Goal: Obtain resource: Obtain resource

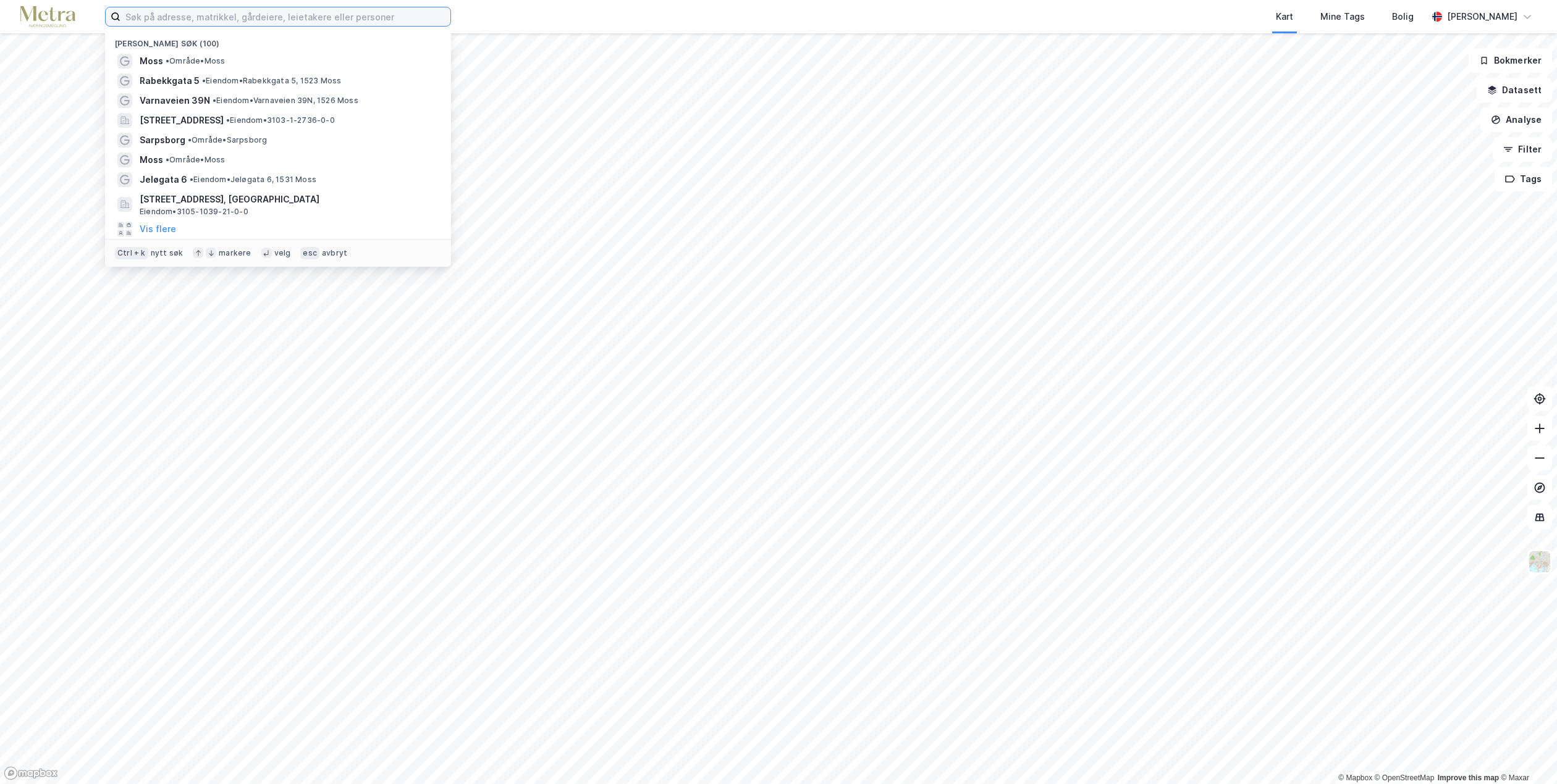
click at [236, 17] on input at bounding box center [285, 16] width 330 height 19
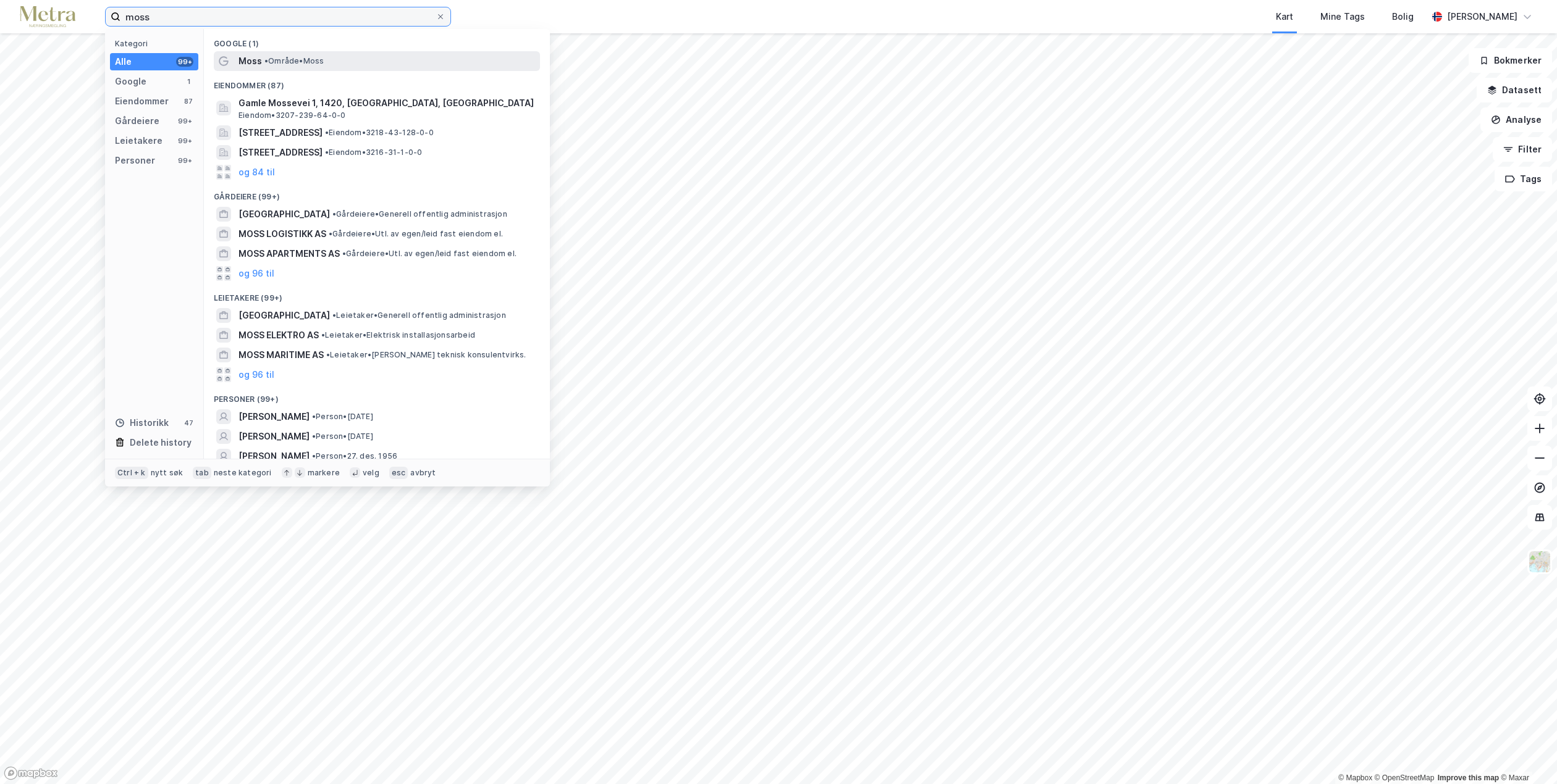
type input "moss"
click at [305, 65] on span "• Område • Moss" at bounding box center [294, 61] width 59 height 10
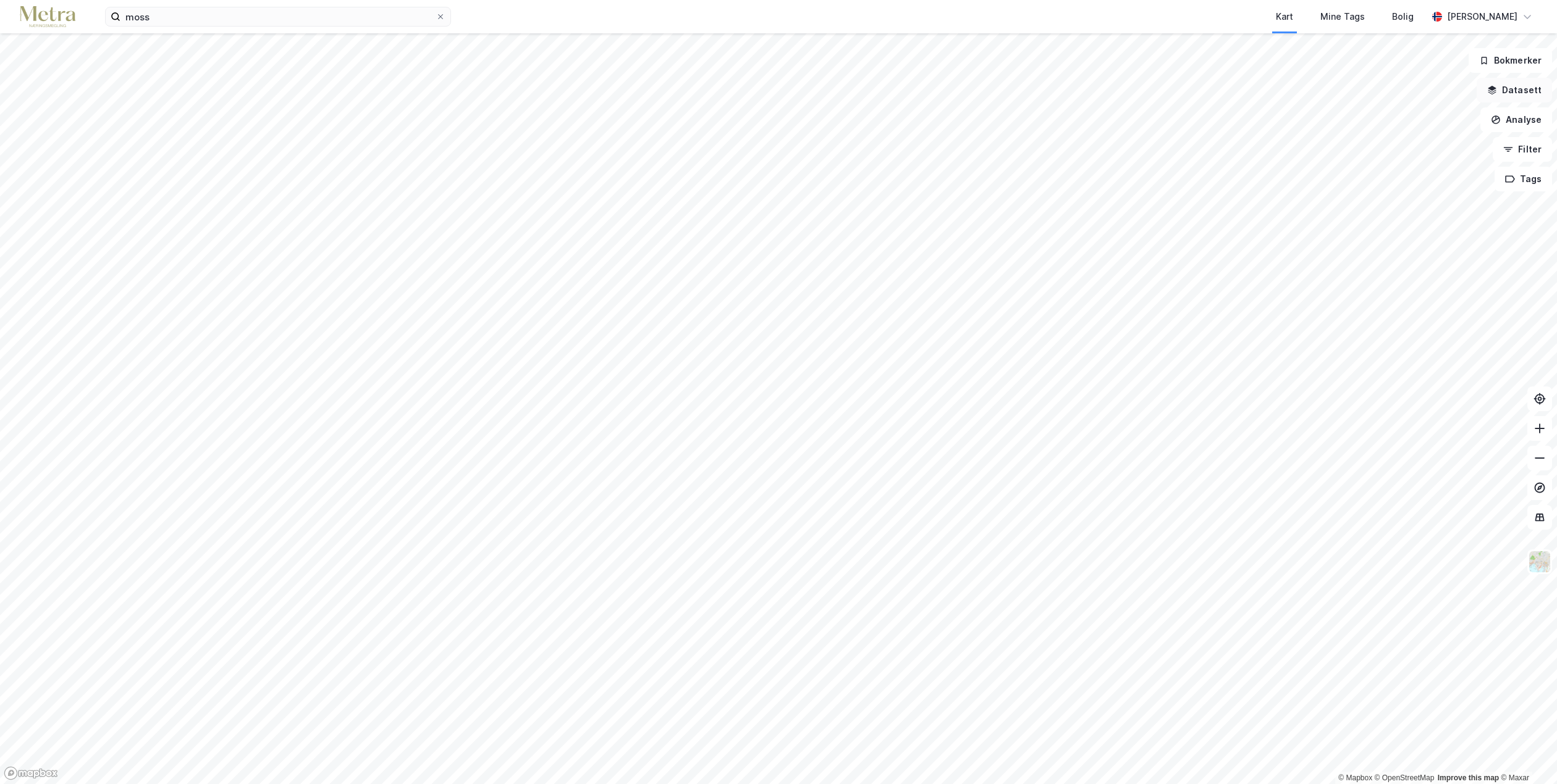
click at [1520, 90] on button "Datasett" at bounding box center [1514, 90] width 75 height 25
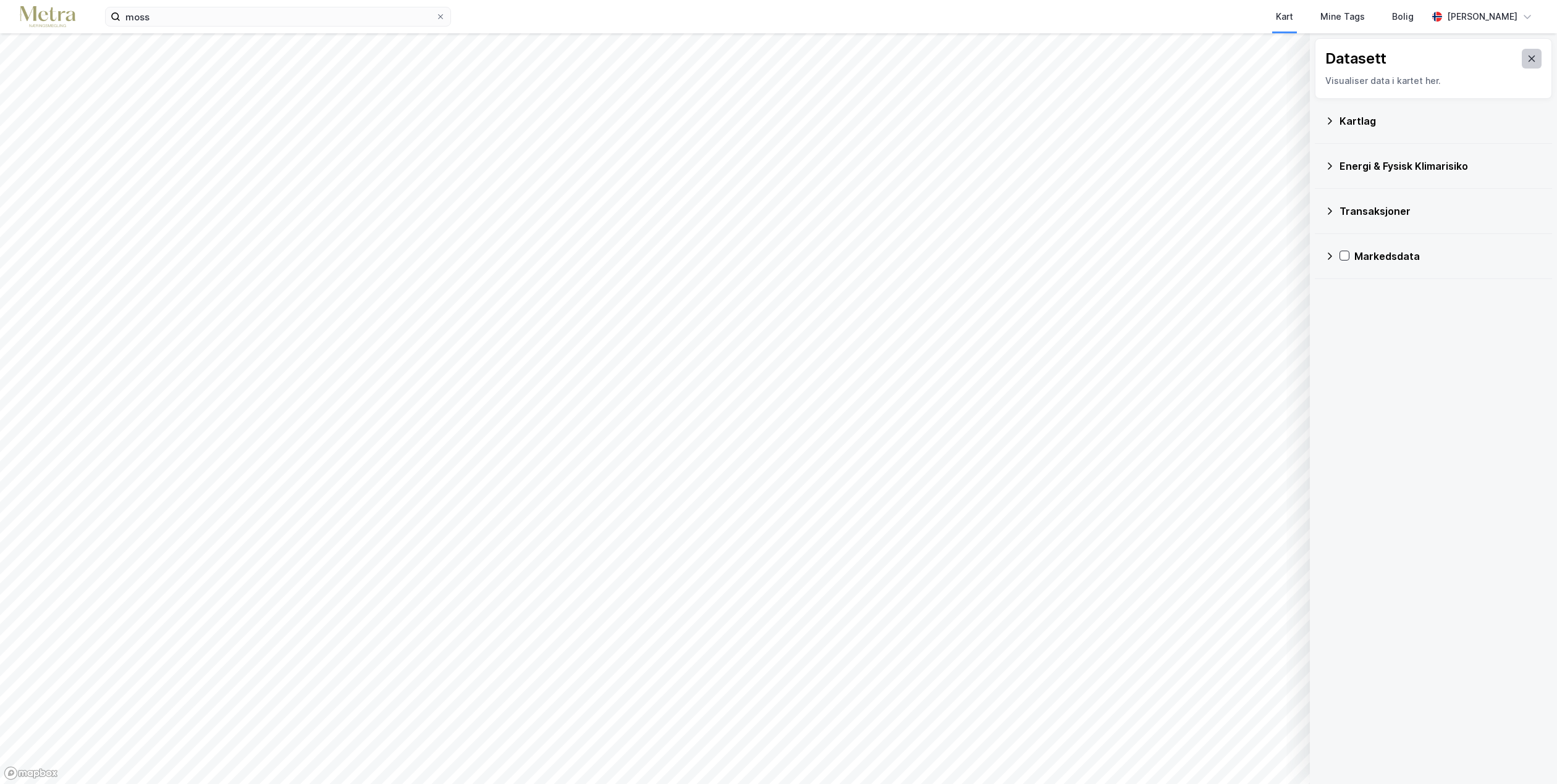
click at [1527, 56] on icon at bounding box center [1531, 58] width 10 height 10
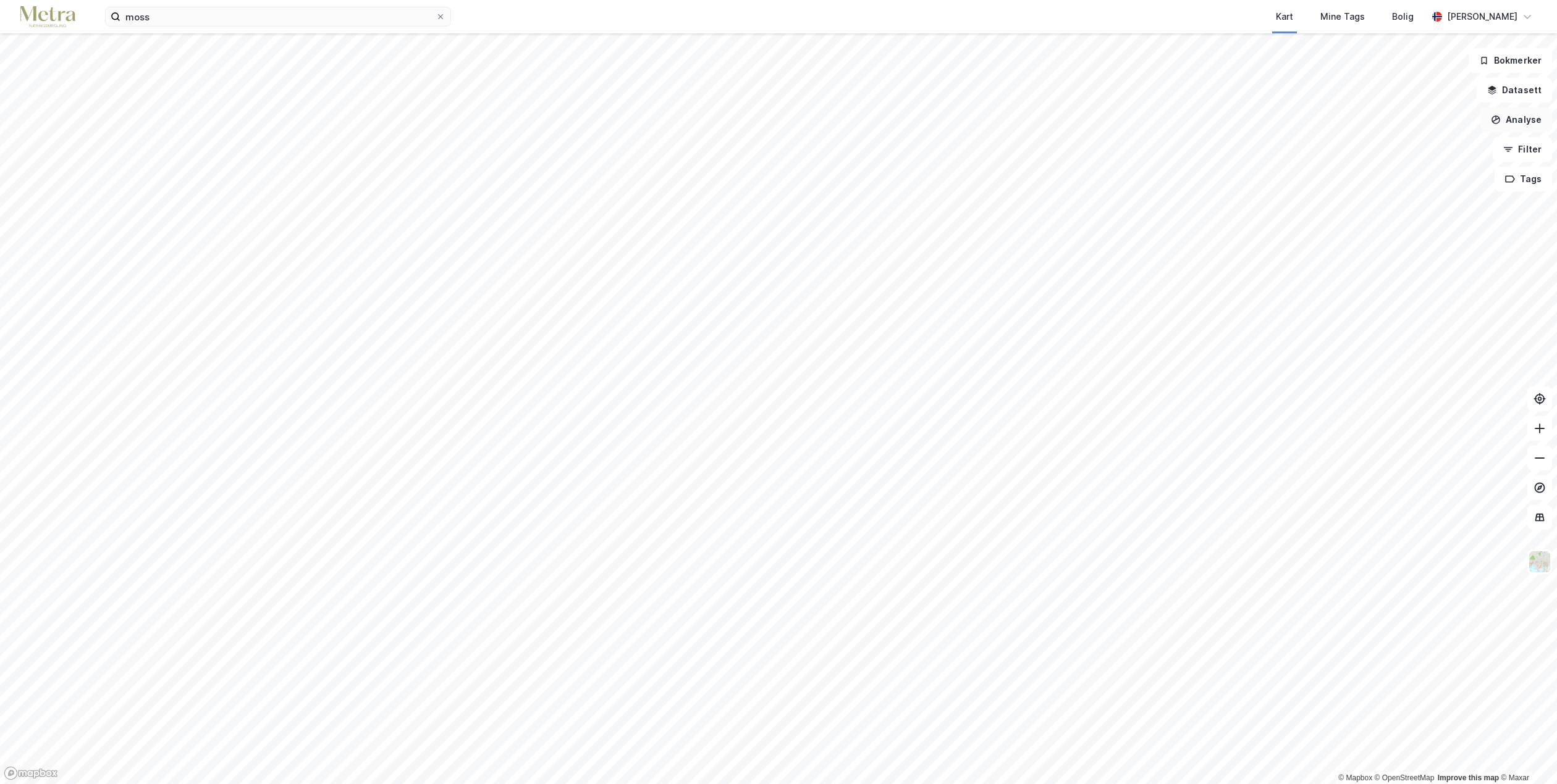
click at [1515, 123] on button "Analyse" at bounding box center [1516, 120] width 72 height 25
click at [44, 15] on img at bounding box center [48, 17] width 56 height 22
click at [1509, 90] on button "Datasett" at bounding box center [1514, 90] width 75 height 25
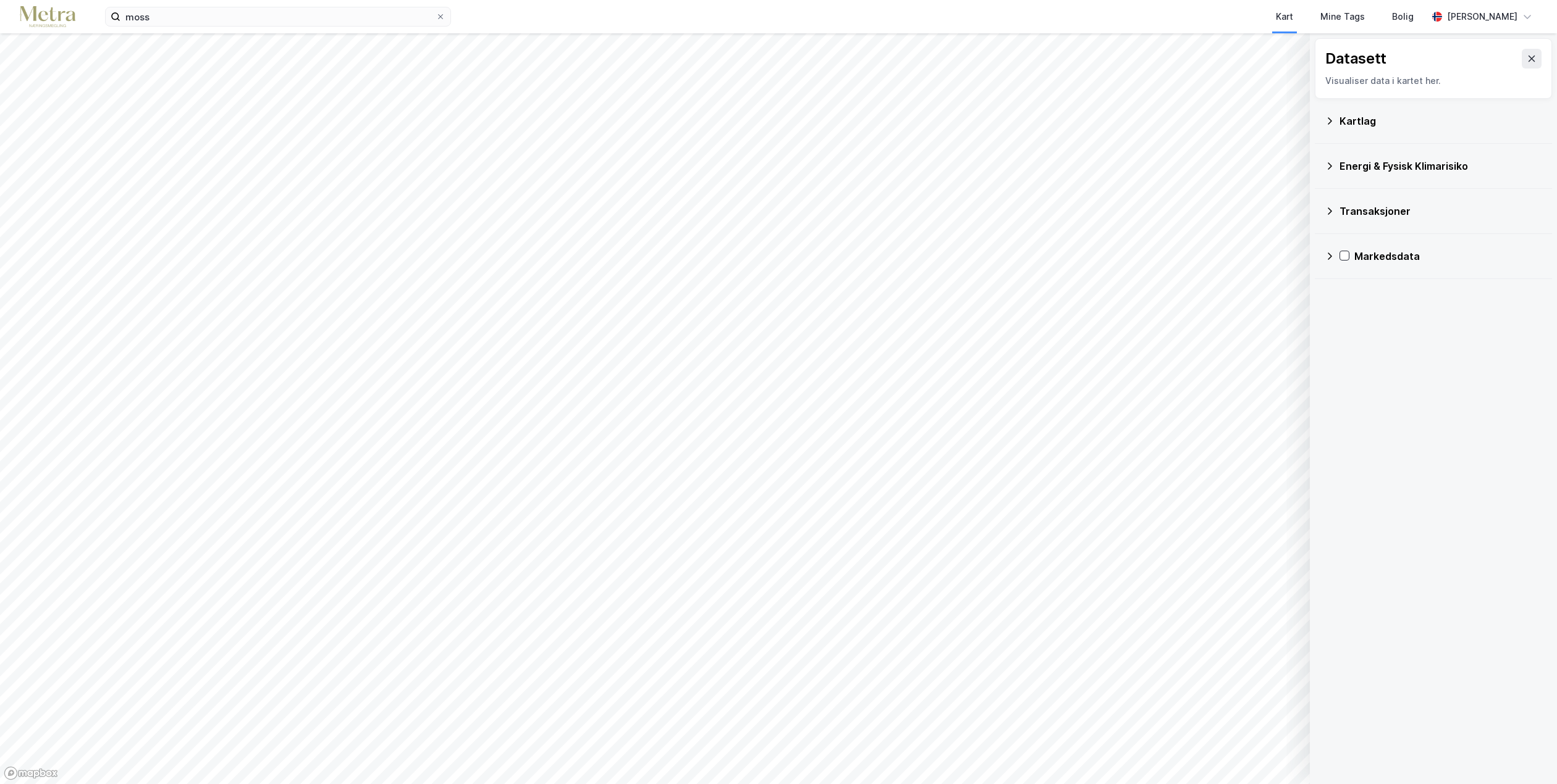
click at [1329, 125] on icon at bounding box center [1329, 121] width 10 height 10
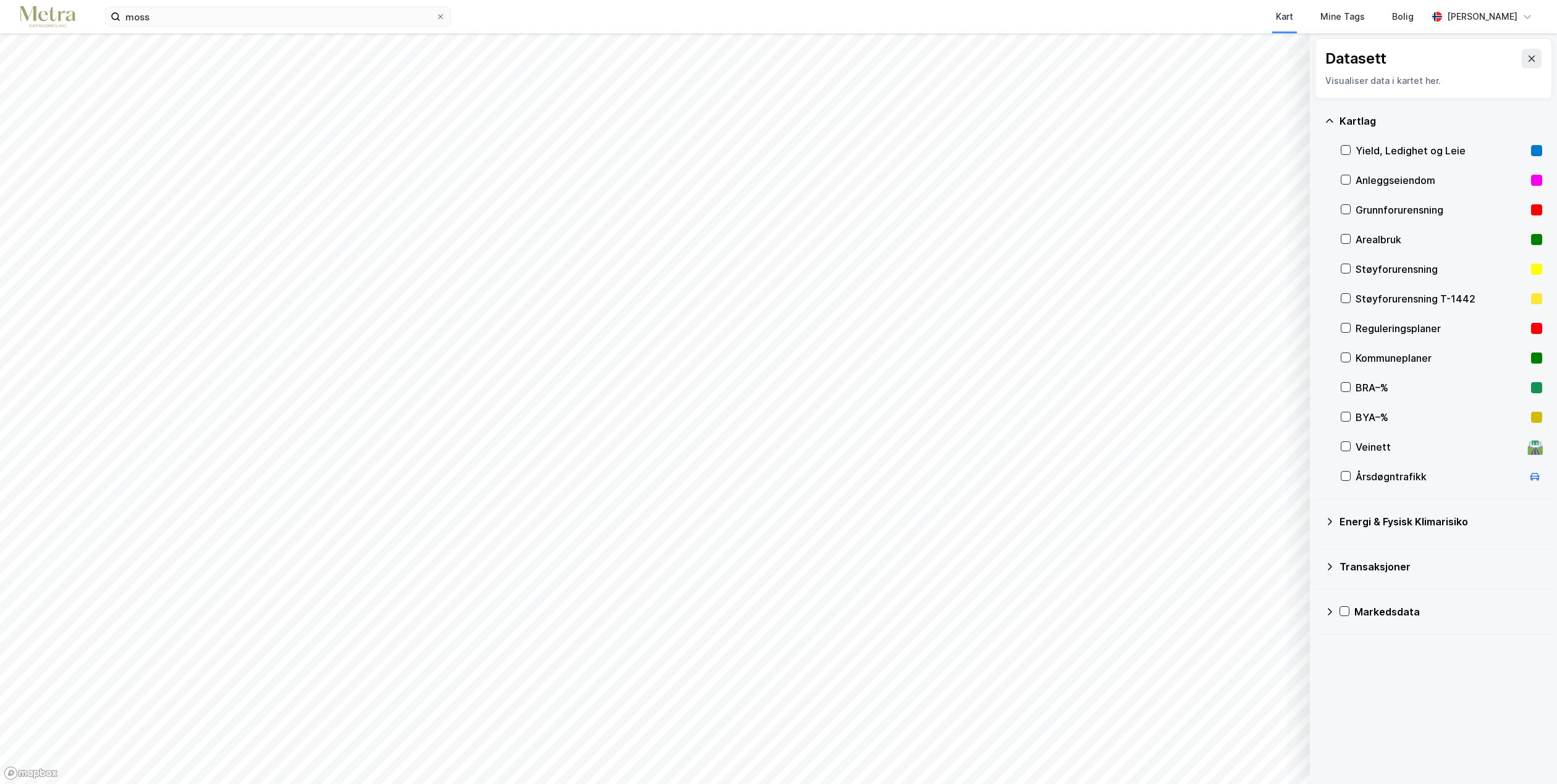
click at [1330, 565] on icon at bounding box center [1329, 567] width 4 height 7
click at [1328, 699] on icon at bounding box center [1329, 701] width 10 height 10
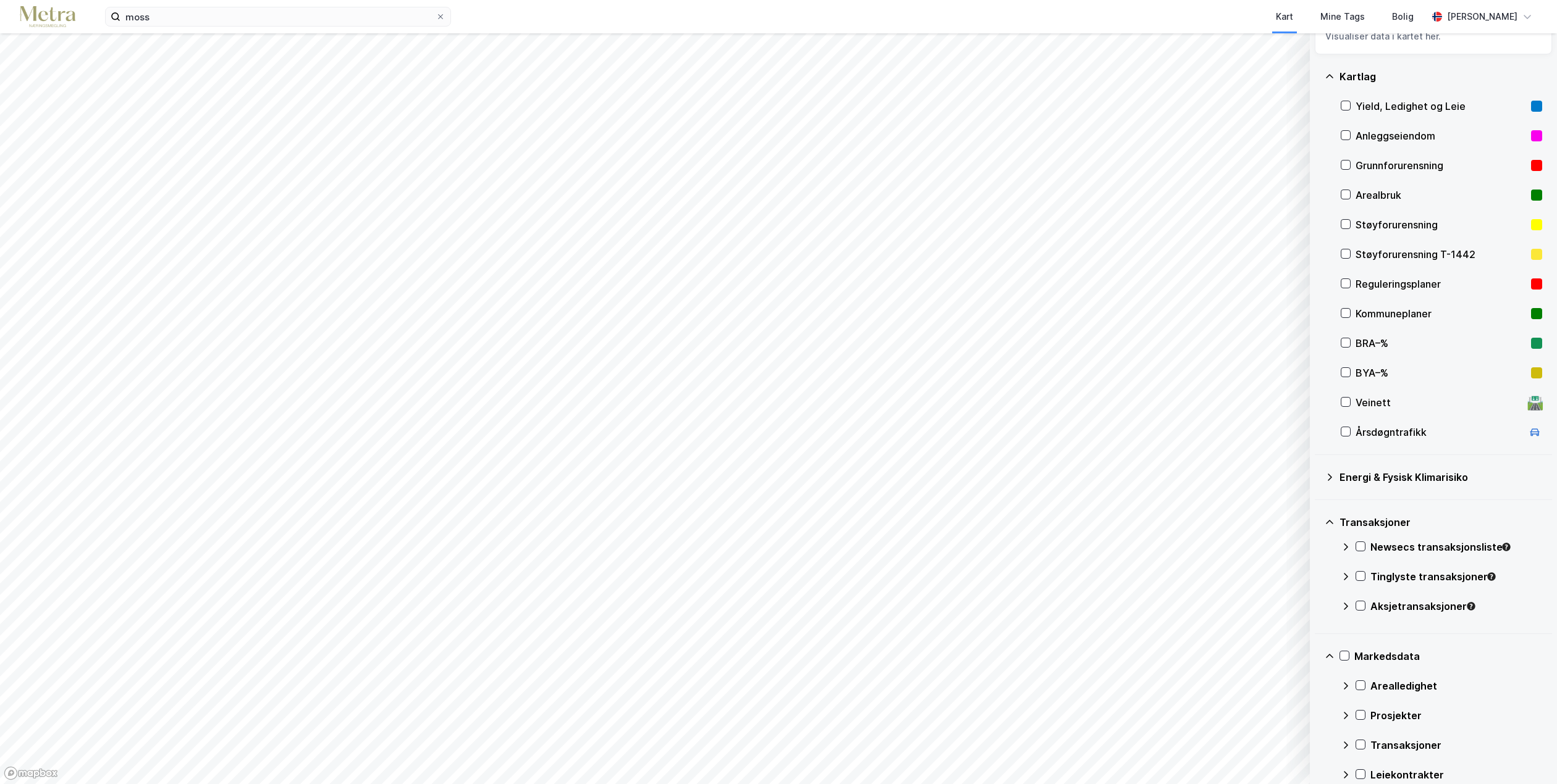
scroll to position [63, 0]
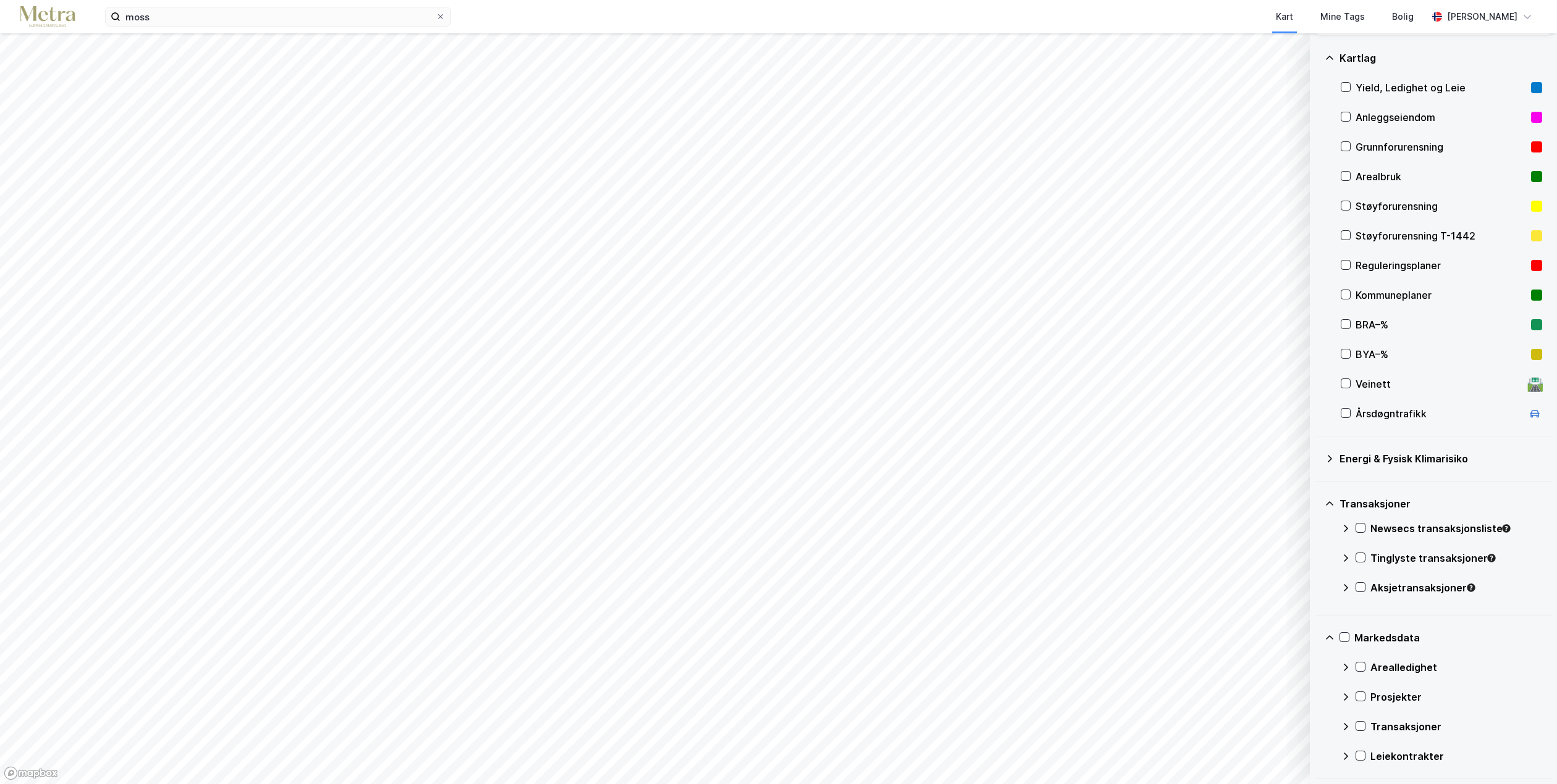
click at [1377, 754] on div "Leiekontrakter" at bounding box center [1457, 756] width 172 height 15
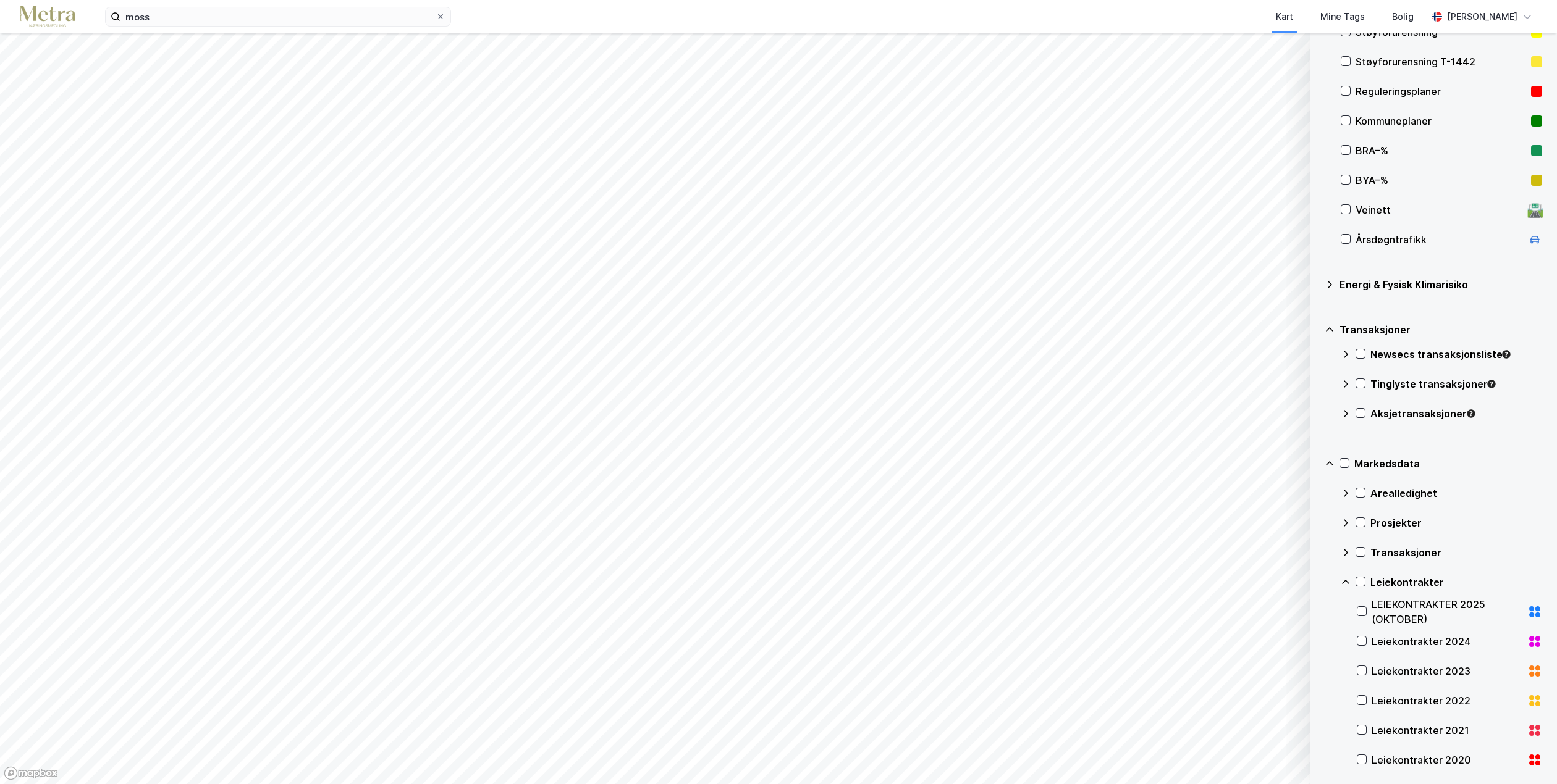
scroll to position [248, 0]
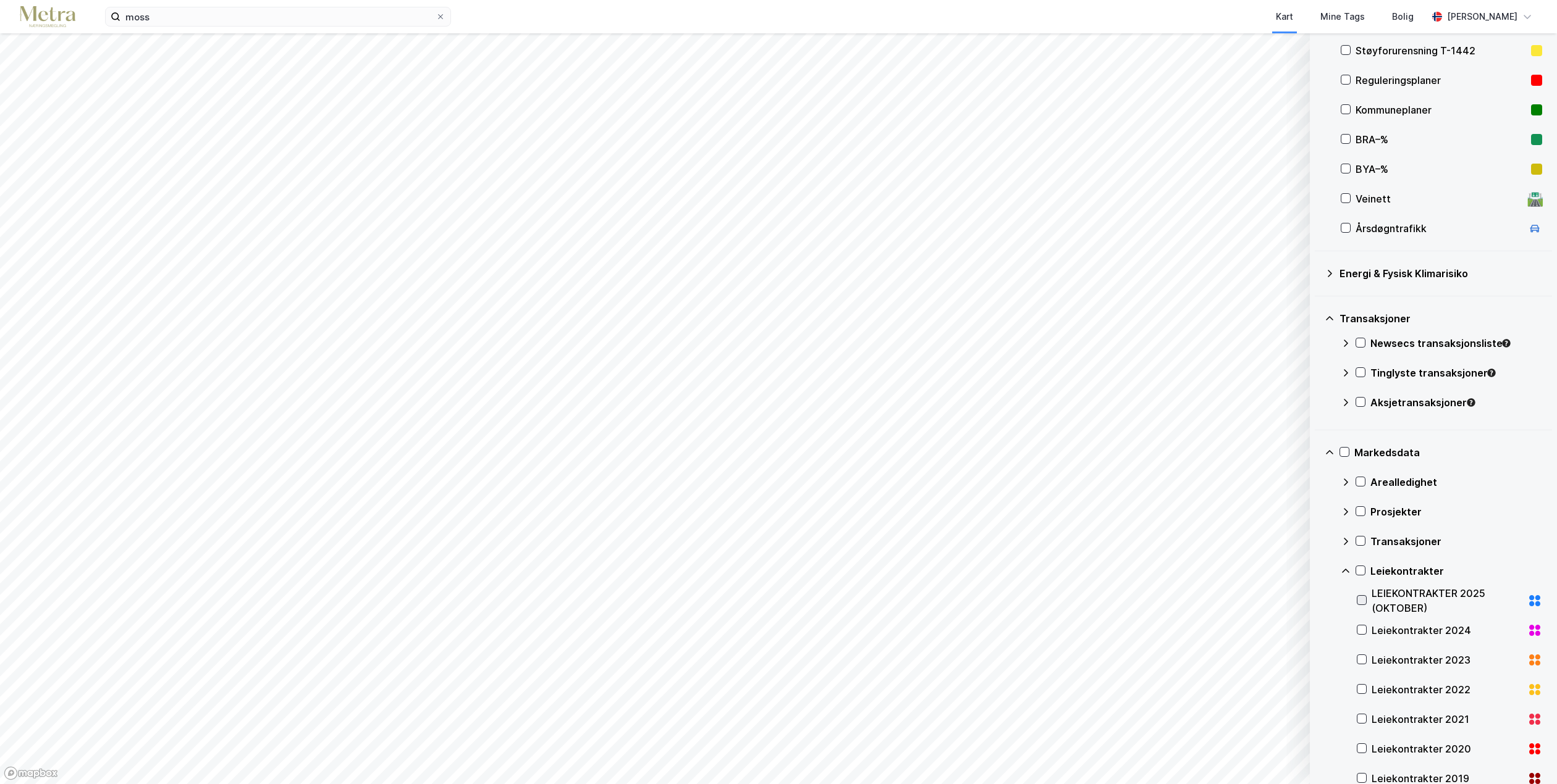
click at [1359, 597] on icon at bounding box center [1362, 600] width 9 height 9
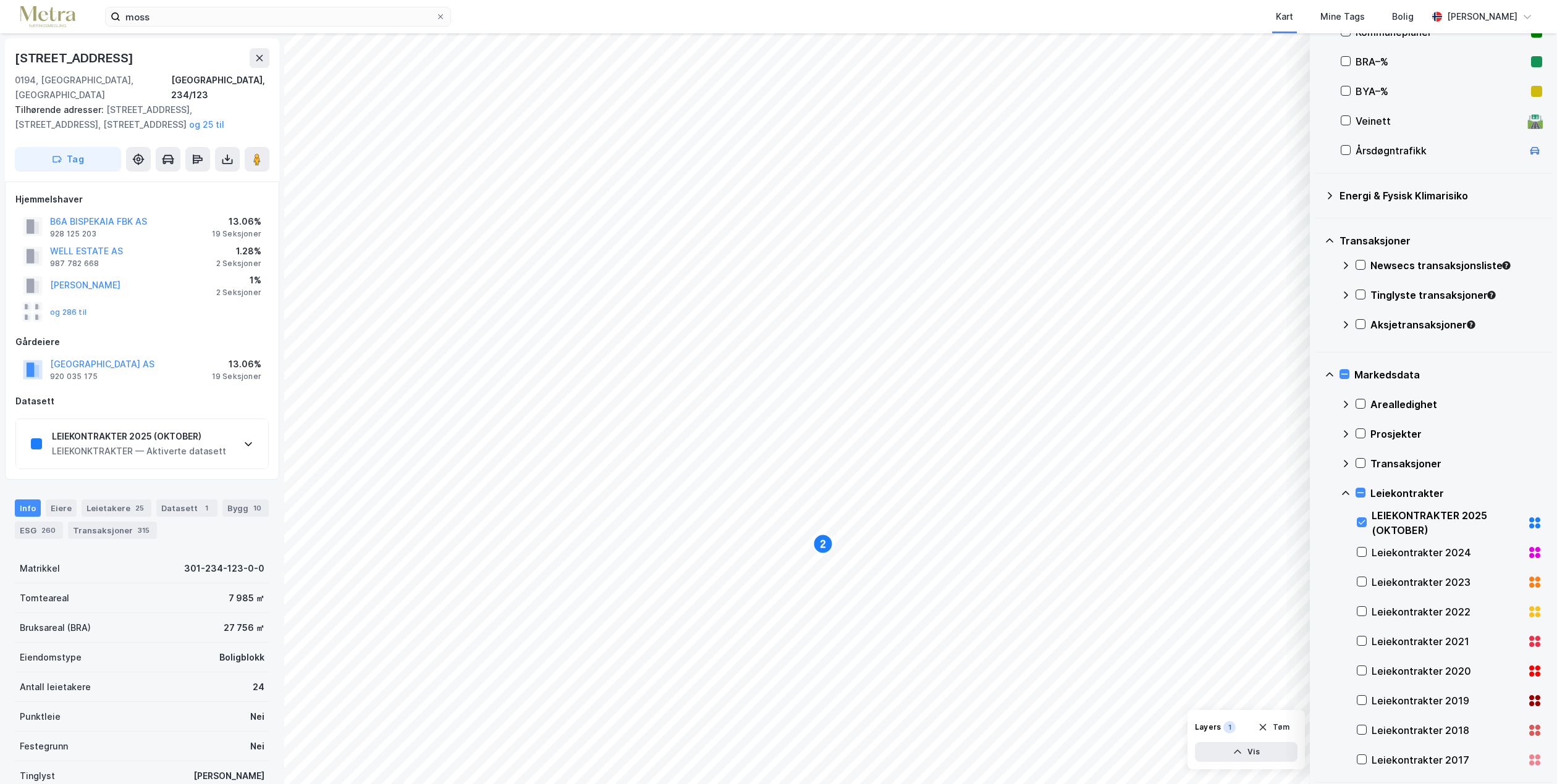
scroll to position [330, 0]
click at [1358, 520] on icon at bounding box center [1362, 519] width 9 height 9
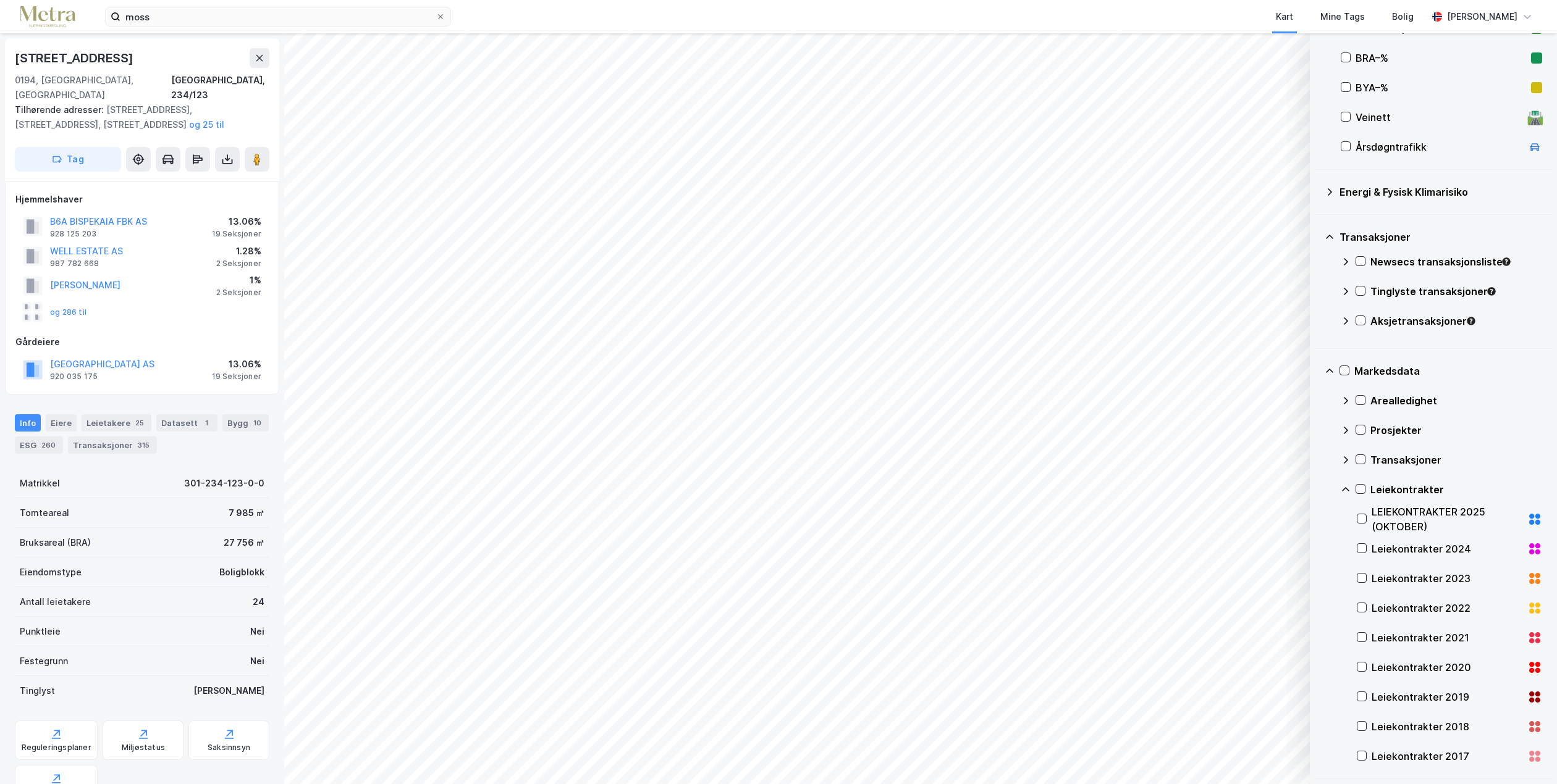
click at [1337, 487] on div "Markedsdata Arealledighet Prosjekter Transaksjoner Leiekontrakter LEIEKONTRAKTE…" at bounding box center [1433, 564] width 238 height 430
click at [1343, 487] on icon at bounding box center [1345, 489] width 10 height 10
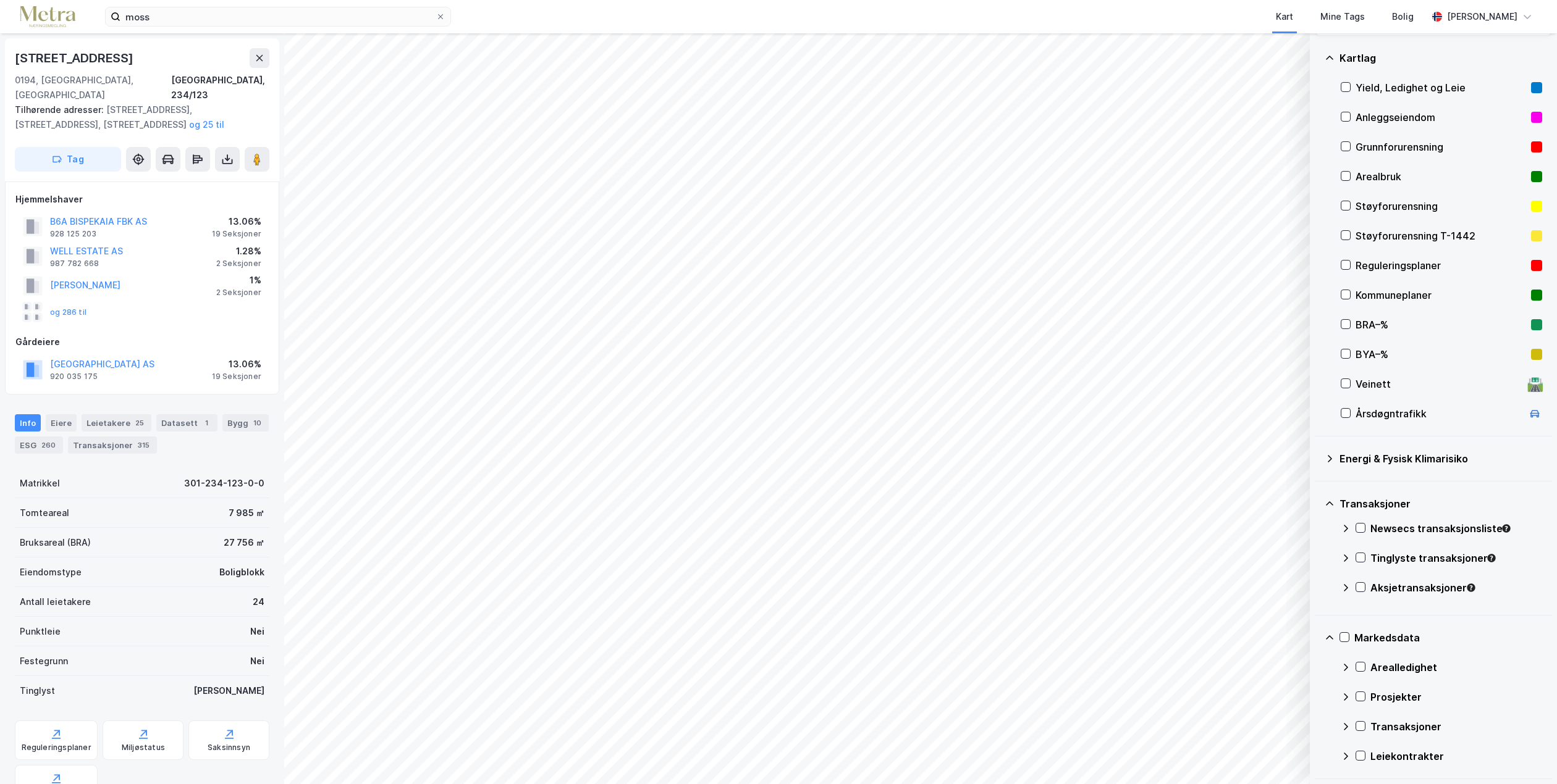
click at [1380, 694] on div "Prosjekter" at bounding box center [1457, 697] width 172 height 15
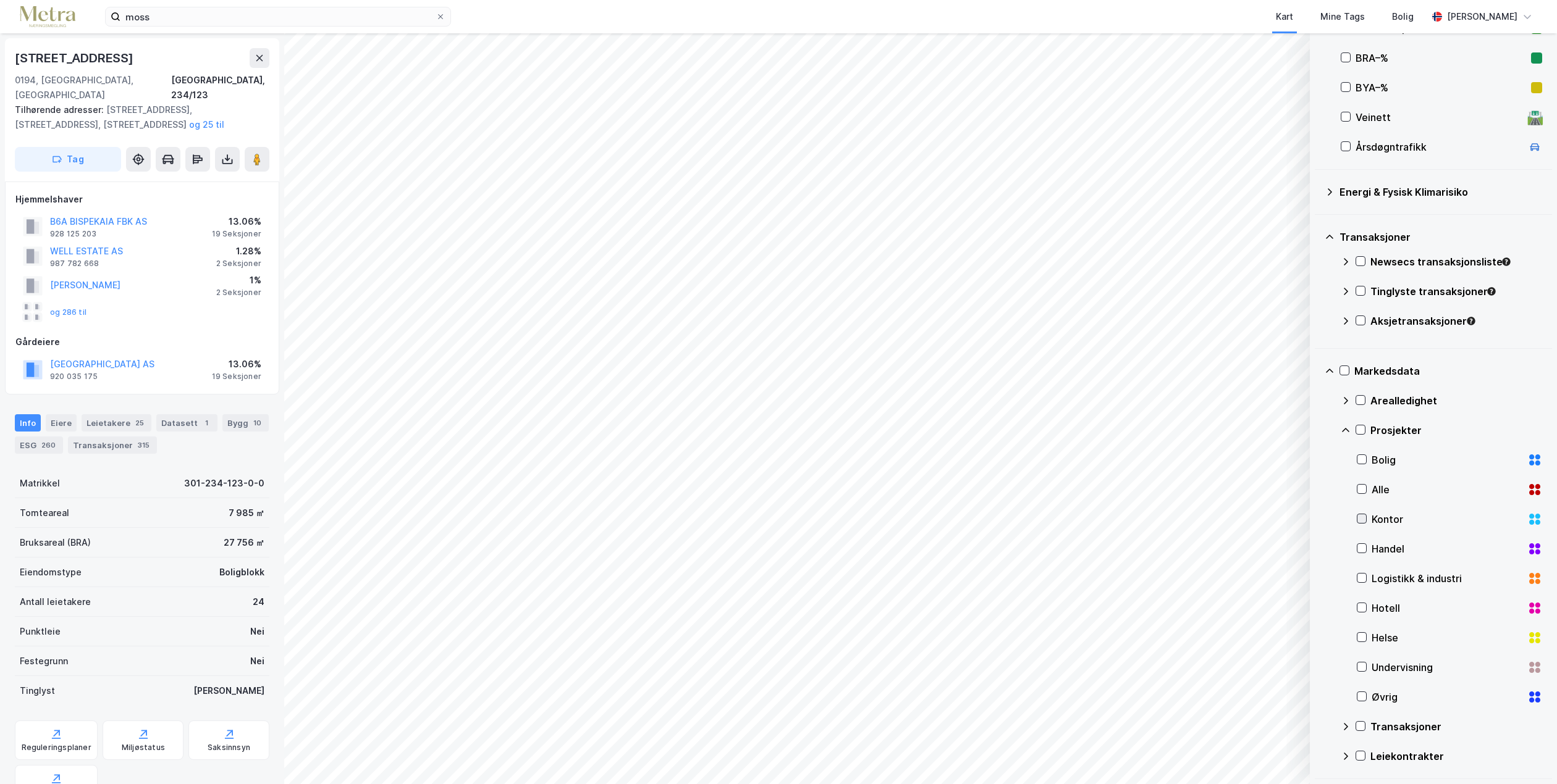
click at [1358, 513] on div at bounding box center [1362, 518] width 10 height 10
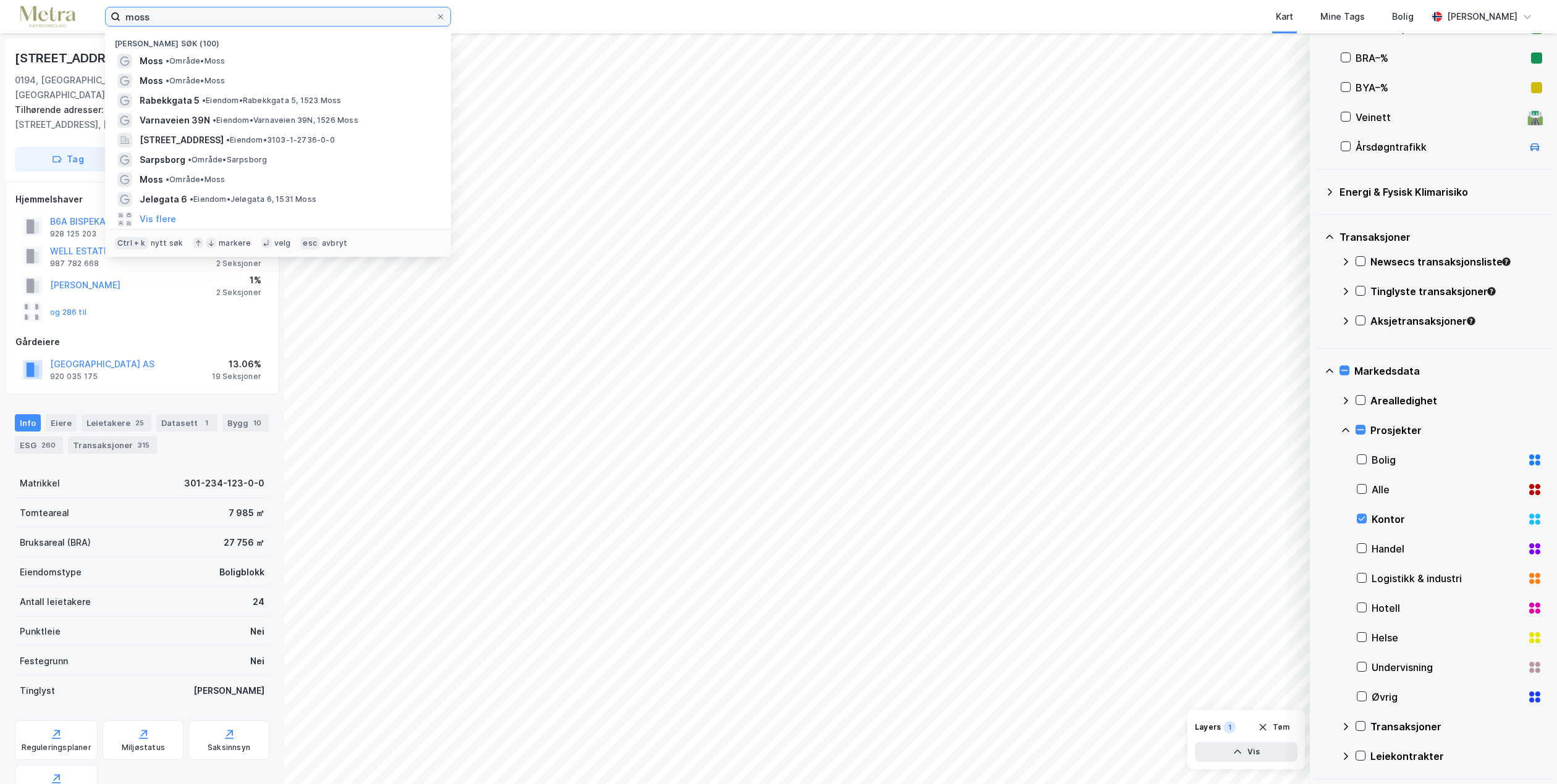
click at [184, 17] on input "moss" at bounding box center [278, 16] width 316 height 19
click at [195, 61] on span "• Område • Moss" at bounding box center [195, 61] width 59 height 10
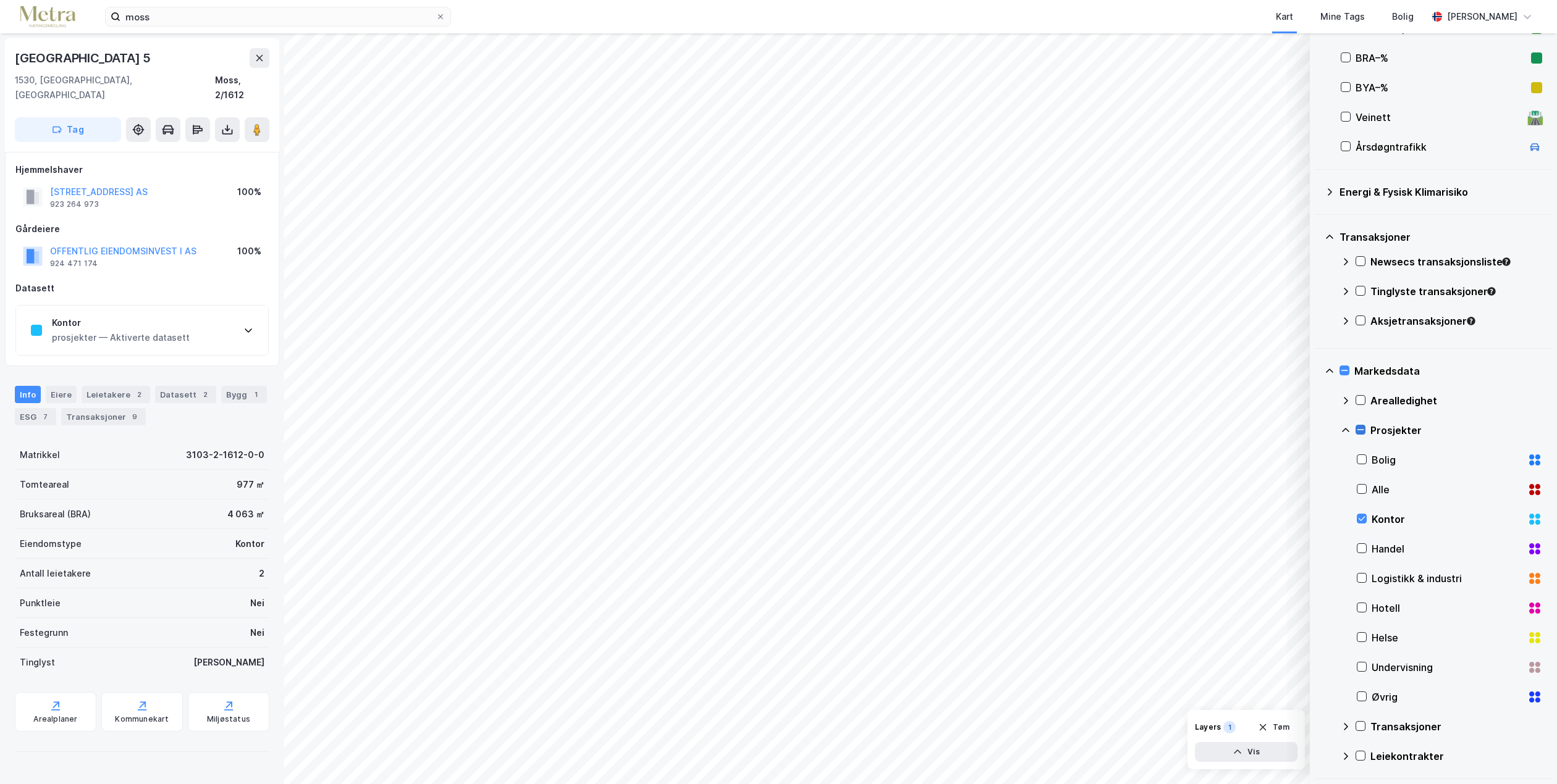
click at [1362, 430] on icon at bounding box center [1361, 430] width 7 height 1
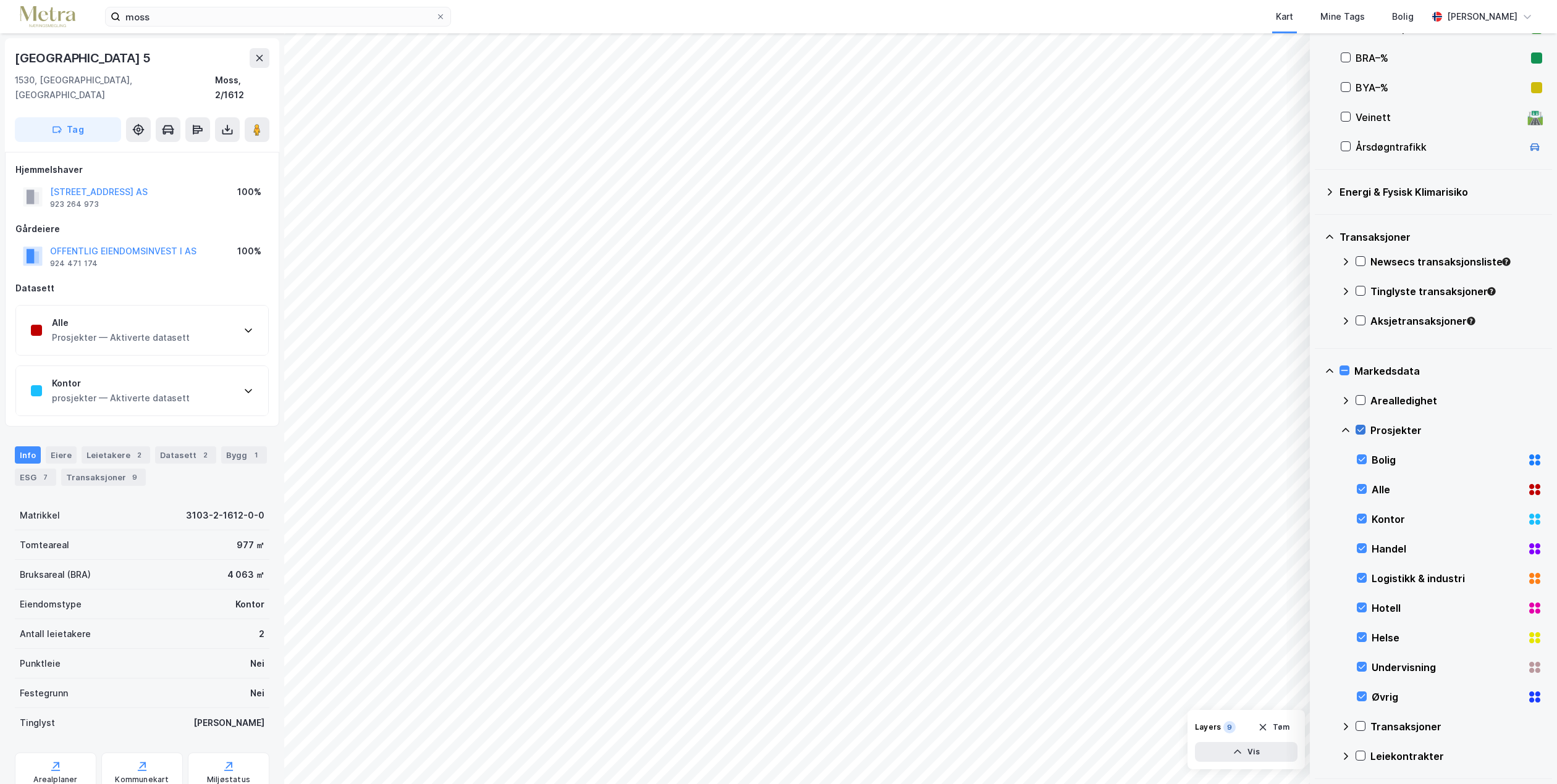
click at [1345, 426] on icon at bounding box center [1345, 430] width 10 height 10
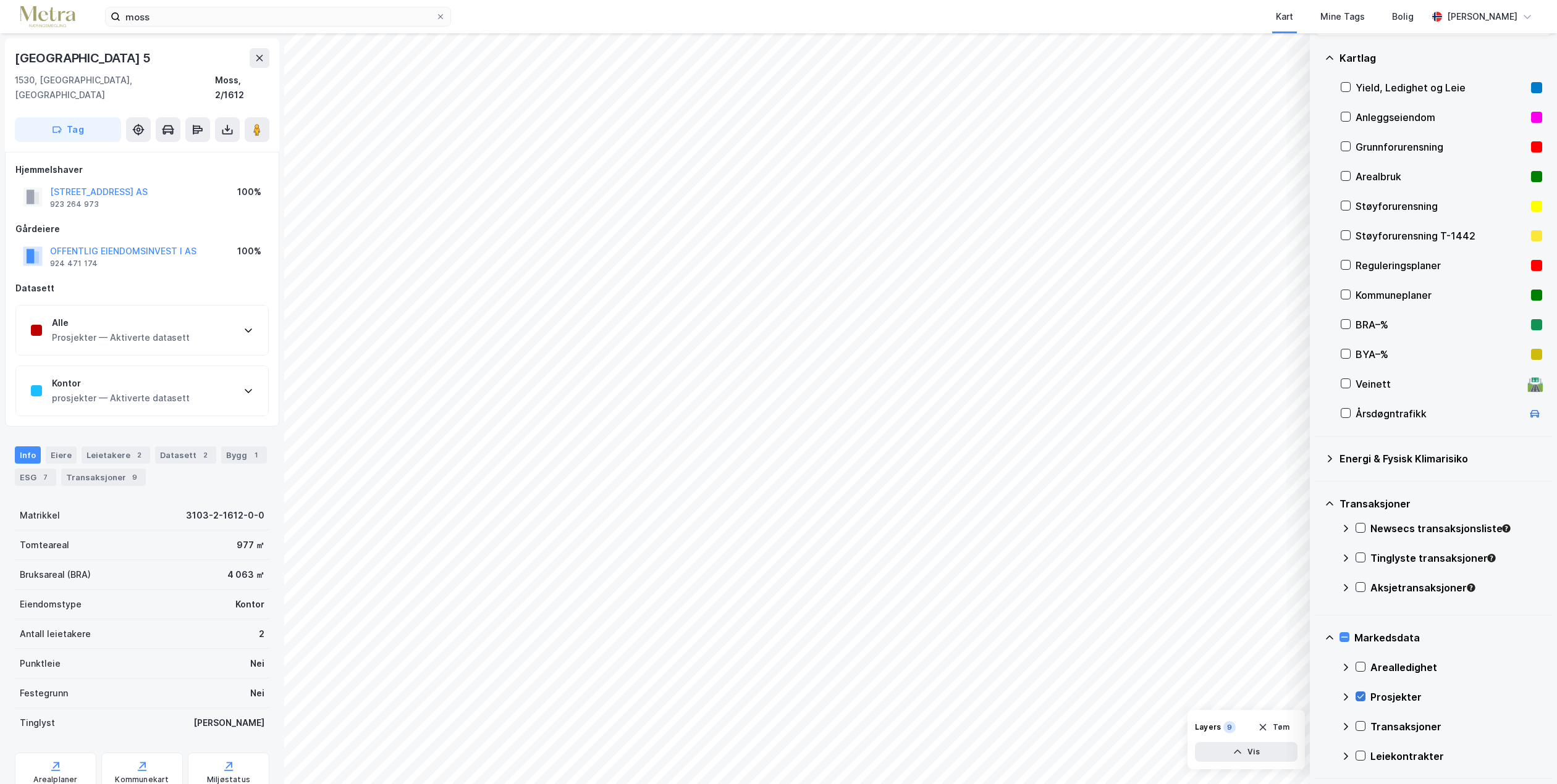
scroll to position [63, 0]
click at [1360, 697] on icon at bounding box center [1361, 697] width 9 height 9
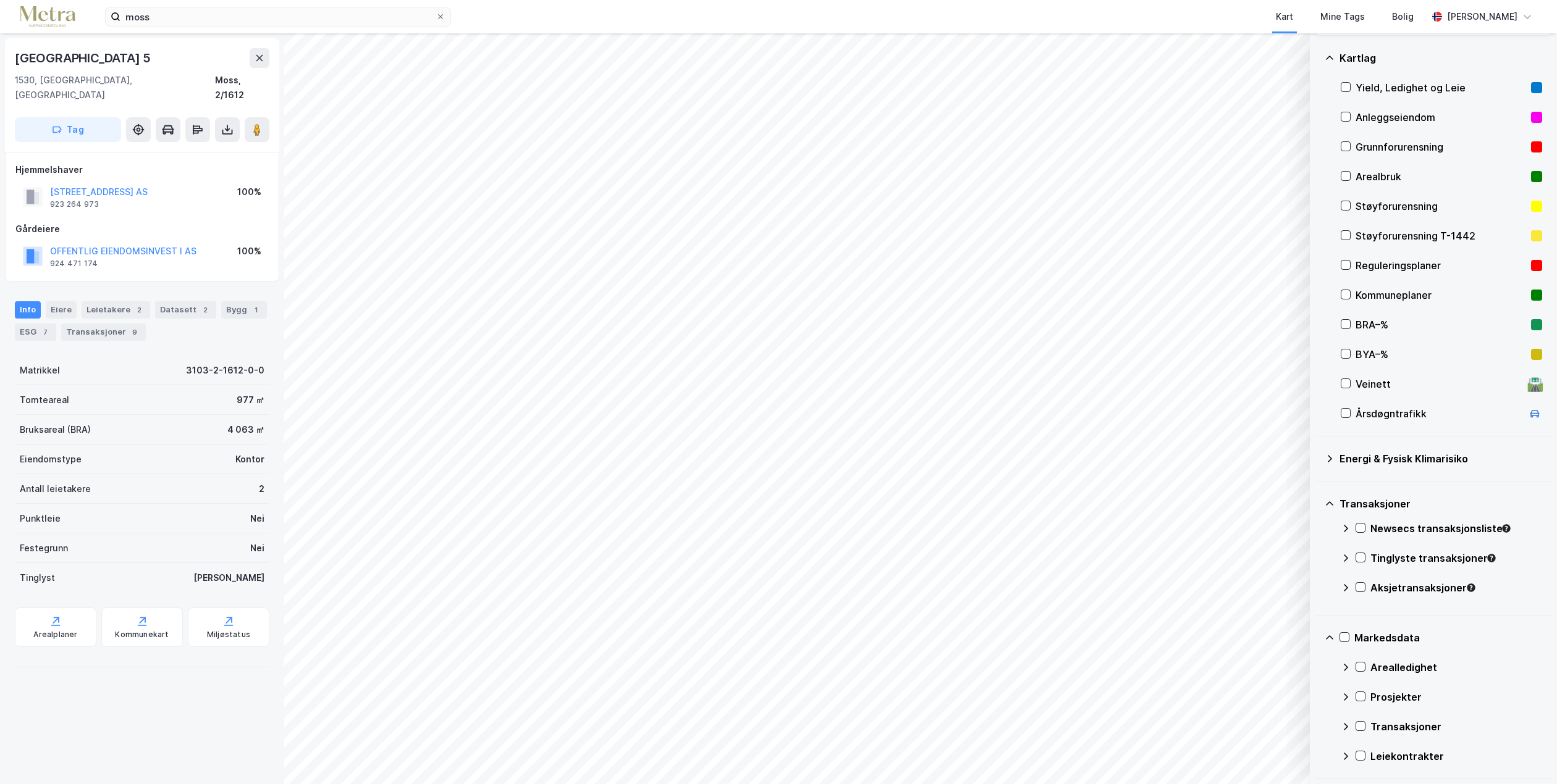
scroll to position [0, 0]
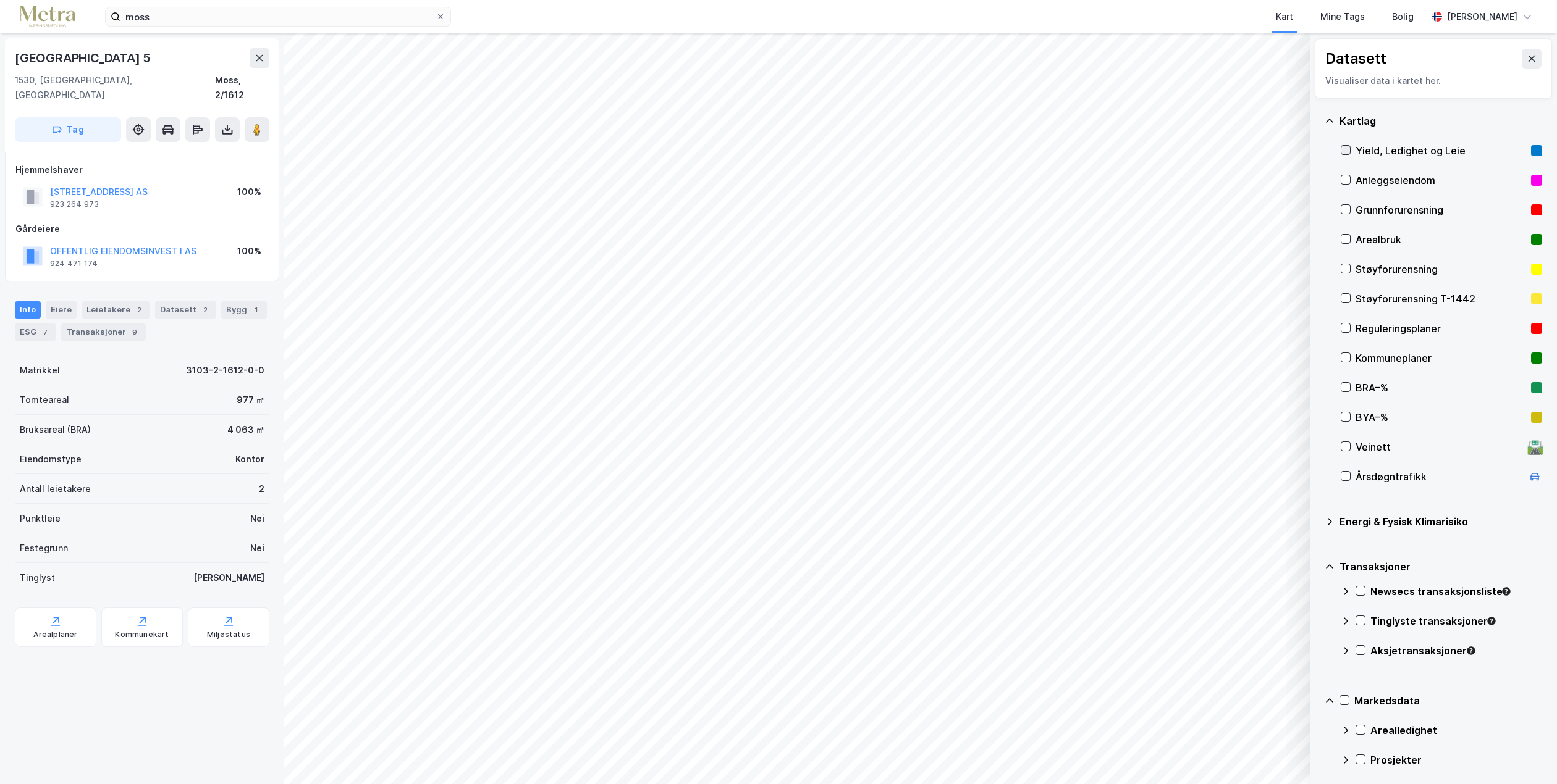
click at [1346, 146] on icon at bounding box center [1345, 151] width 9 height 9
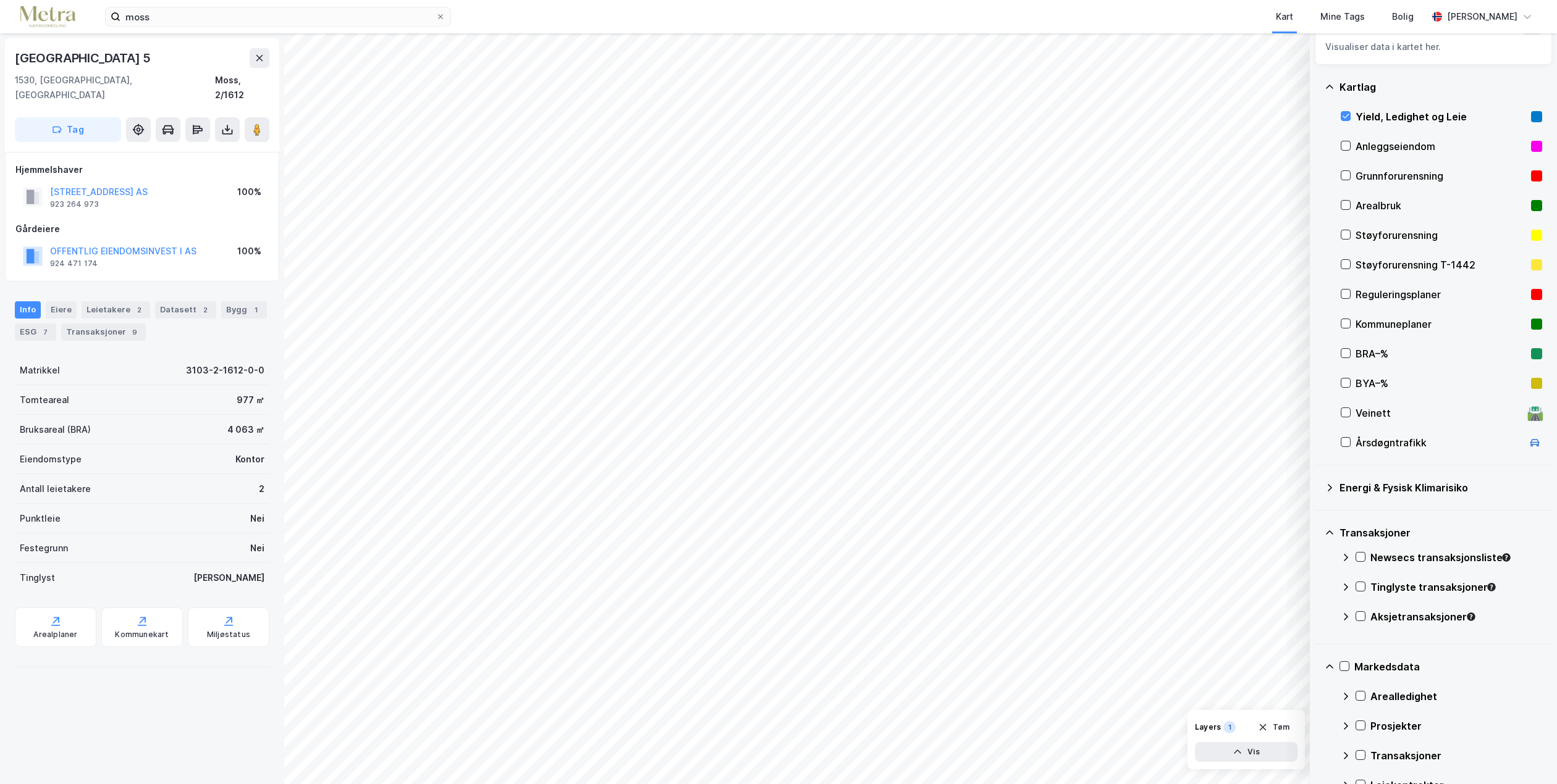
scroll to position [63, 0]
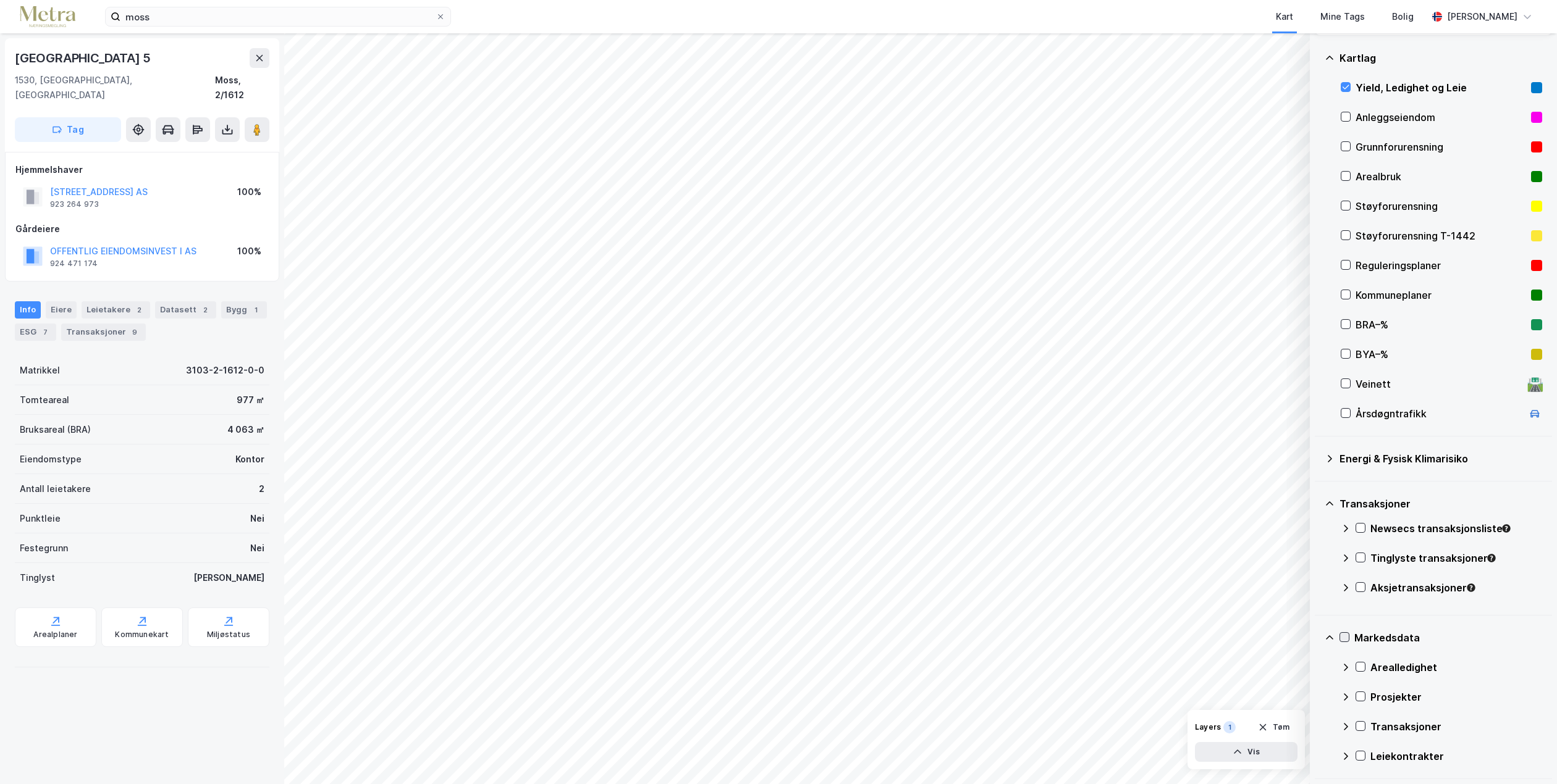
click at [1342, 637] on icon at bounding box center [1345, 637] width 9 height 9
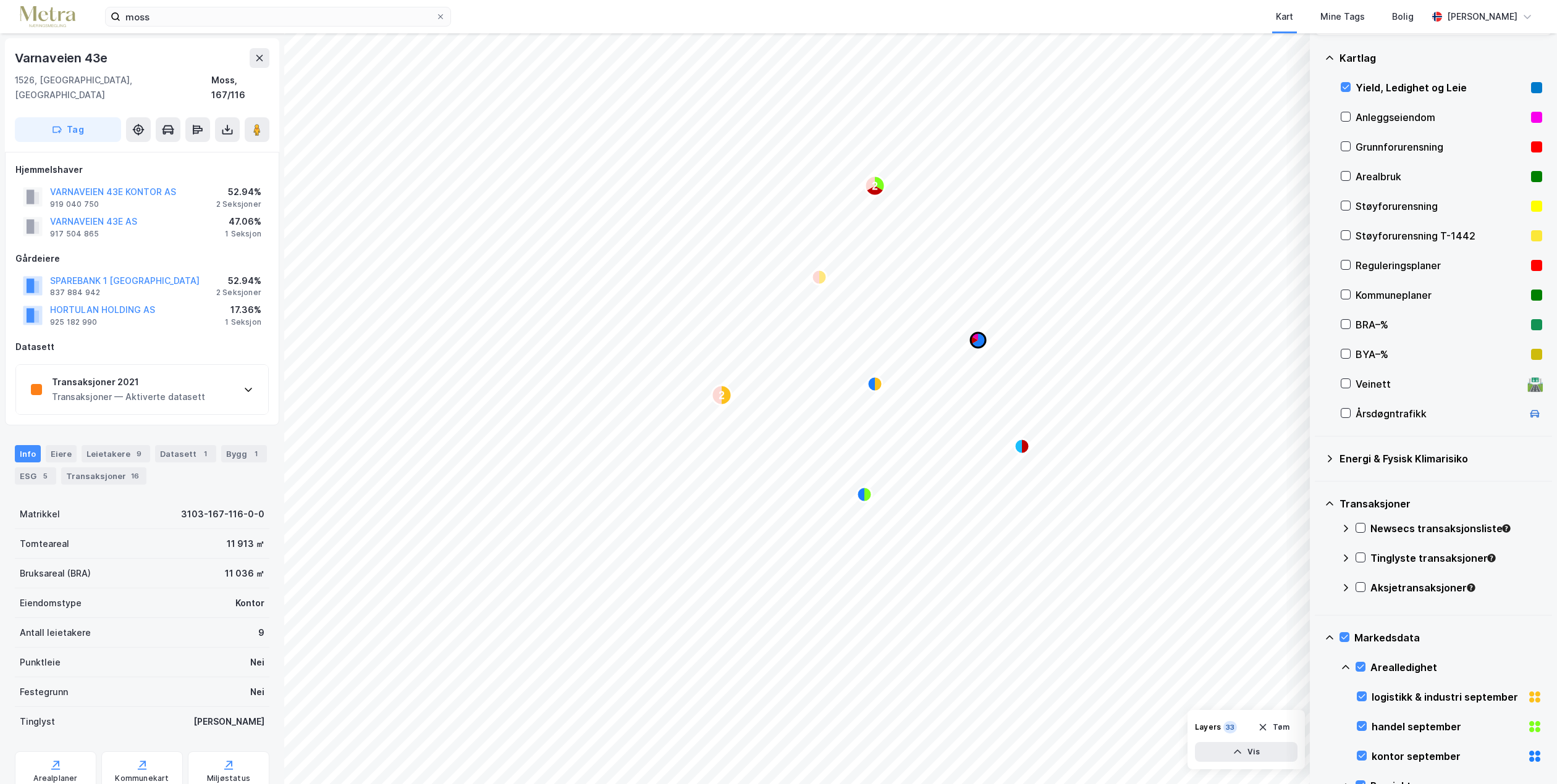
click at [977, 335] on icon "Map marker" at bounding box center [974, 336] width 6 height 7
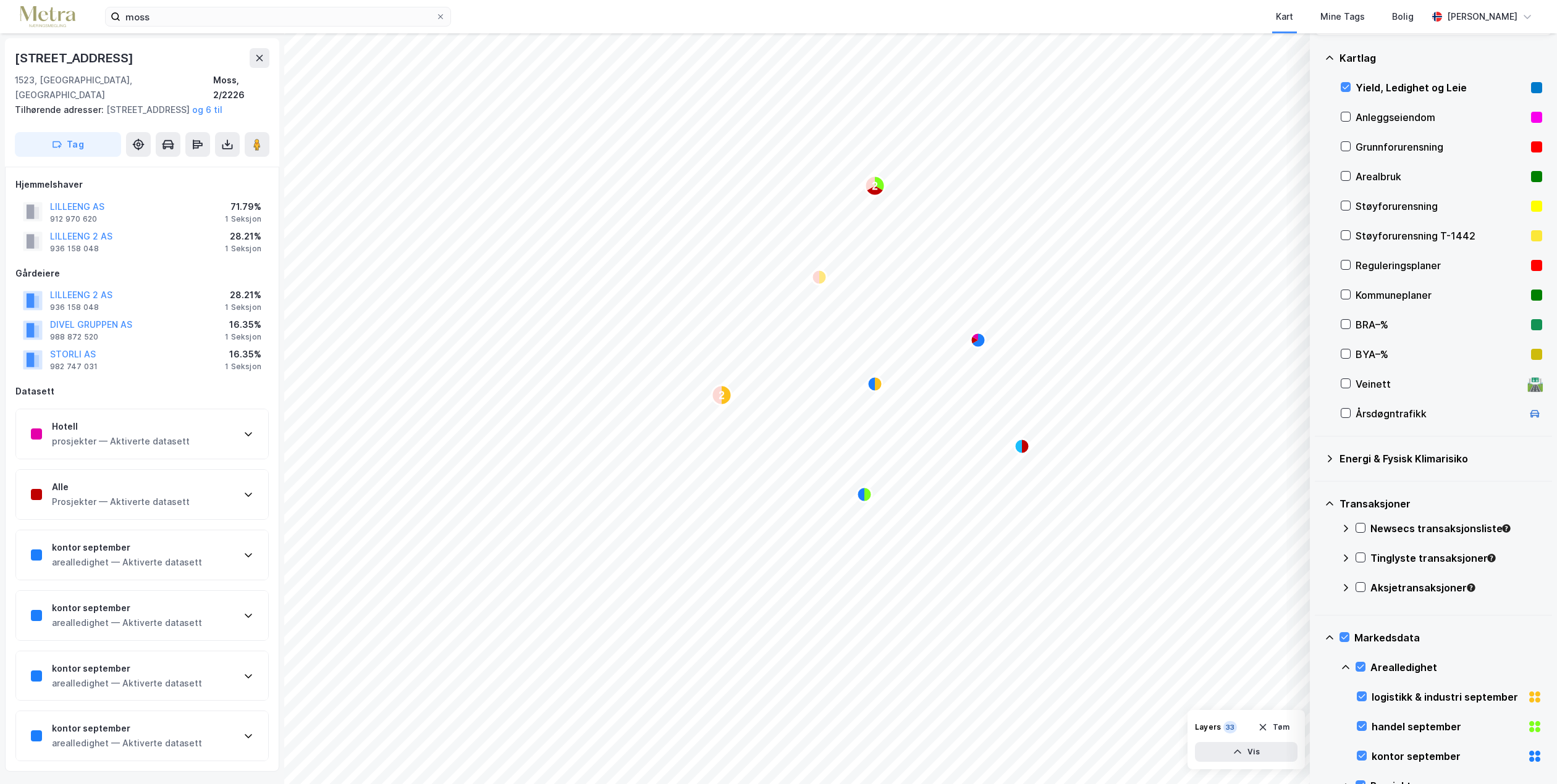
click at [248, 555] on icon at bounding box center [248, 555] width 10 height 10
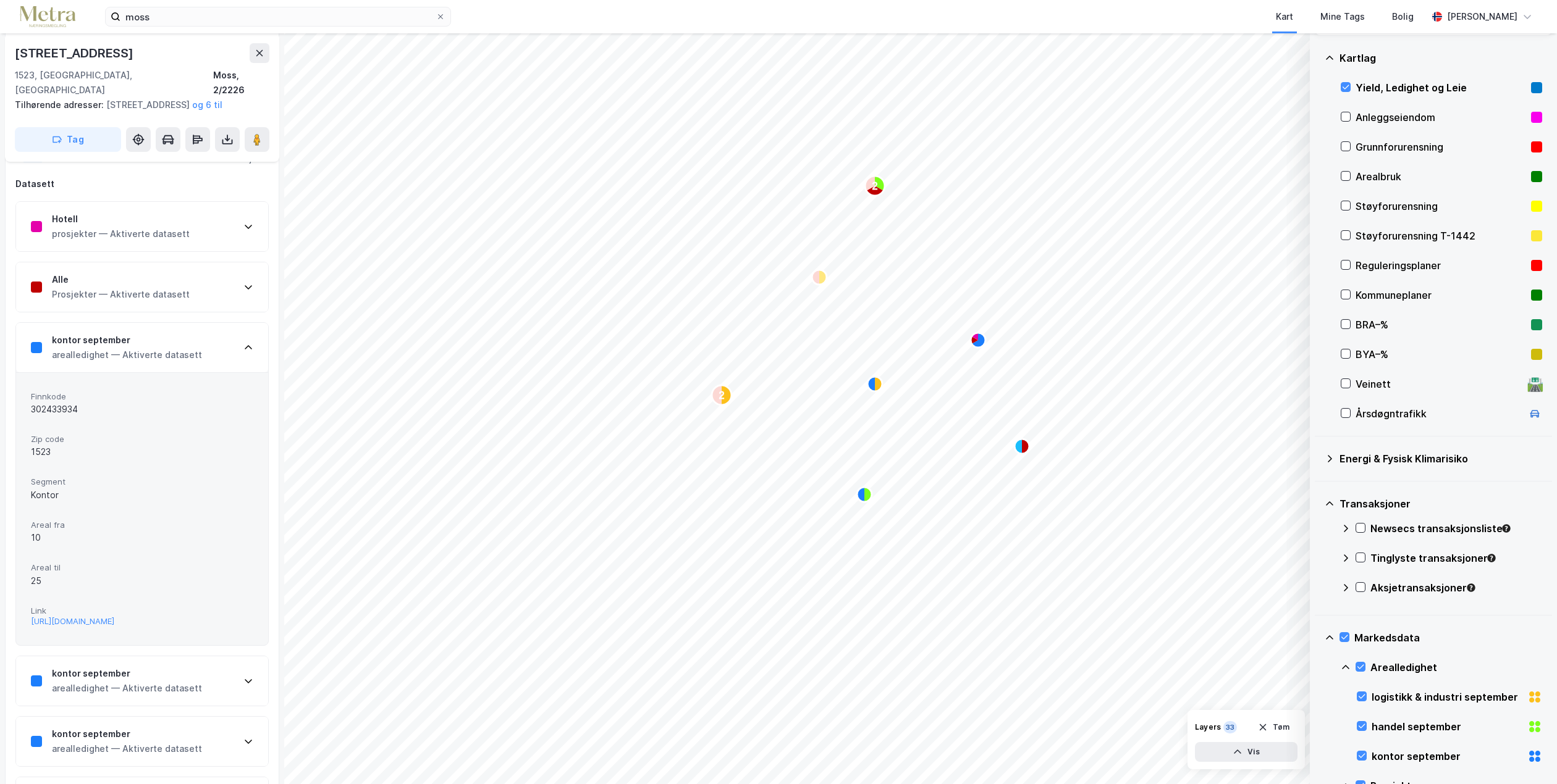
scroll to position [247, 0]
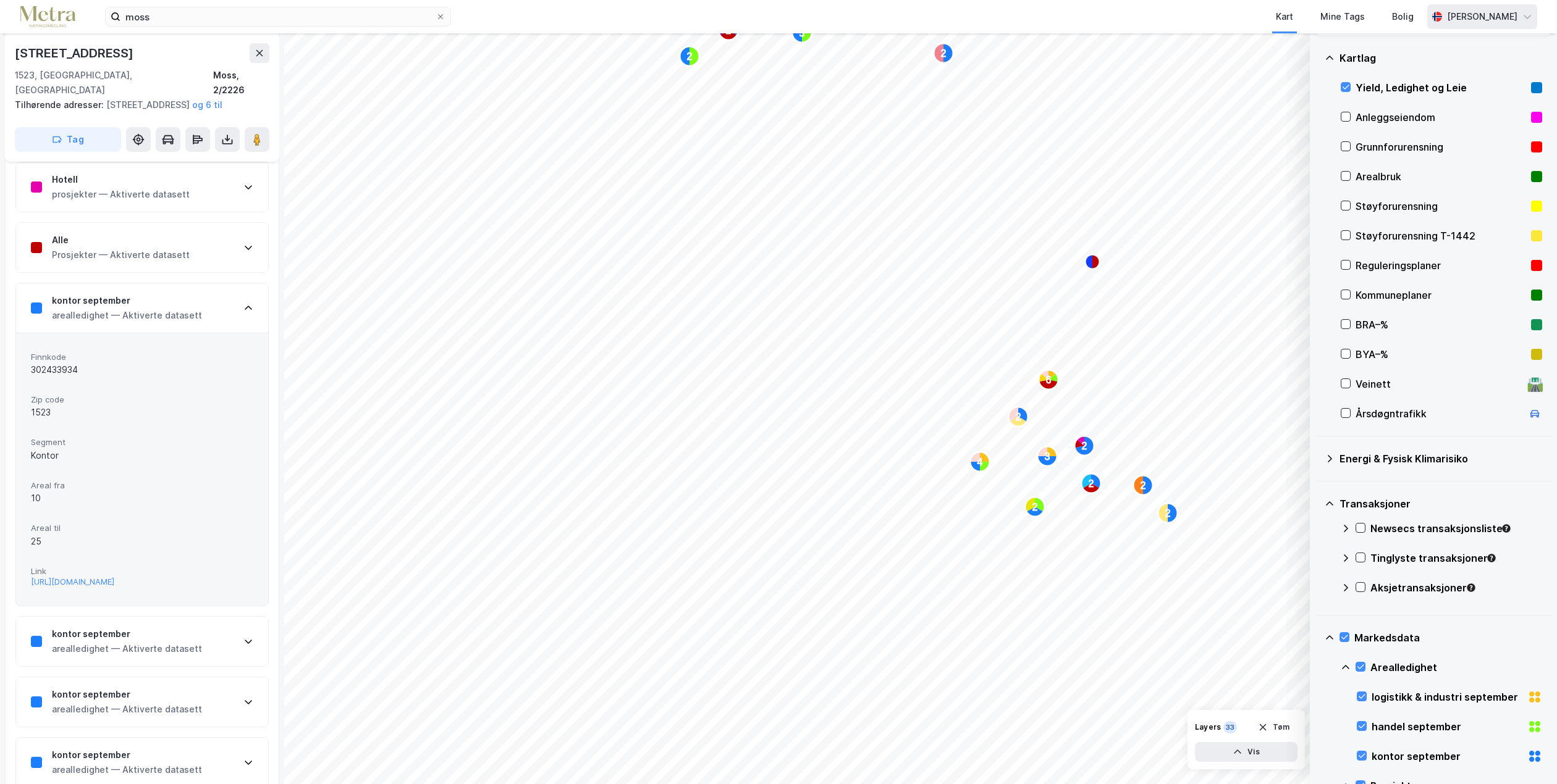
click at [1523, 11] on div "[PERSON_NAME]" at bounding box center [1482, 17] width 110 height 25
click at [1285, 25] on div "Kart" at bounding box center [1285, 16] width 25 height 22
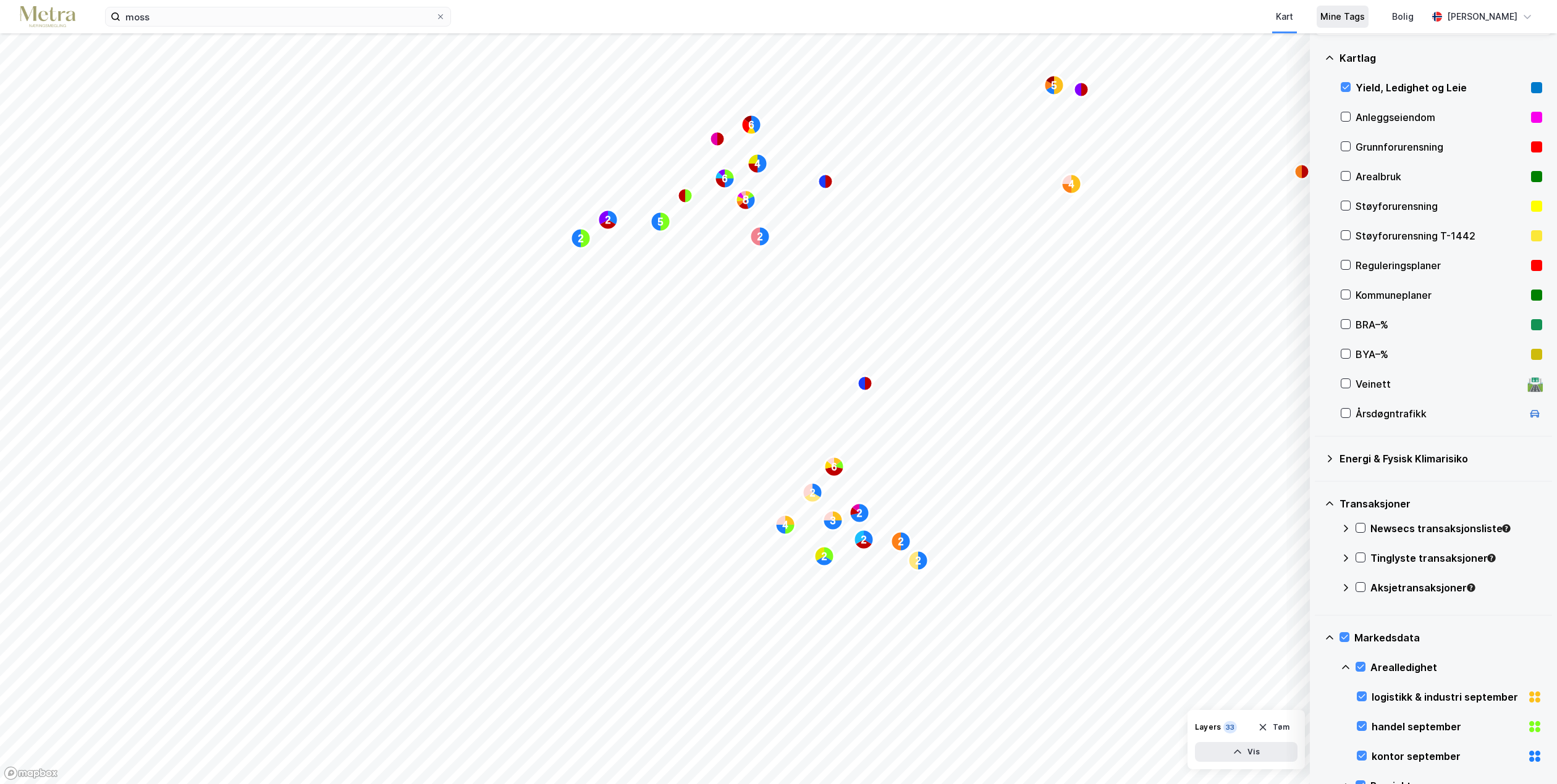
click at [1337, 13] on div "Mine Tags" at bounding box center [1343, 16] width 45 height 15
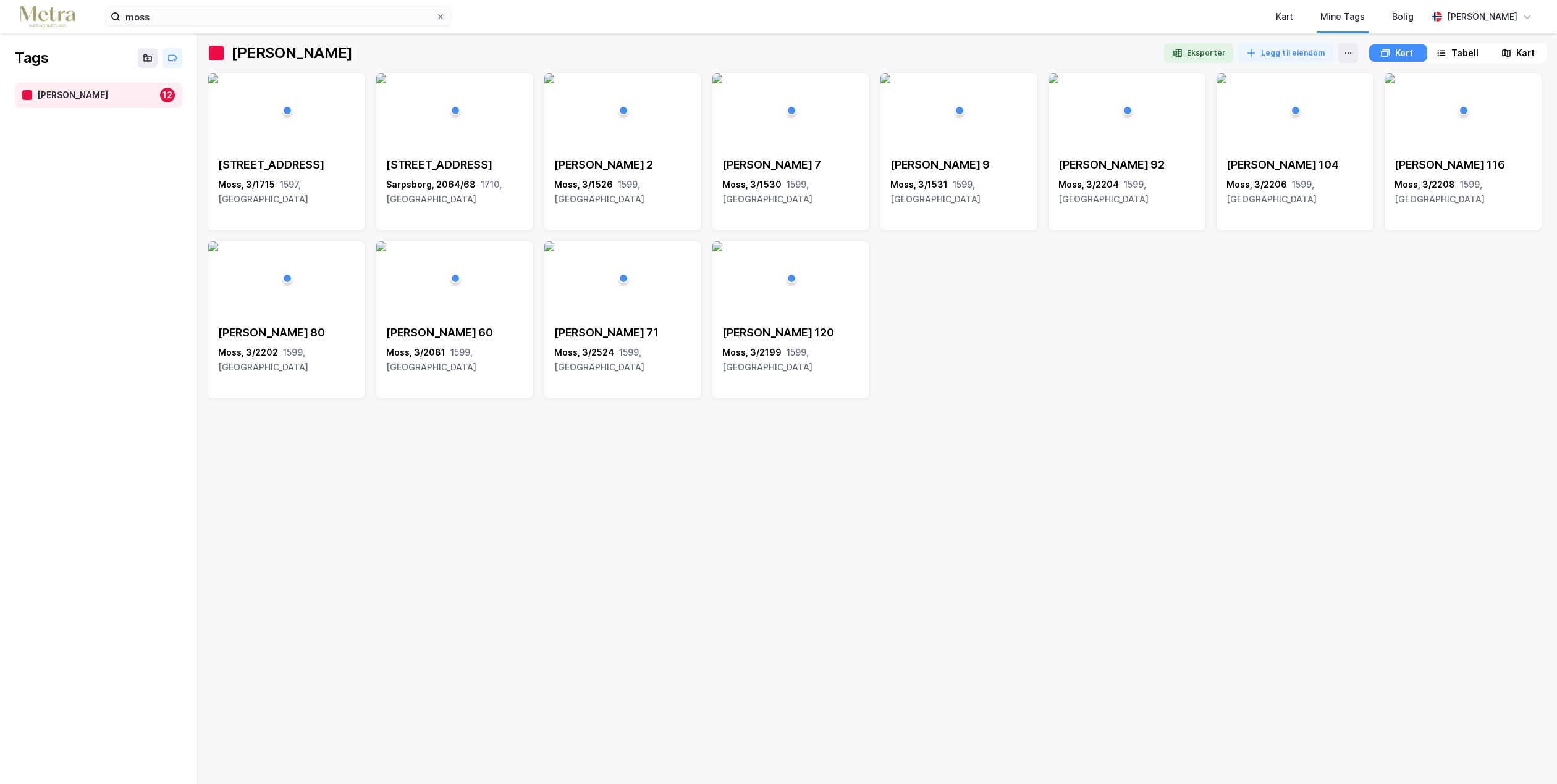
click at [1446, 51] on div "Tabell" at bounding box center [1458, 53] width 56 height 17
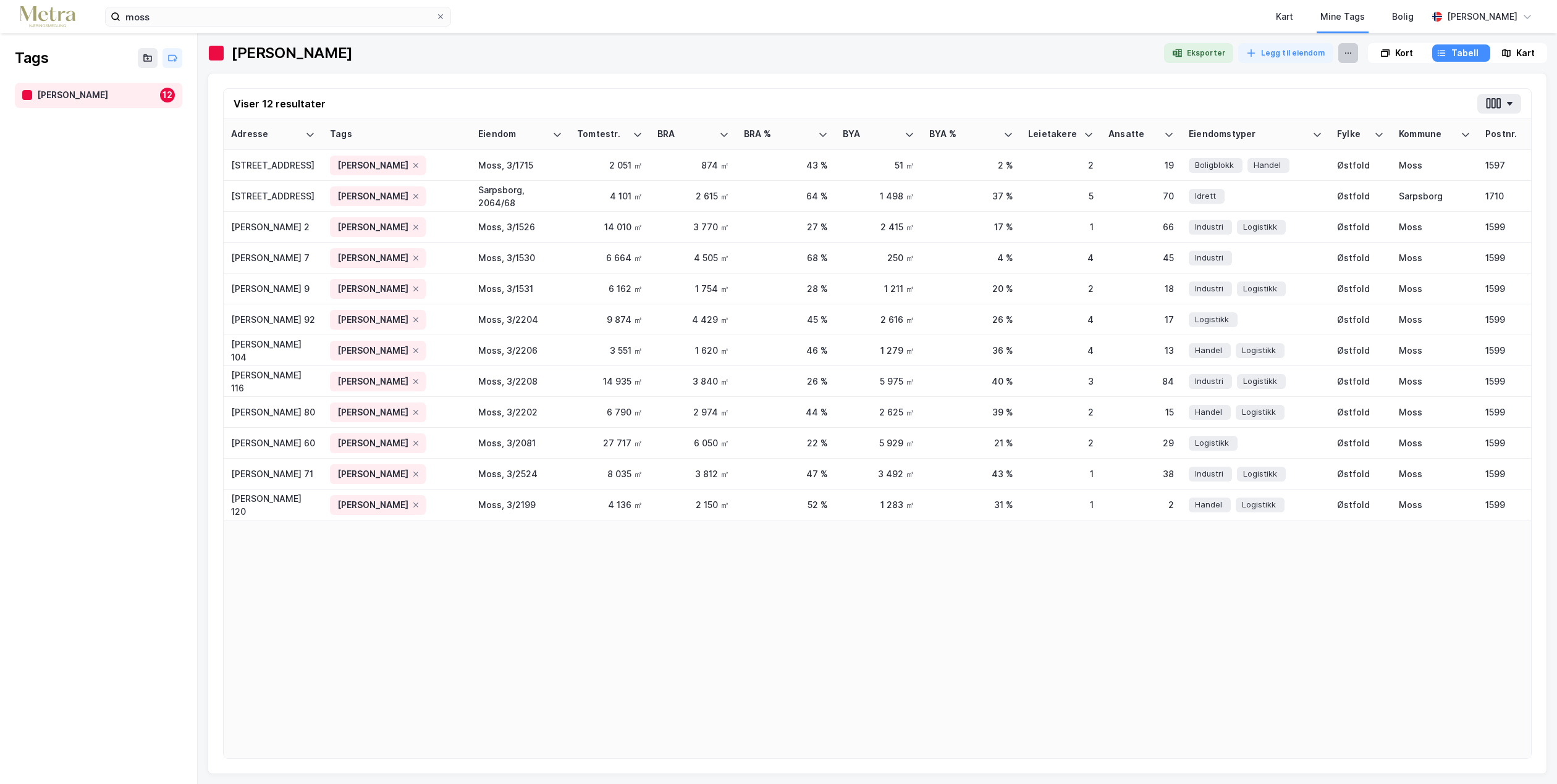
click at [1345, 52] on icon at bounding box center [1347, 53] width 10 height 10
click at [1293, 17] on div "Kart" at bounding box center [1284, 16] width 17 height 15
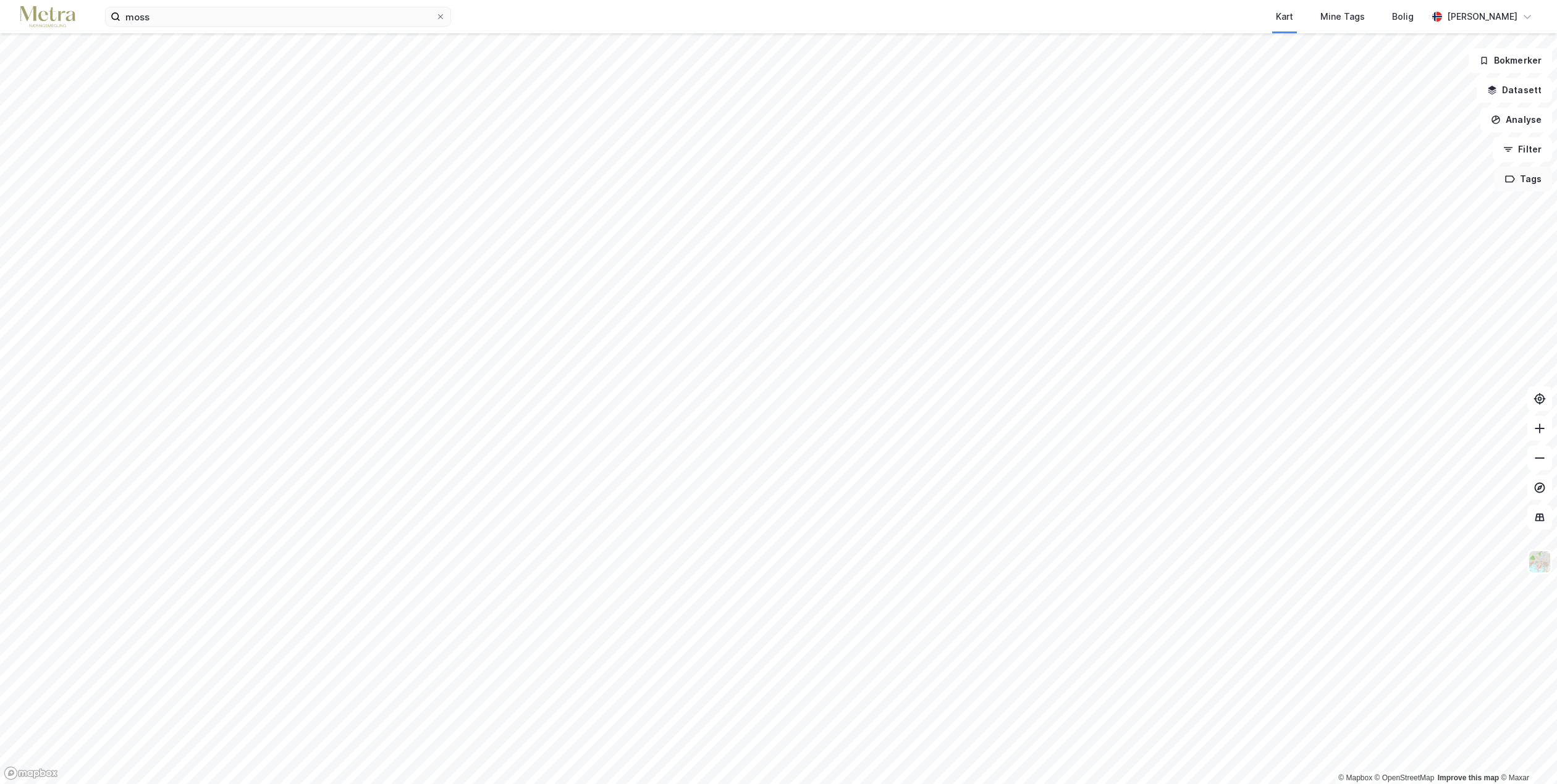
click at [1527, 177] on button "Tags" at bounding box center [1523, 179] width 57 height 25
click at [1526, 153] on button "Filter" at bounding box center [1522, 150] width 59 height 25
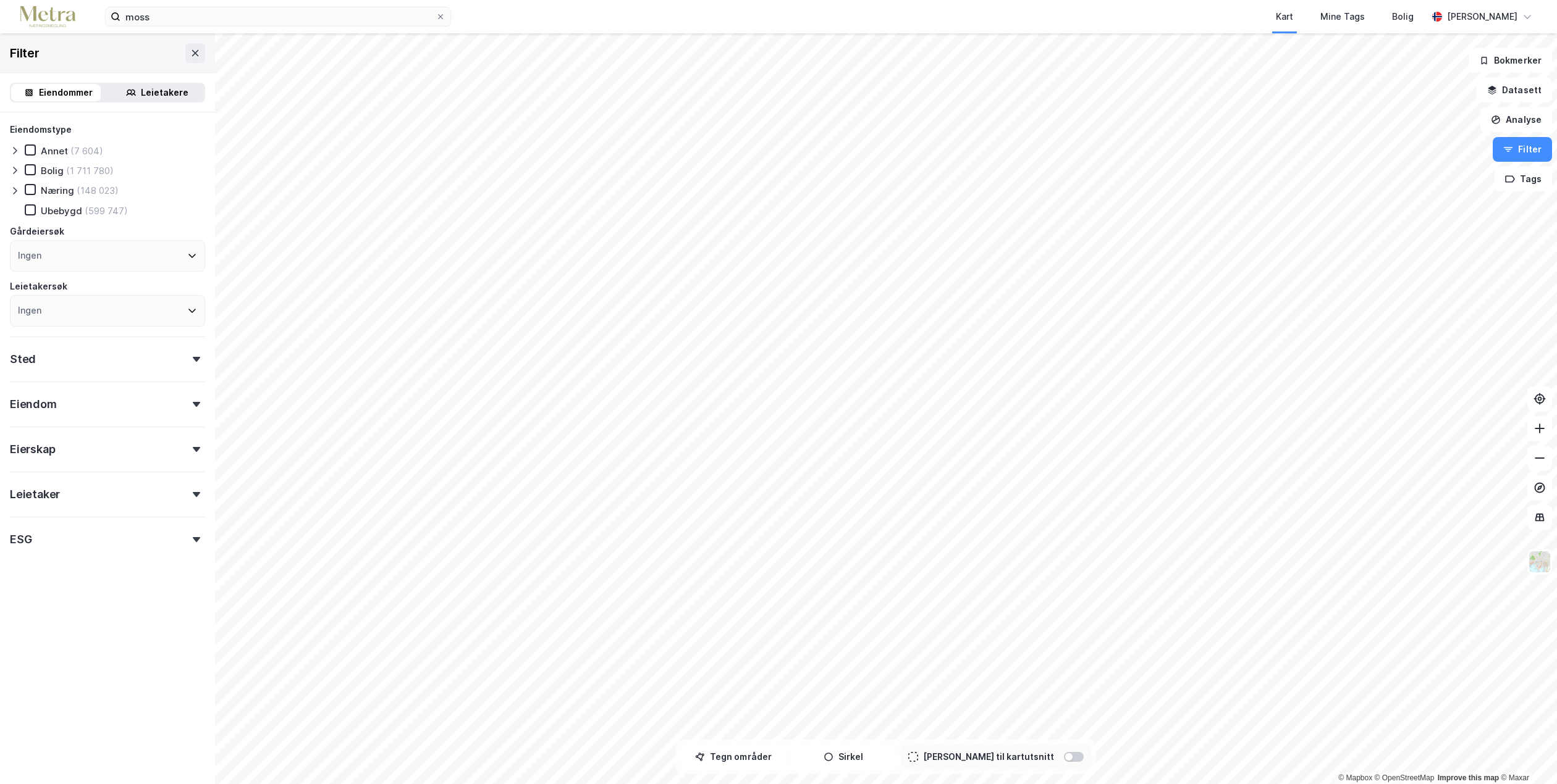
click at [187, 498] on div "Leietaker" at bounding box center [108, 489] width 195 height 35
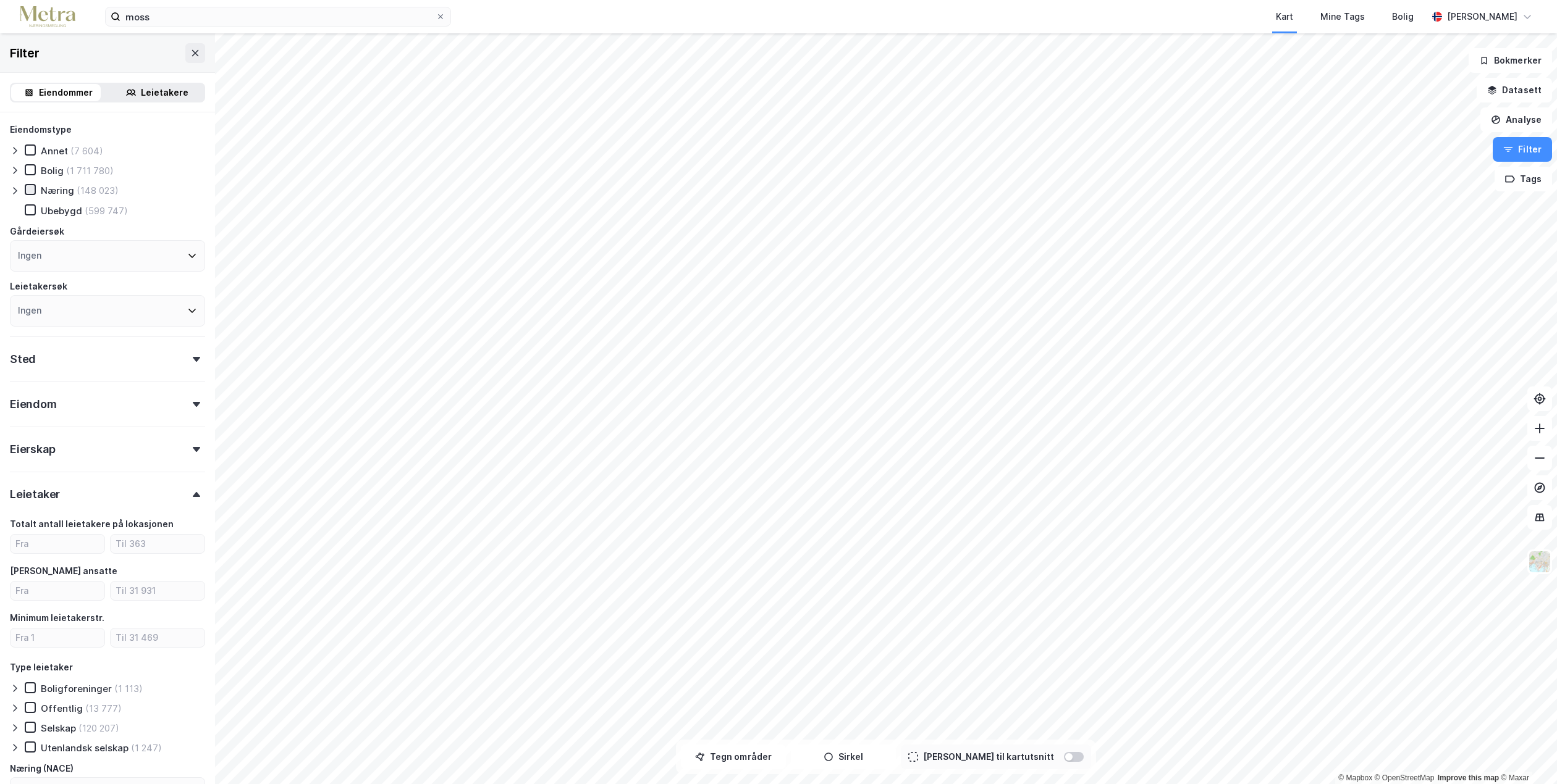
click at [28, 189] on icon at bounding box center [30, 190] width 9 height 9
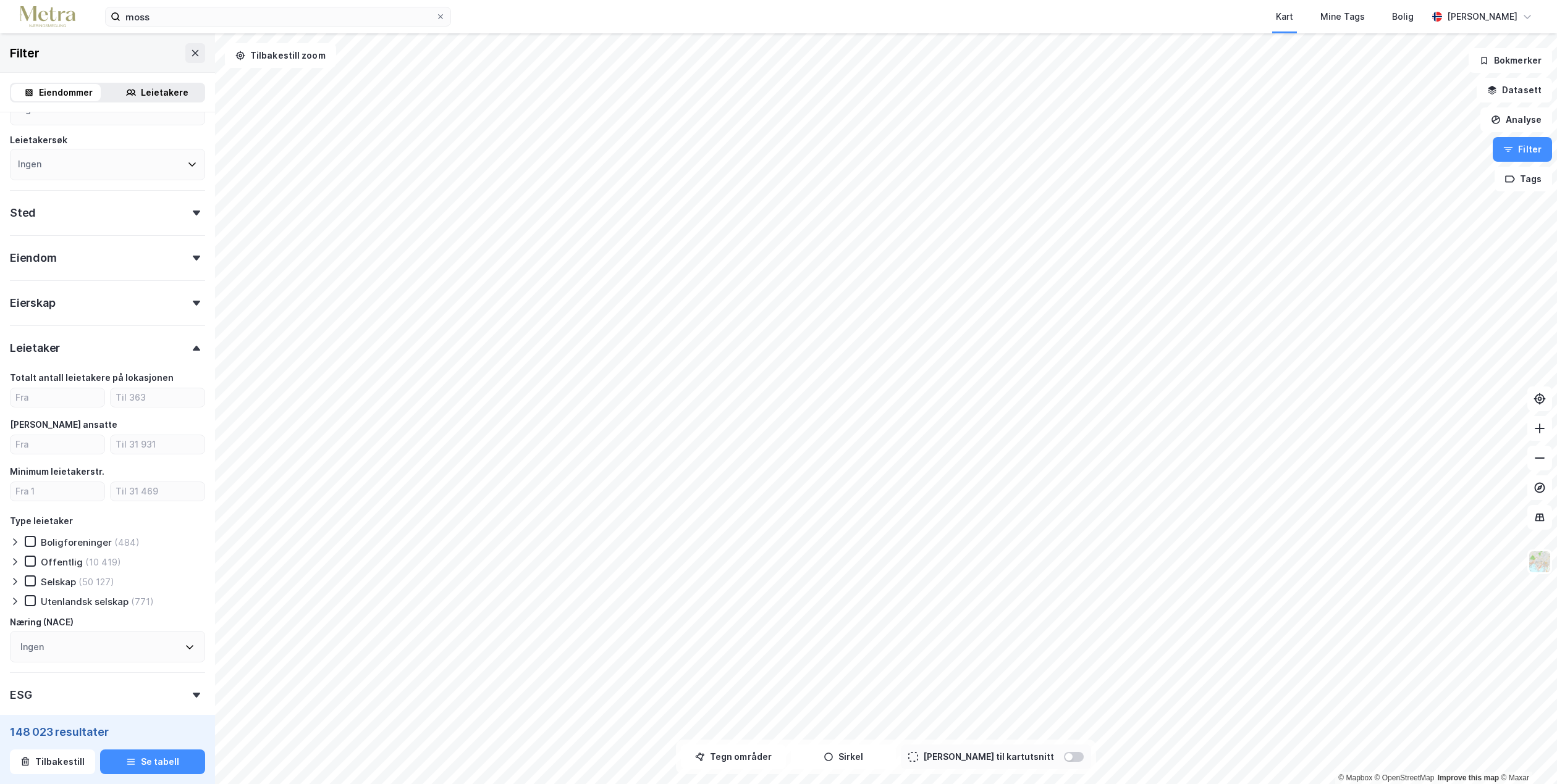
scroll to position [185, 0]
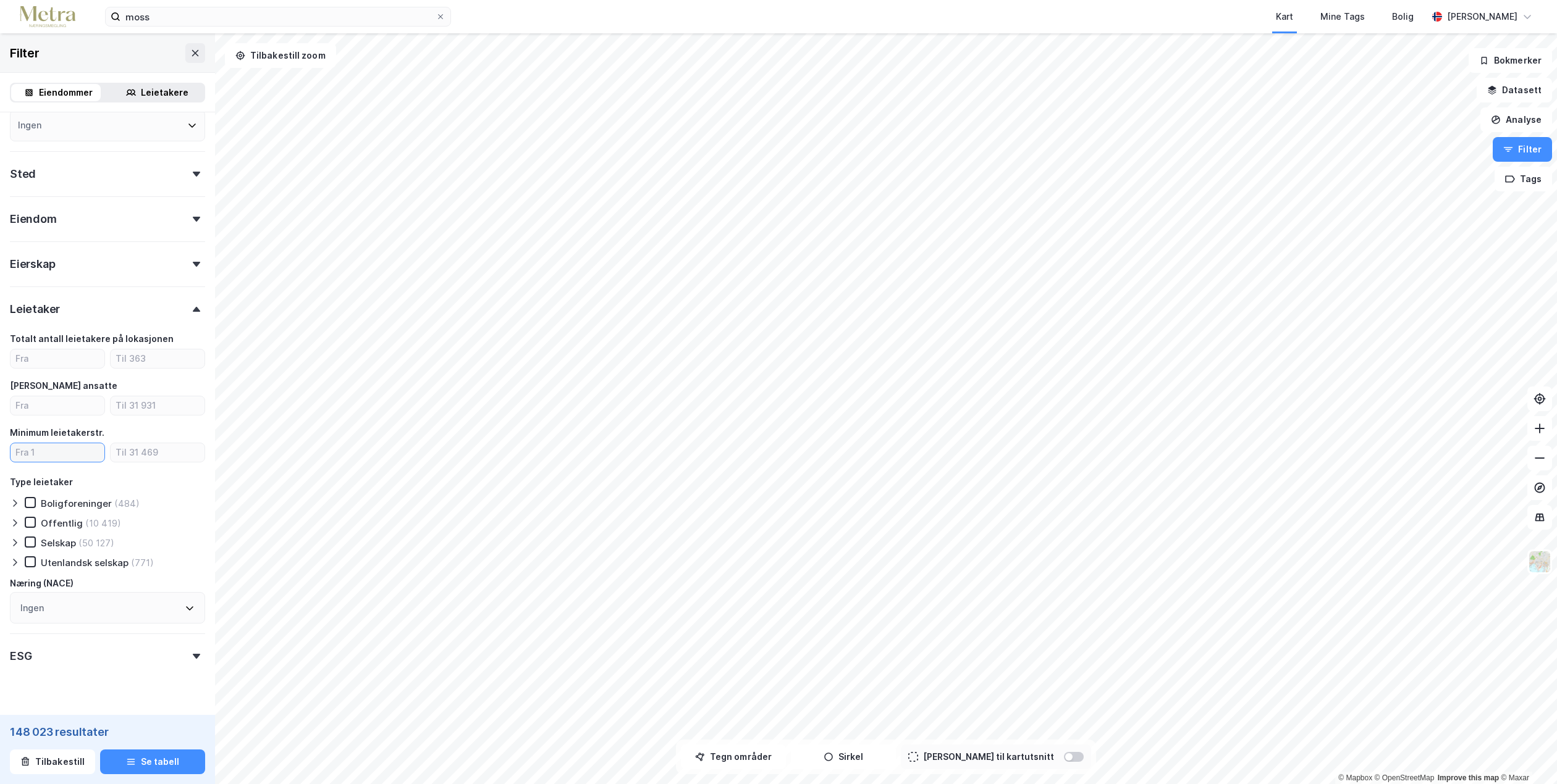
click at [65, 453] on input "number" at bounding box center [57, 452] width 94 height 19
type input "100"
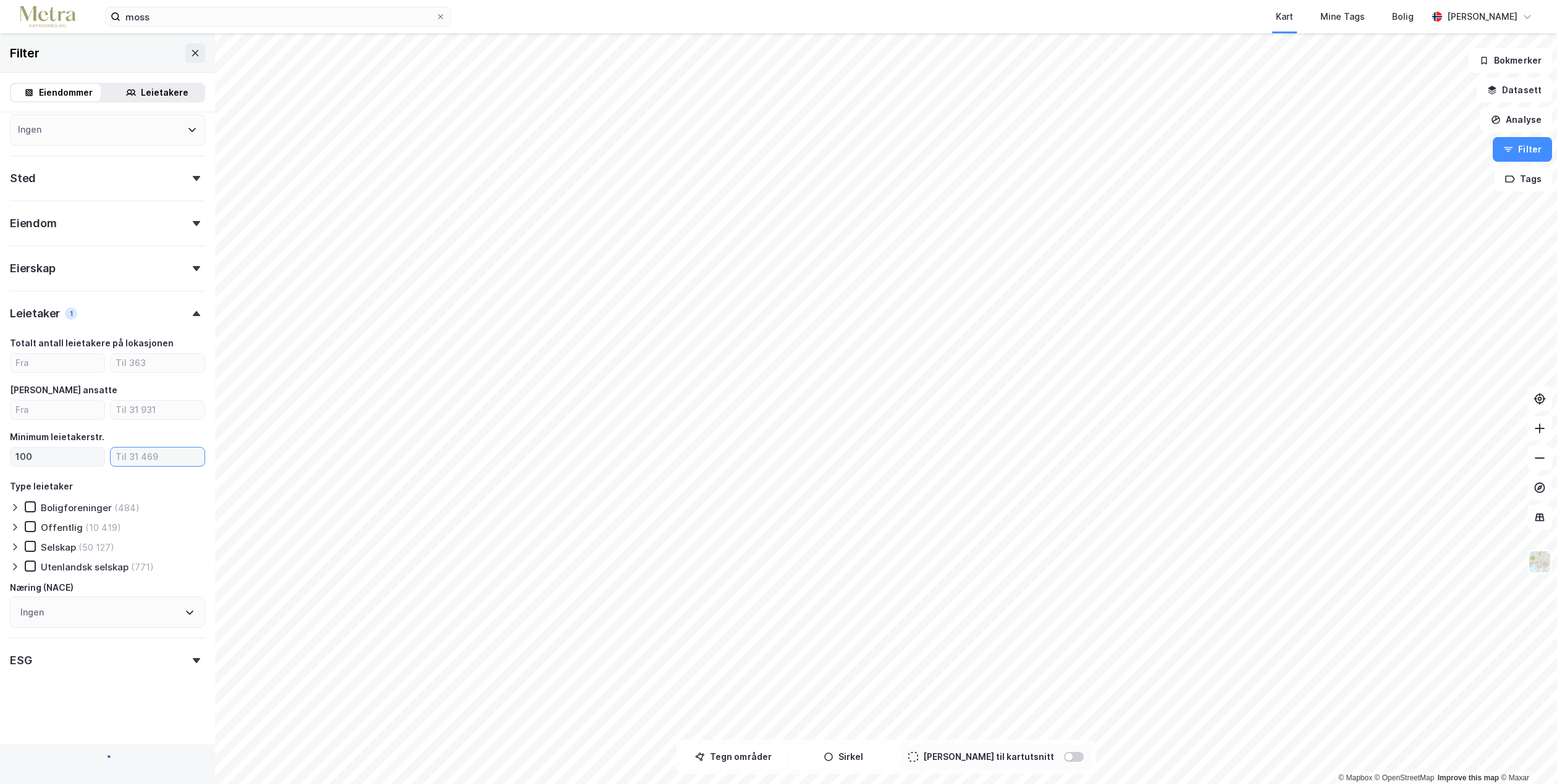
scroll to position [181, 0]
type input "300"
click at [170, 500] on div "Totalt antall leietakere på lokasjonen Antall ansatte Minimum leietakerstr. 100…" at bounding box center [108, 482] width 195 height 293
click at [27, 549] on icon at bounding box center [30, 547] width 9 height 9
click at [185, 609] on icon at bounding box center [189, 612] width 10 height 10
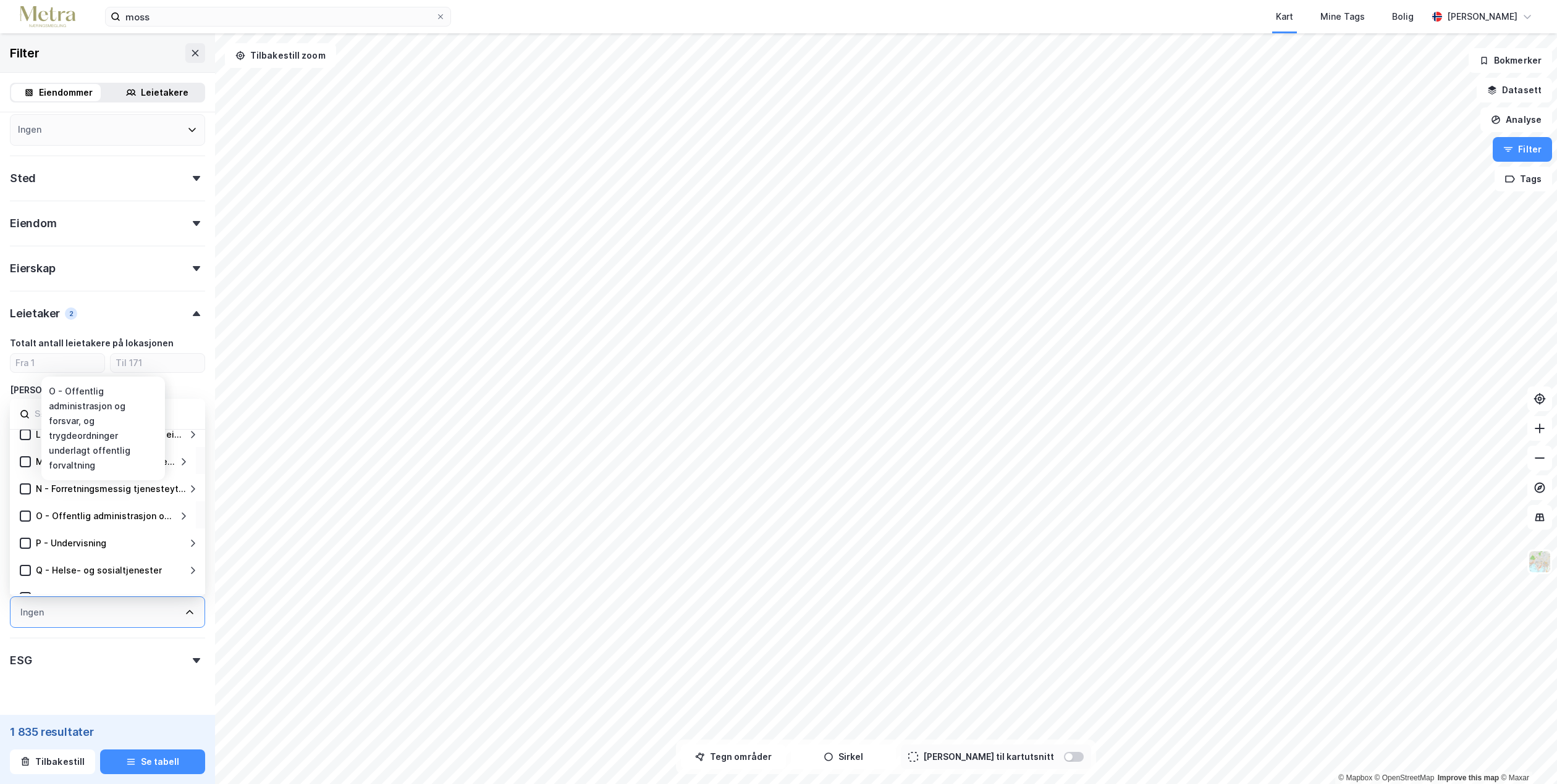
scroll to position [371, 0]
click at [25, 481] on icon at bounding box center [25, 482] width 9 height 9
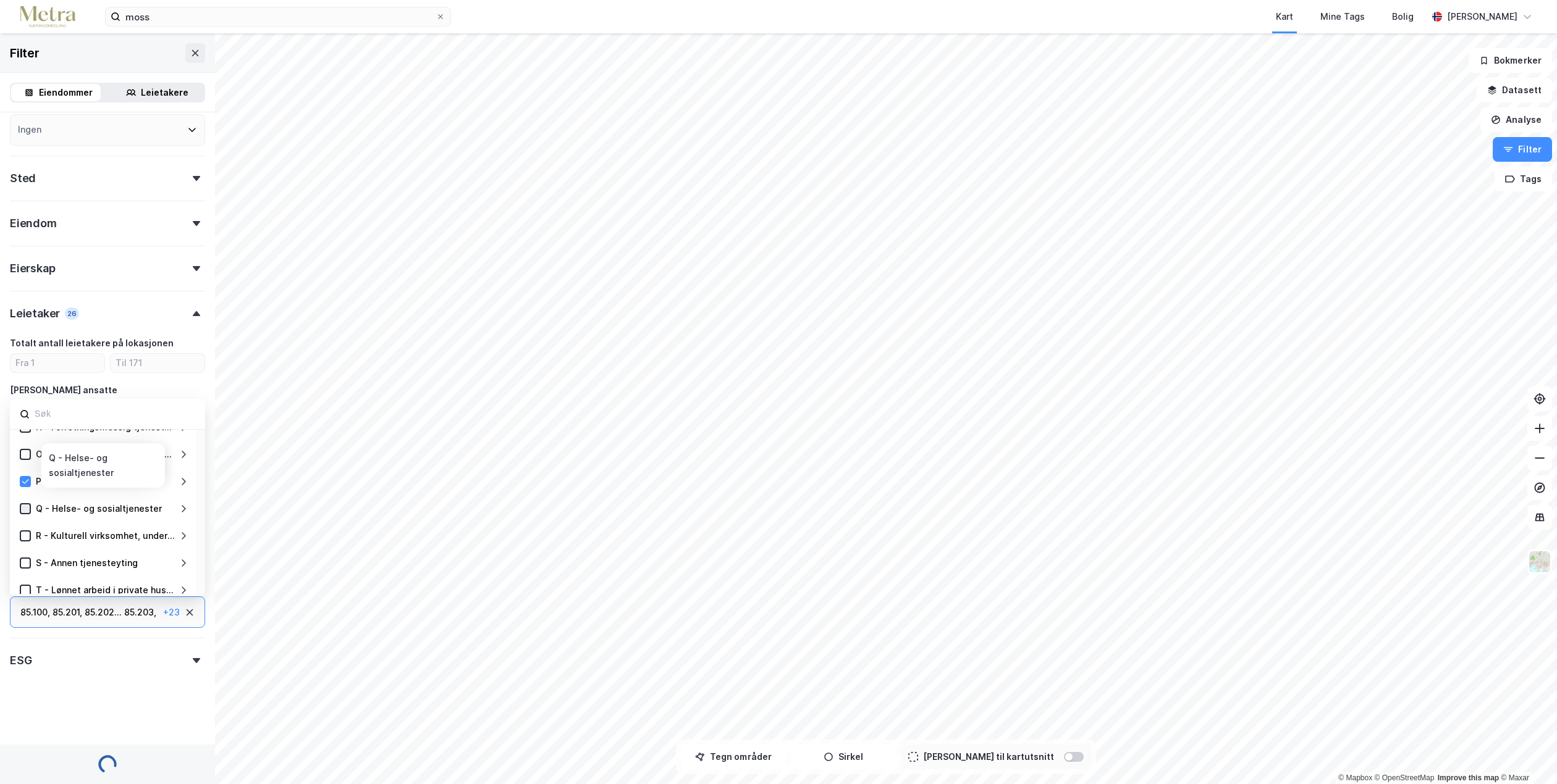
click at [25, 507] on icon at bounding box center [25, 509] width 9 height 9
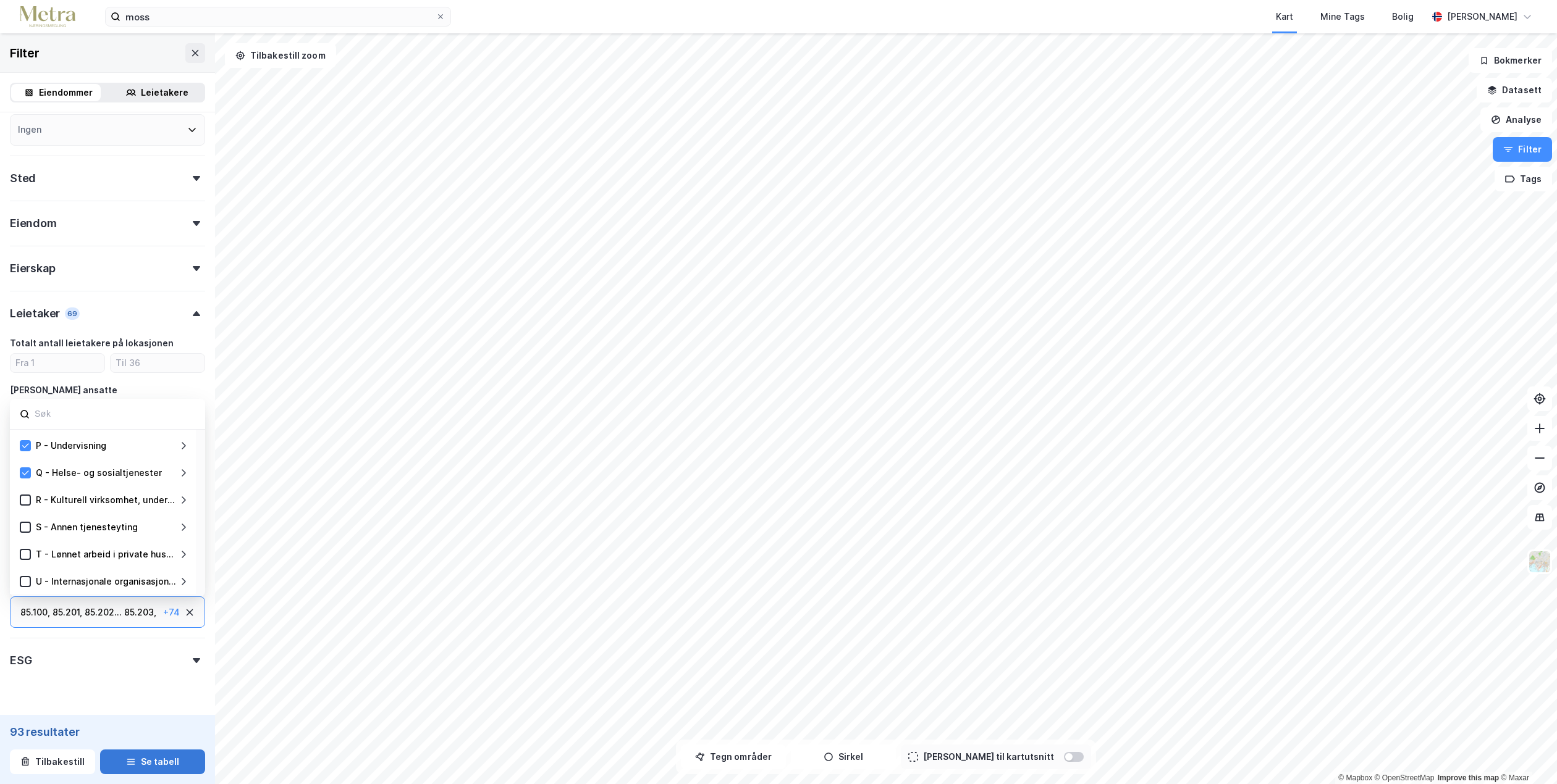
click at [140, 759] on button "Se tabell" at bounding box center [152, 762] width 105 height 25
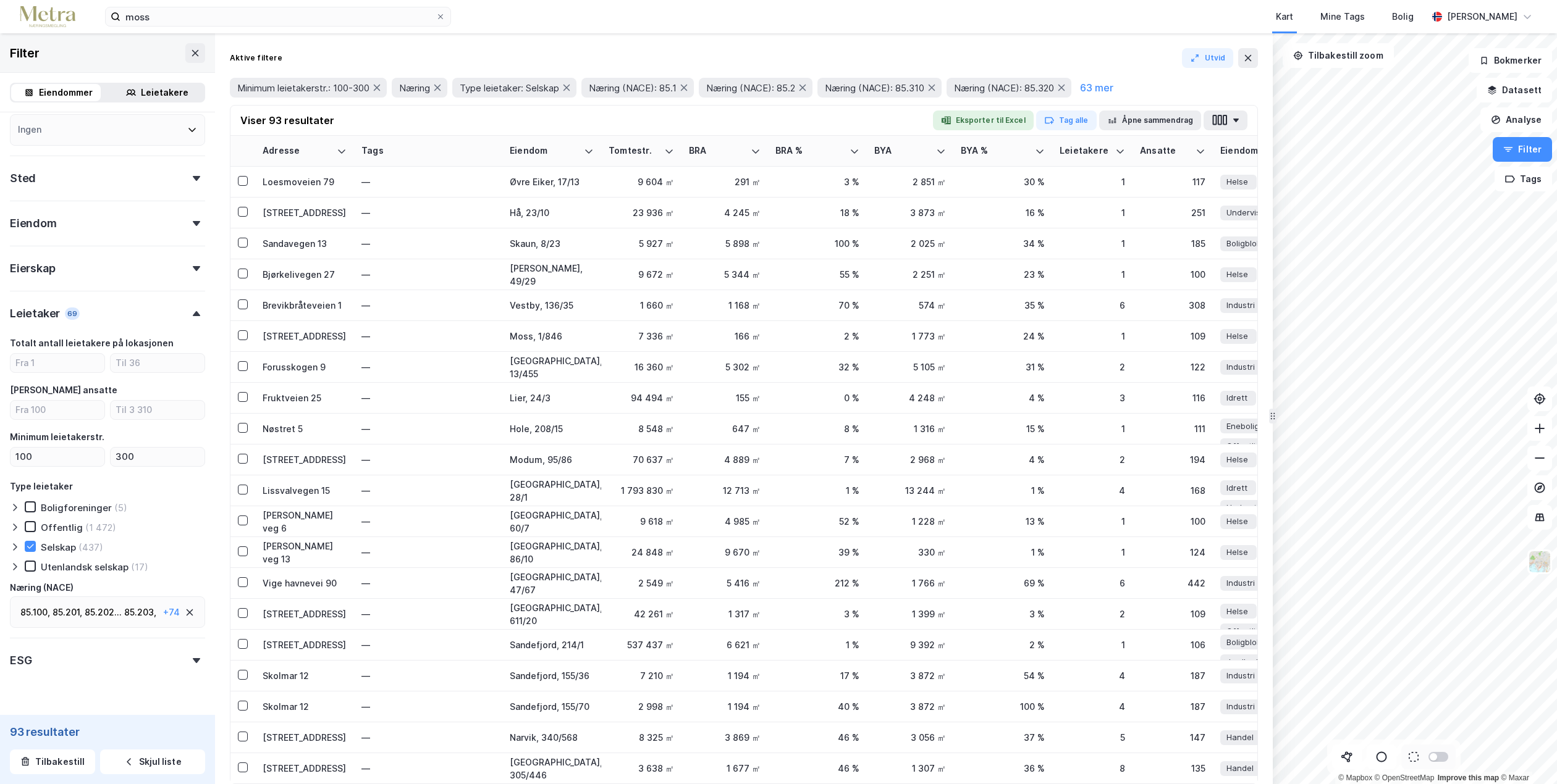
click at [183, 273] on div "Eierskap" at bounding box center [108, 263] width 195 height 35
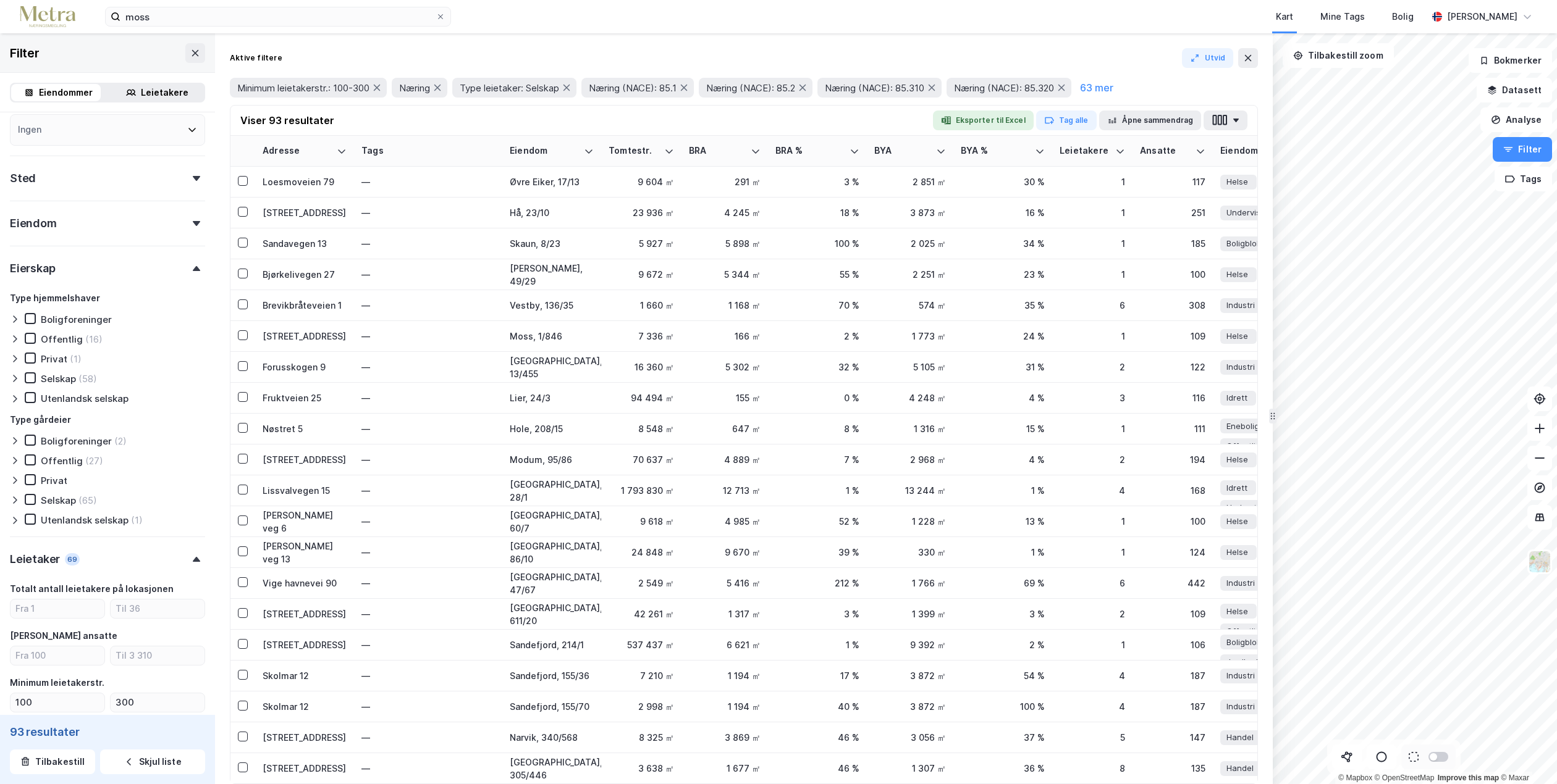
click at [164, 102] on div "Eiendommer Leietakere" at bounding box center [108, 92] width 195 height 20
click at [163, 94] on div "Leietakere" at bounding box center [164, 92] width 48 height 15
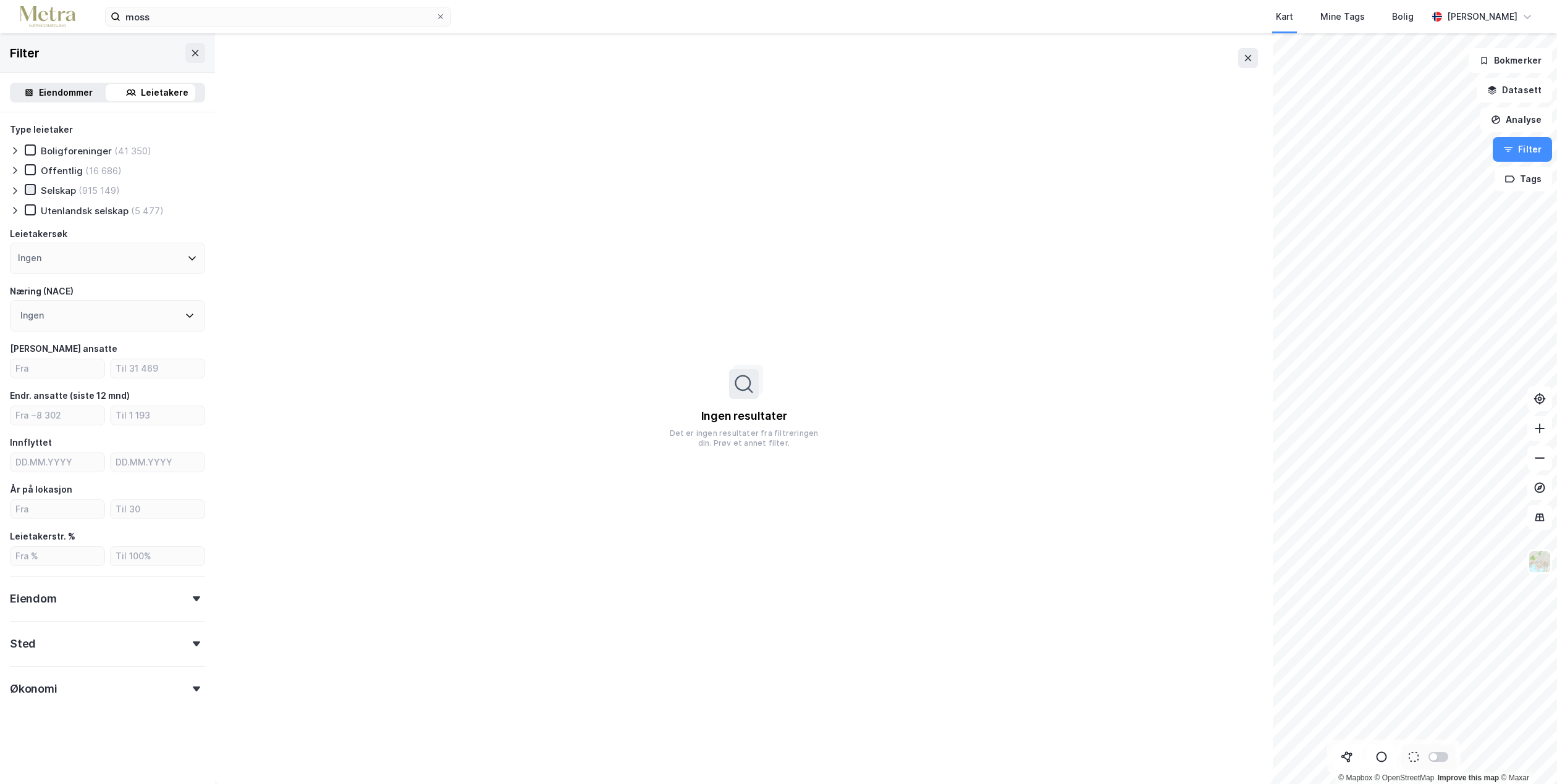
click at [31, 186] on icon at bounding box center [30, 190] width 9 height 9
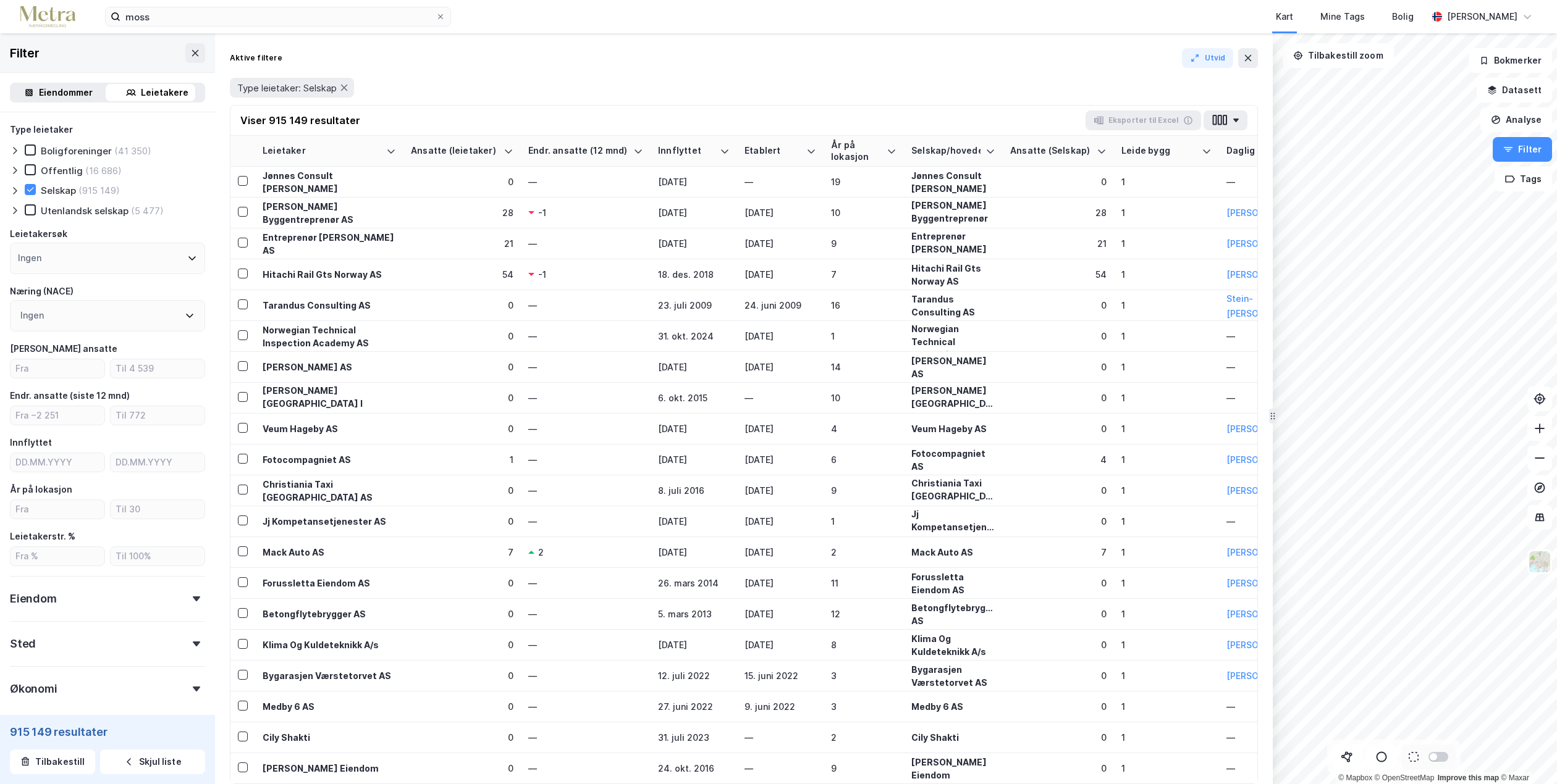
click at [160, 255] on div "Ingen" at bounding box center [108, 258] width 195 height 31
click at [91, 262] on div "Ingen" at bounding box center [108, 258] width 195 height 31
click at [105, 229] on div "Leietakersøk" at bounding box center [108, 234] width 195 height 15
click at [108, 317] on div "Ingen" at bounding box center [108, 315] width 195 height 31
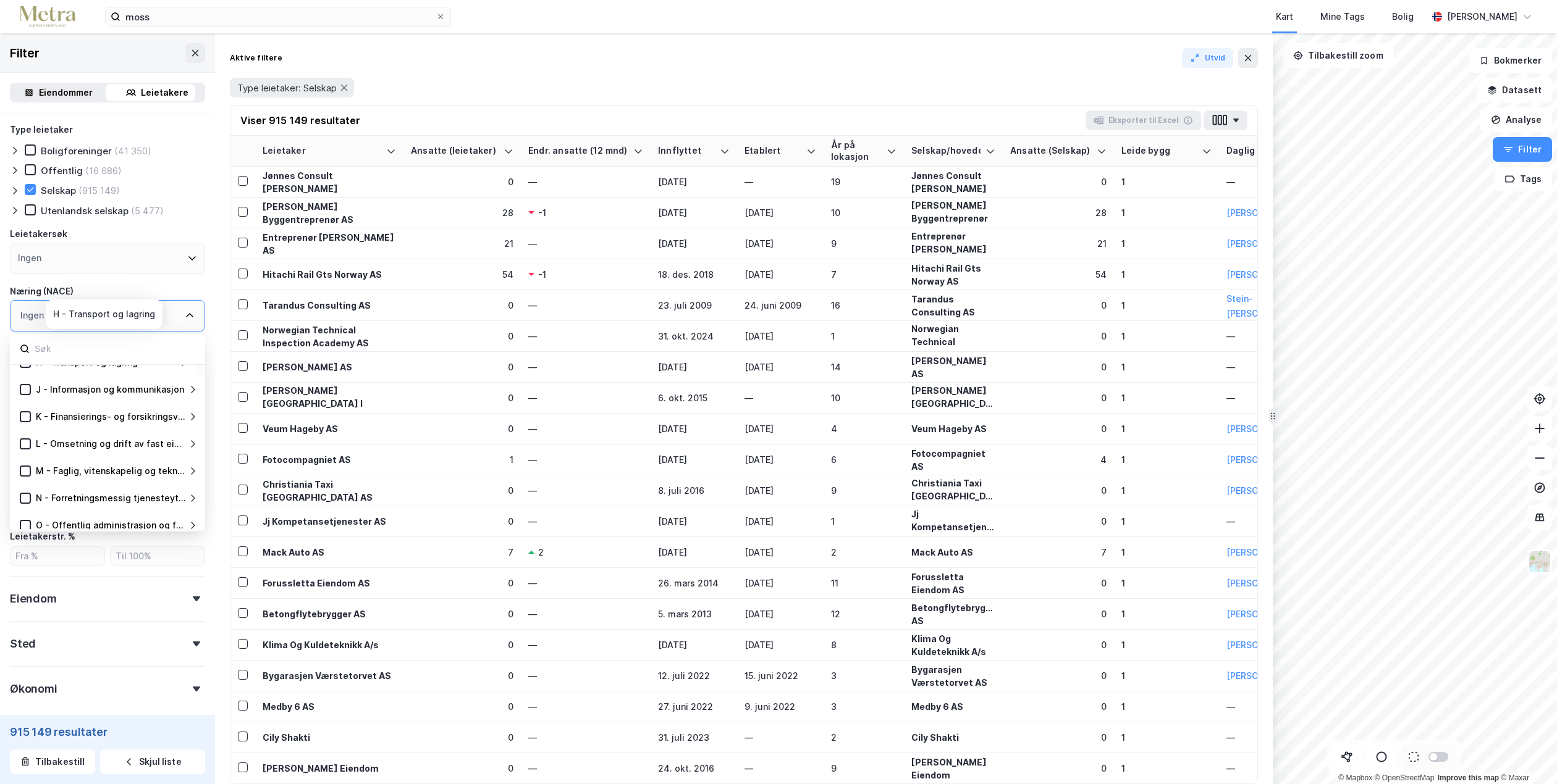
scroll to position [247, 0]
click at [23, 401] on icon at bounding box center [25, 405] width 9 height 9
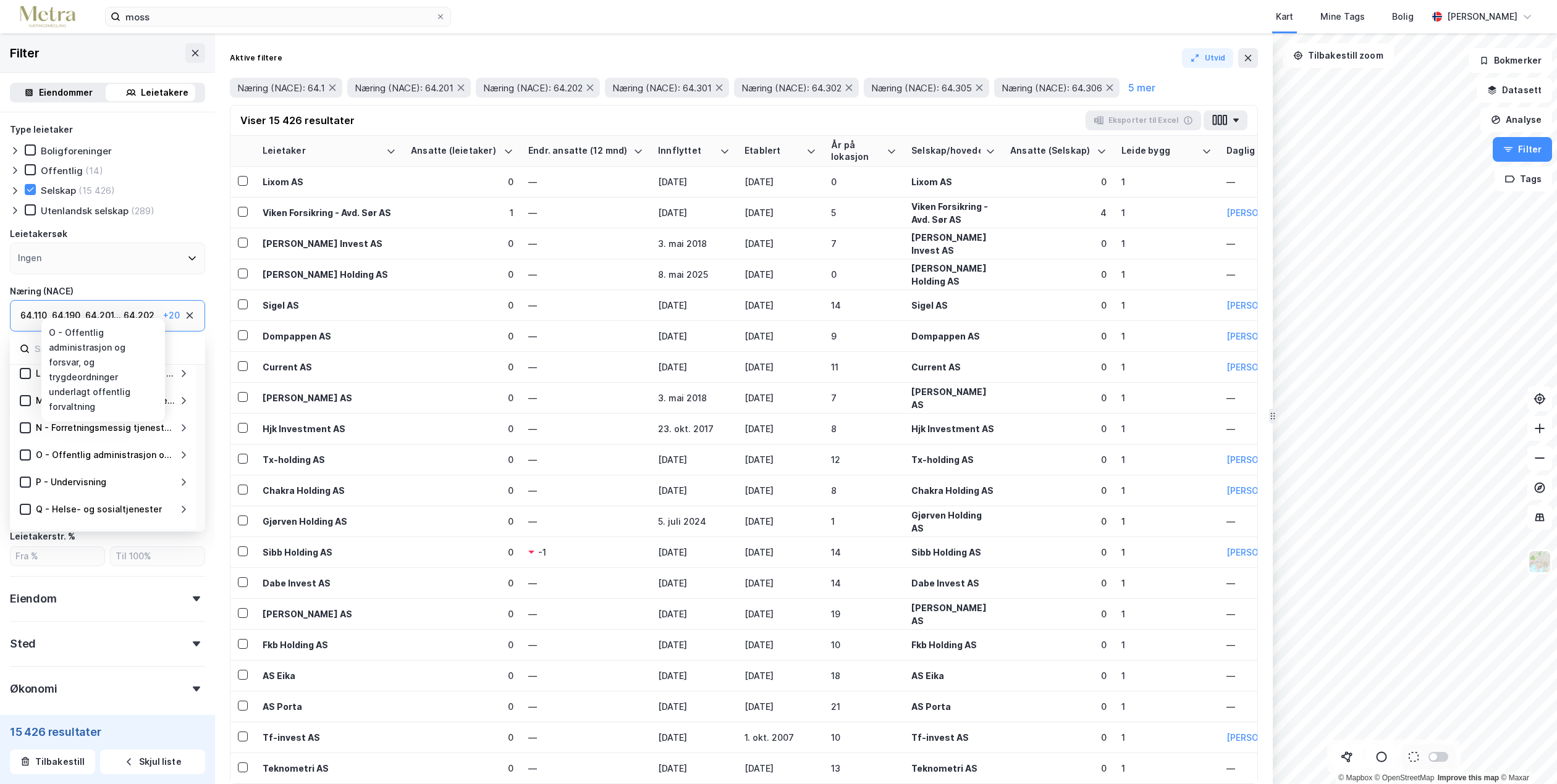
scroll to position [371, 0]
click at [25, 414] on icon at bounding box center [25, 417] width 9 height 9
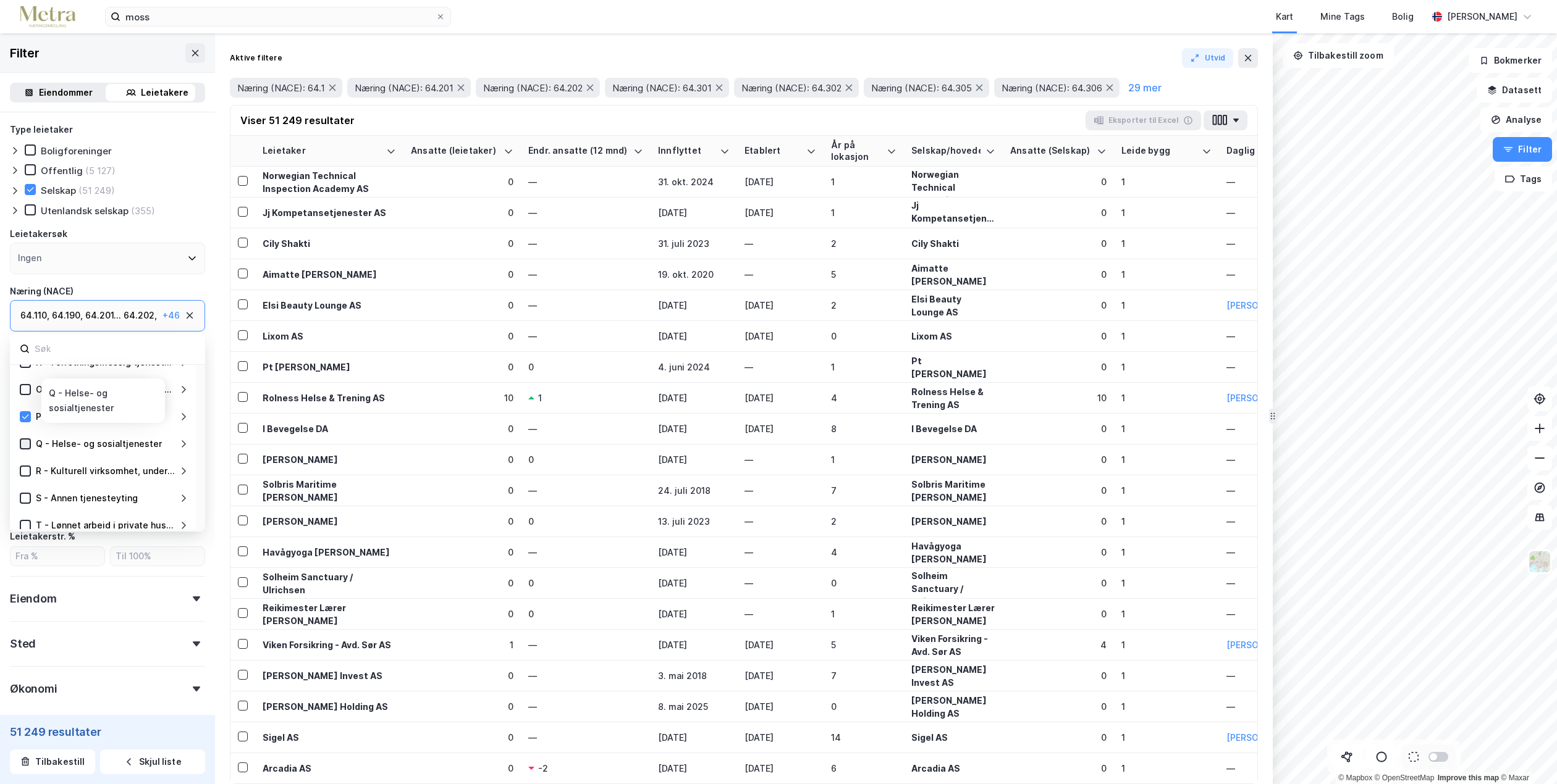
click at [26, 441] on icon at bounding box center [25, 444] width 9 height 9
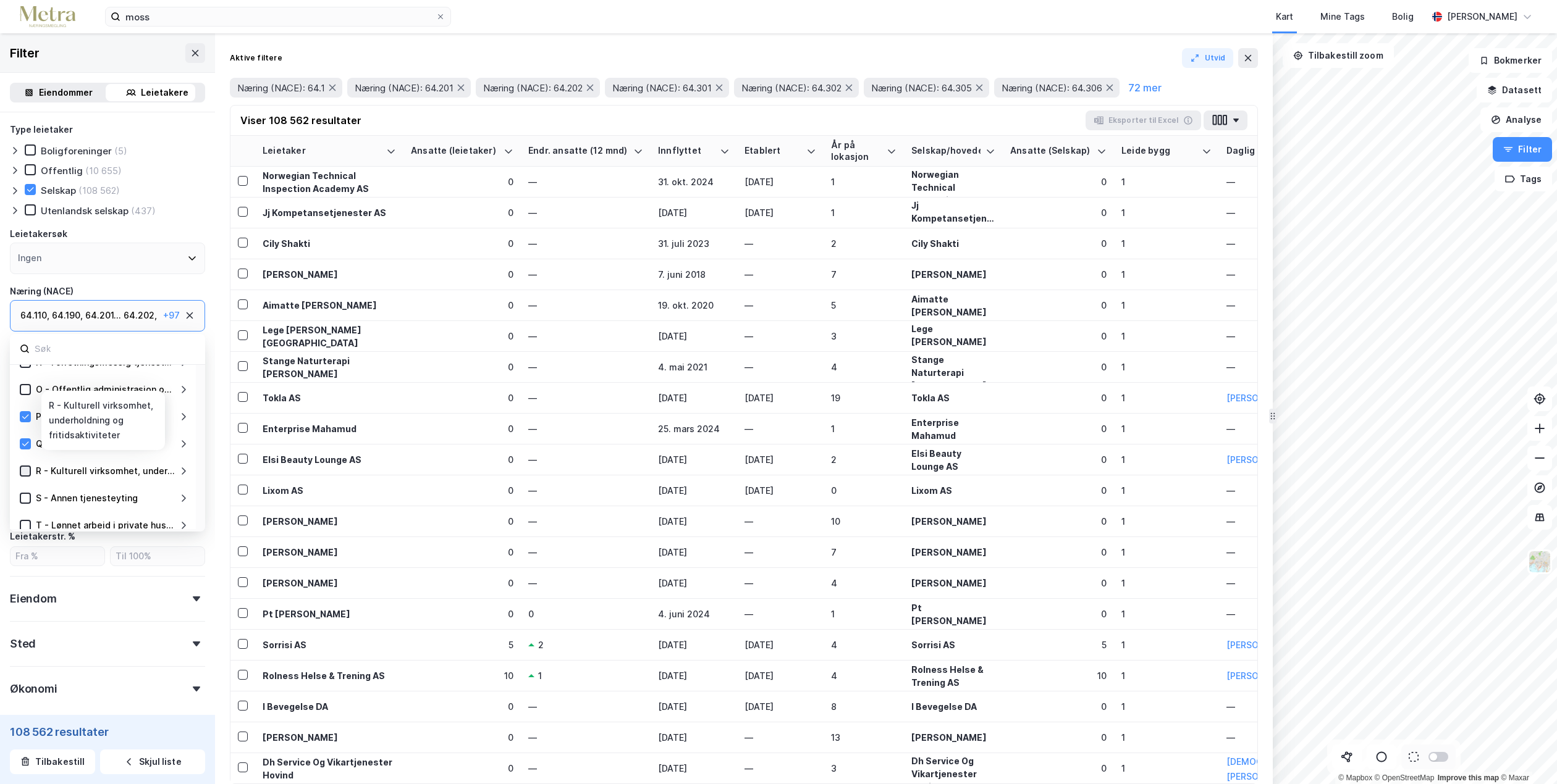
click at [27, 467] on icon at bounding box center [25, 471] width 9 height 9
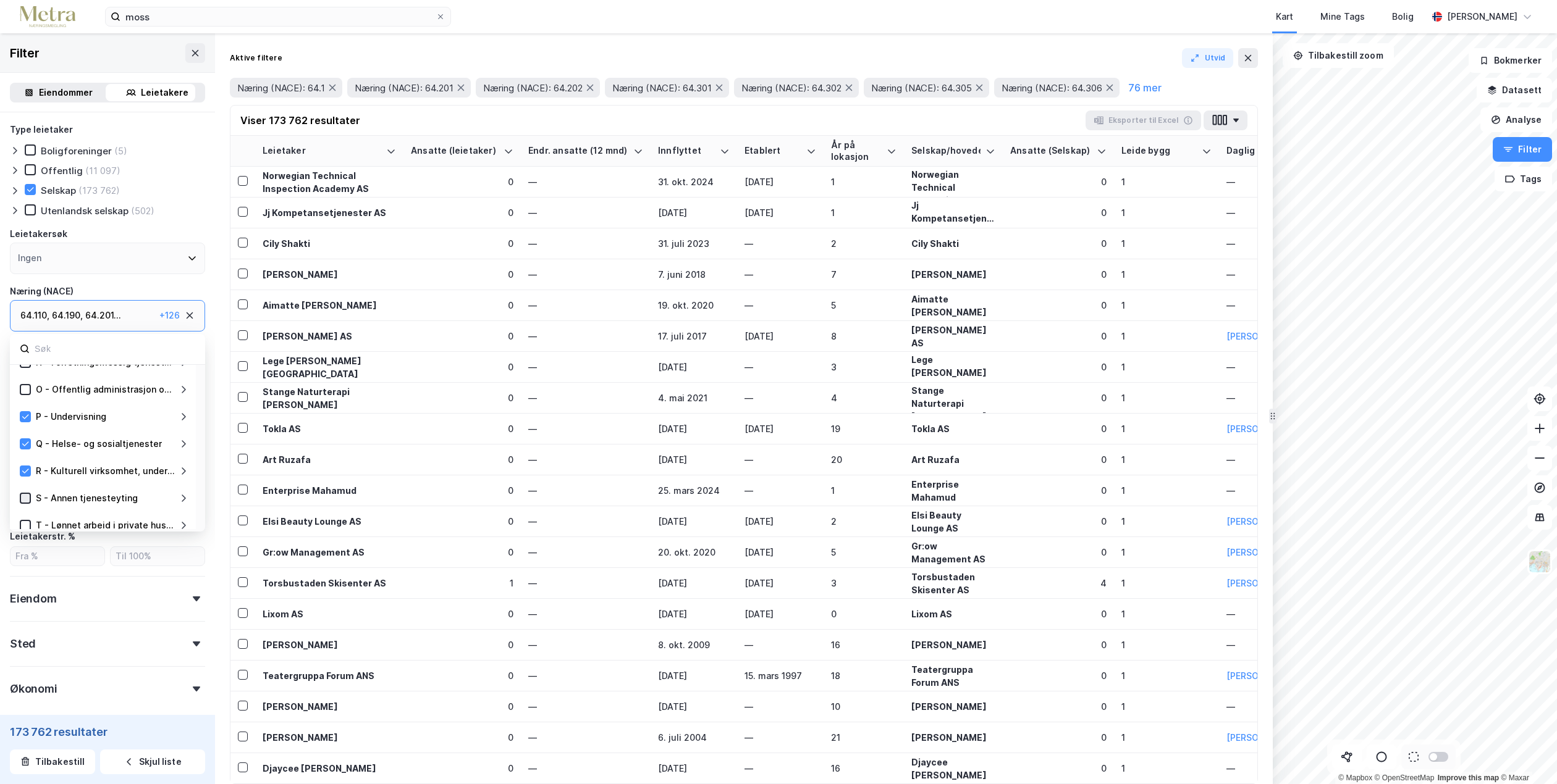
click at [23, 493] on div at bounding box center [25, 498] width 11 height 11
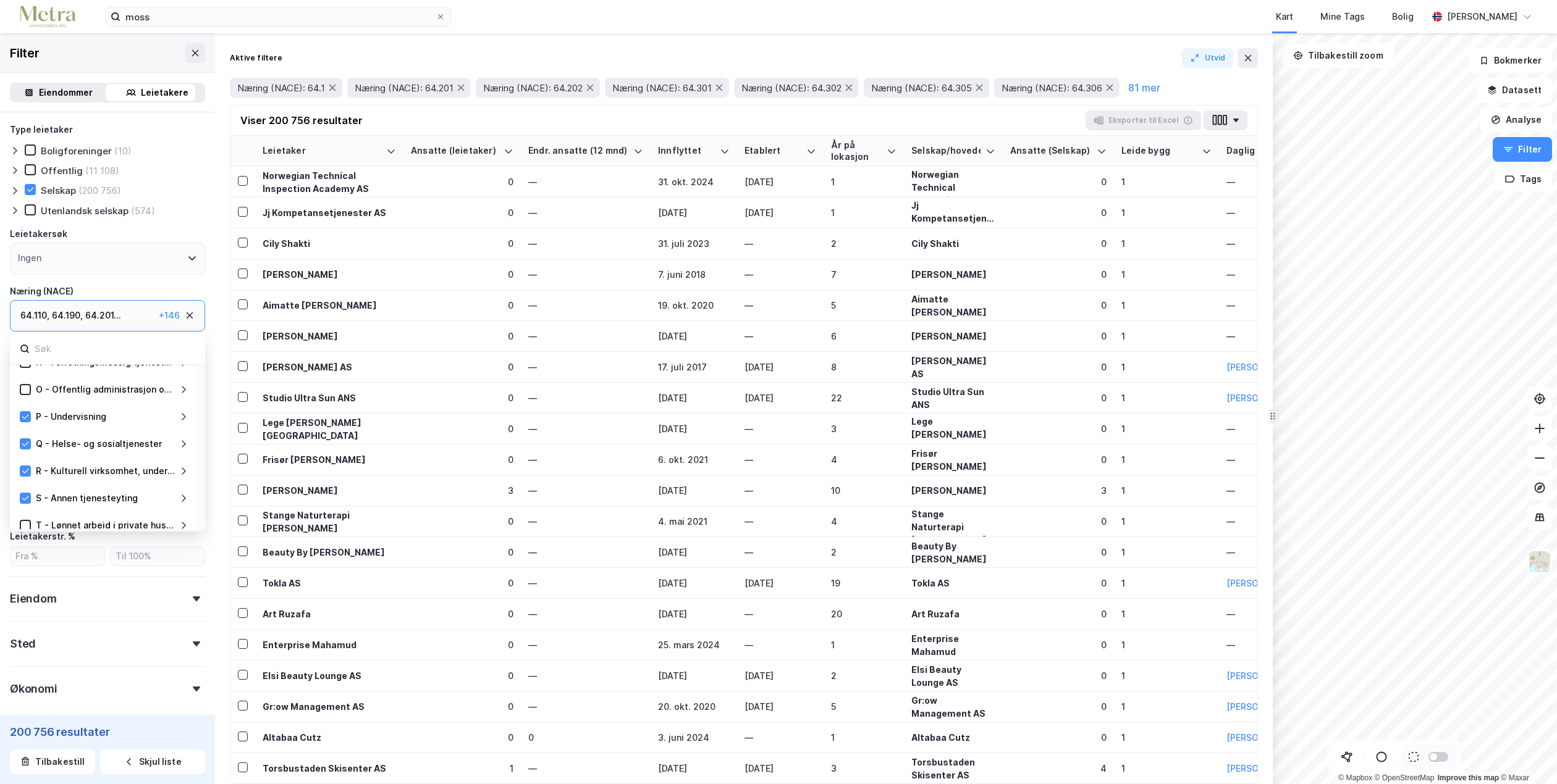
click at [203, 550] on div "Type leietaker Boligforeninger (10) Offentlig (11 108) Selskap (200 756) Utenla…" at bounding box center [108, 442] width 215 height 660
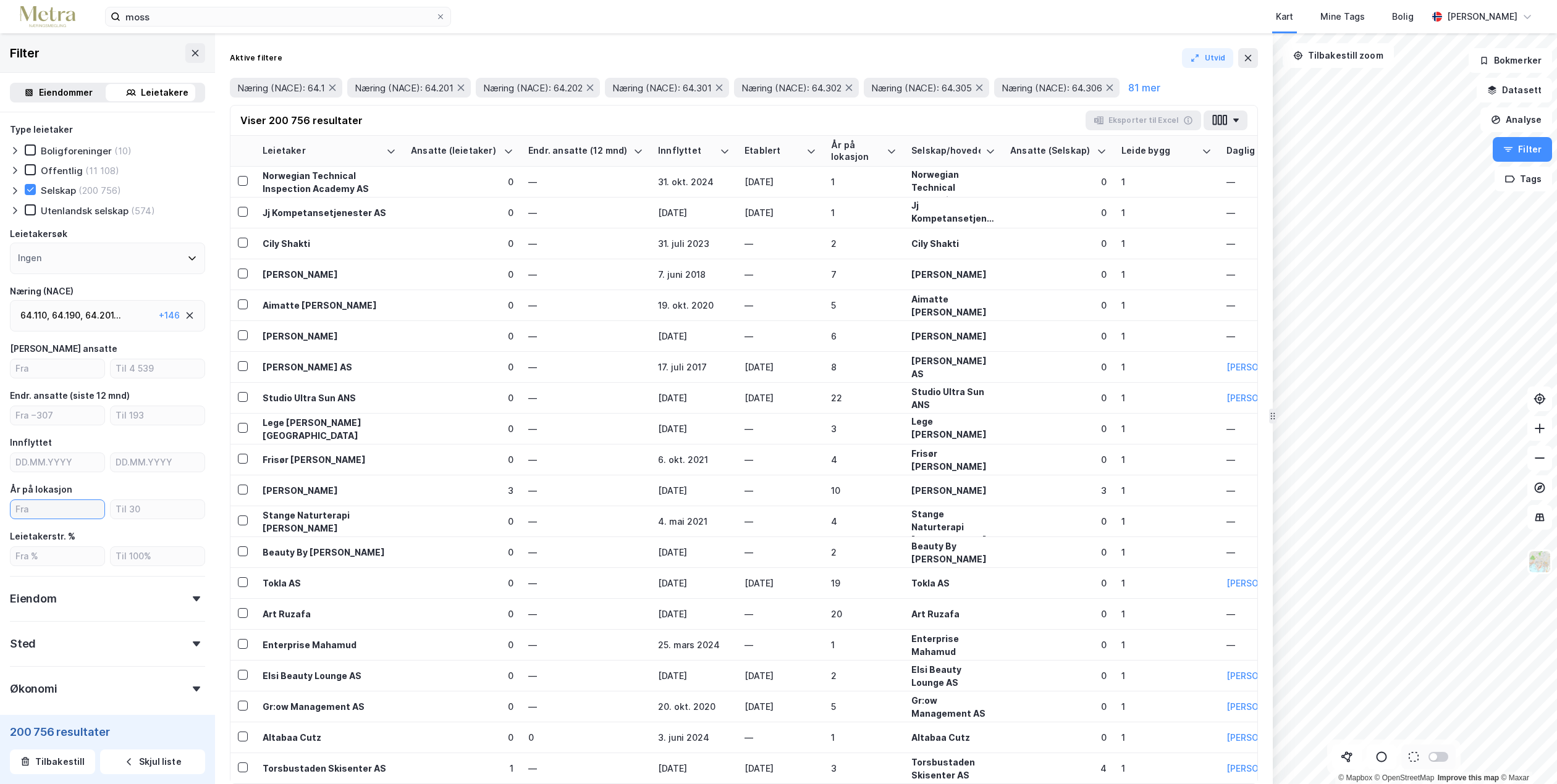
click at [43, 511] on input "number" at bounding box center [57, 509] width 94 height 19
type input "1"
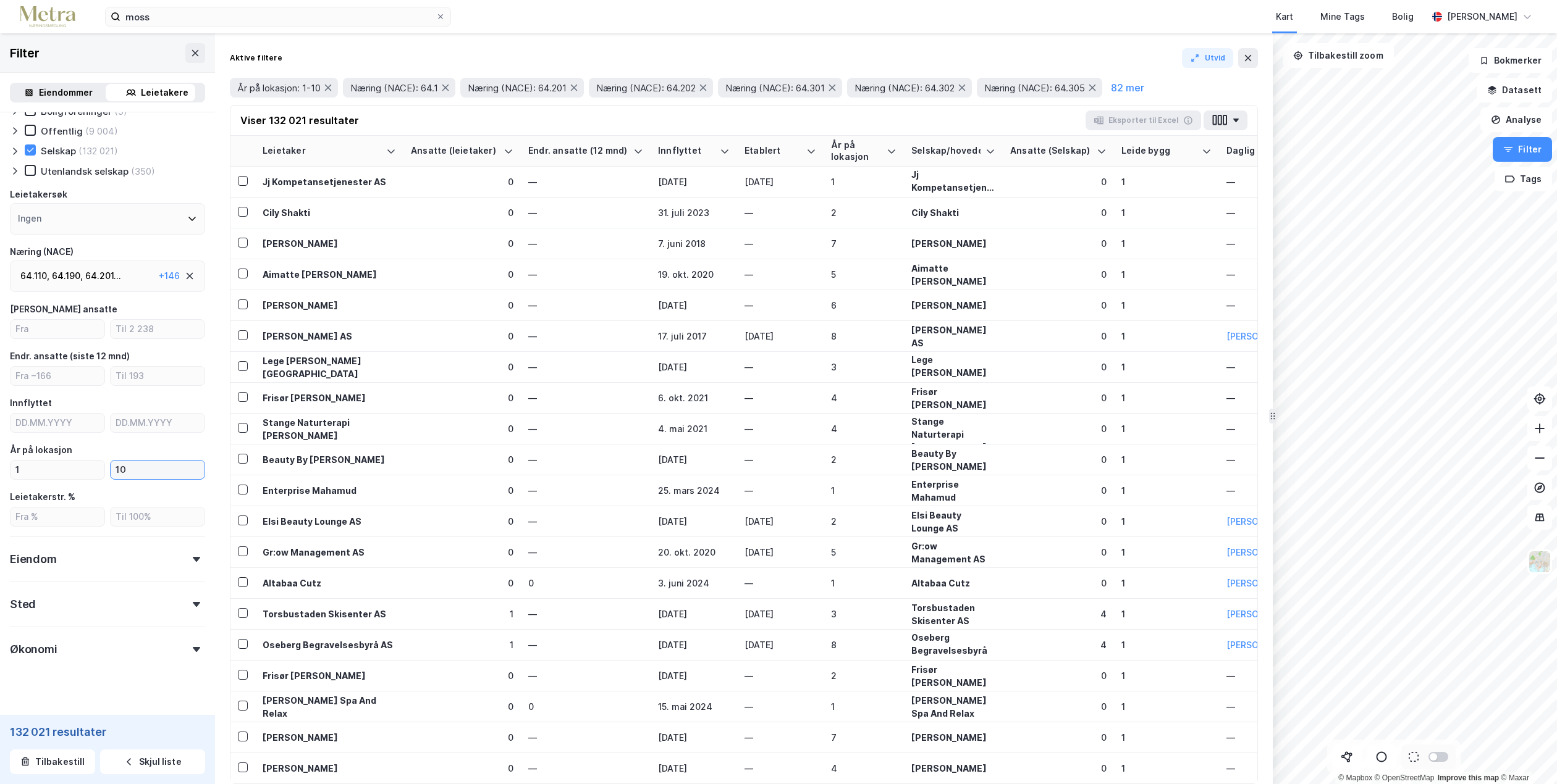
scroll to position [58, 0]
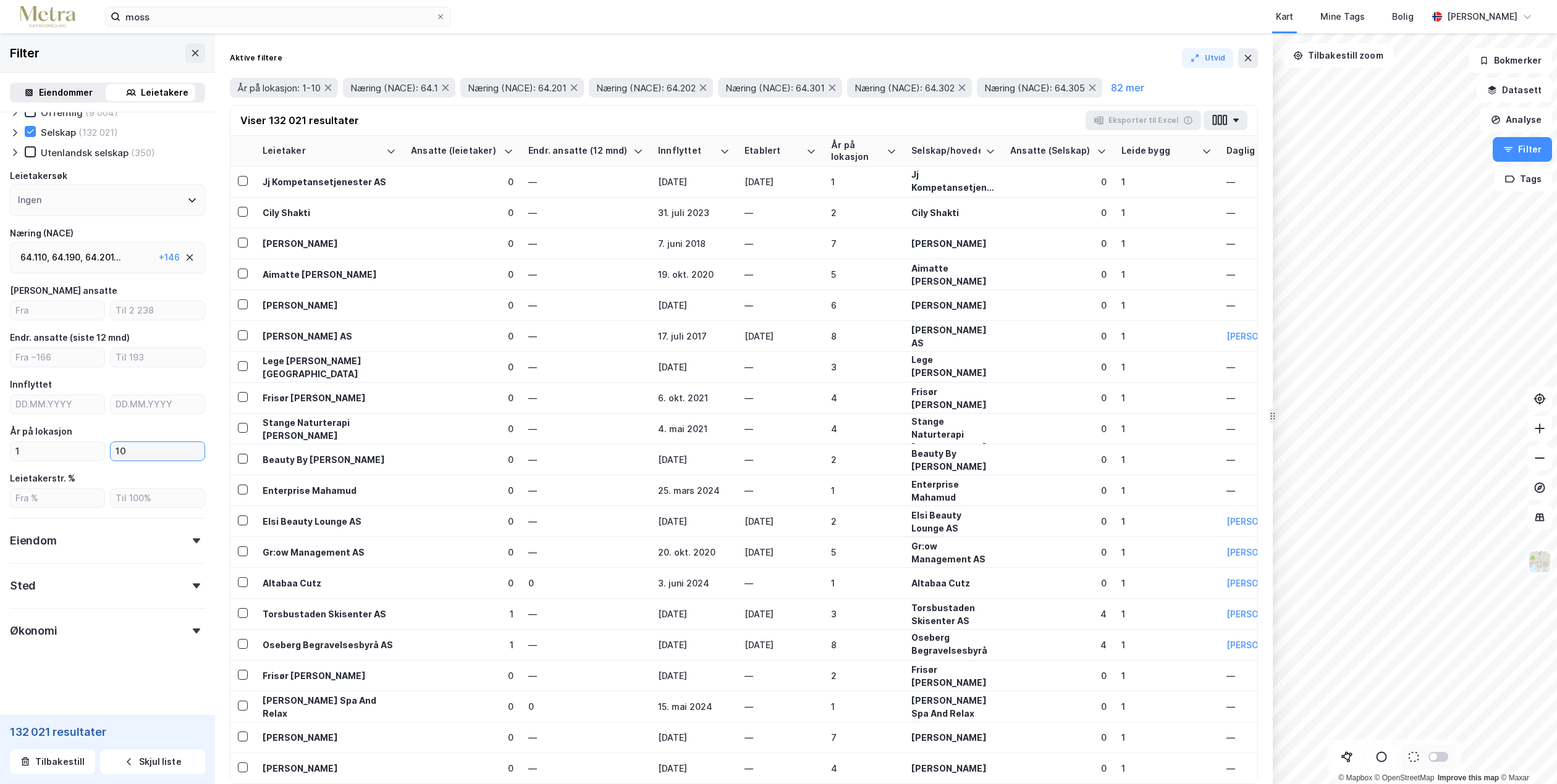
type input "10"
click at [192, 585] on div at bounding box center [196, 586] width 17 height 5
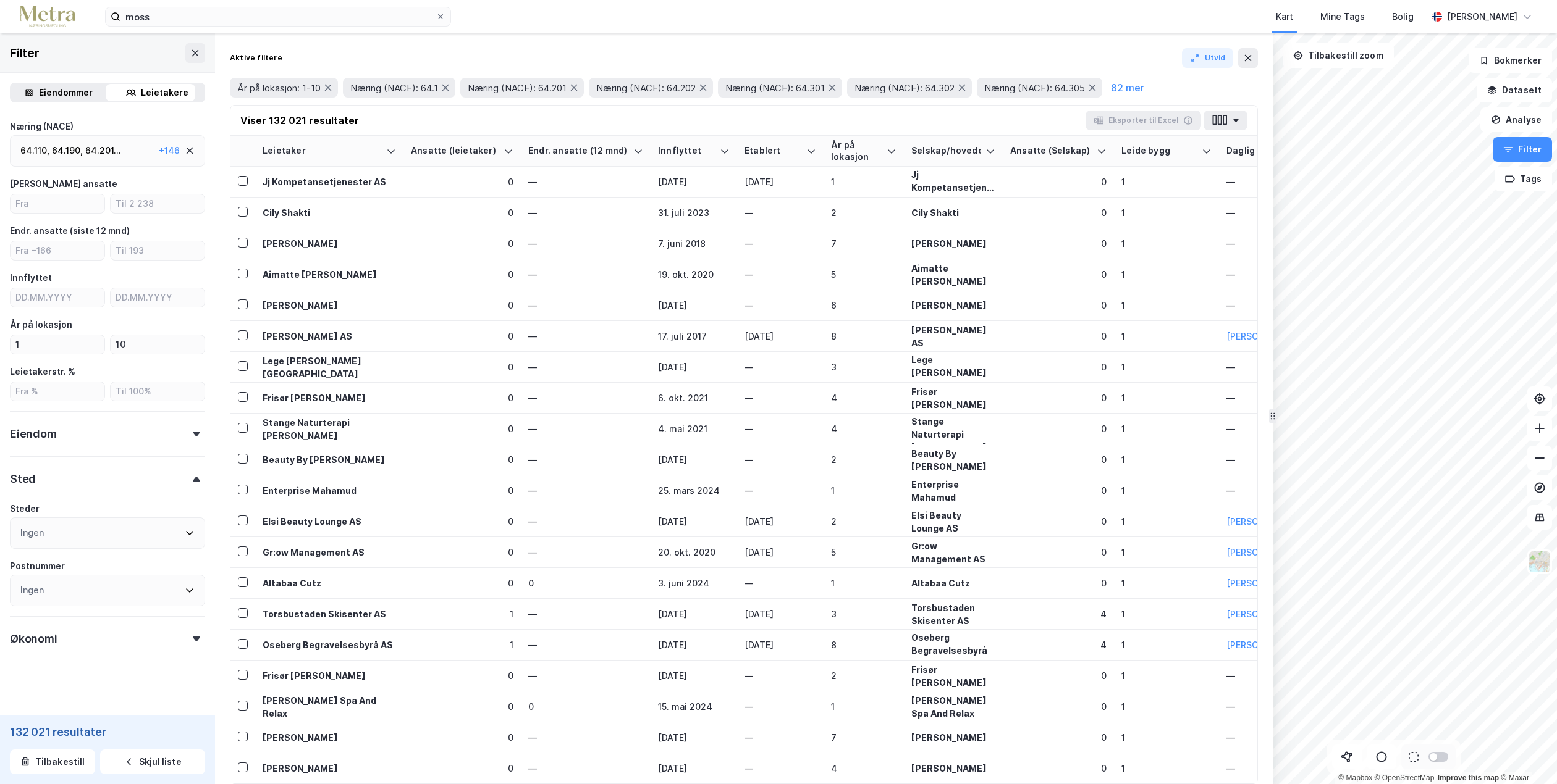
scroll to position [173, 0]
click at [184, 627] on div "Økonomi" at bounding box center [108, 625] width 195 height 35
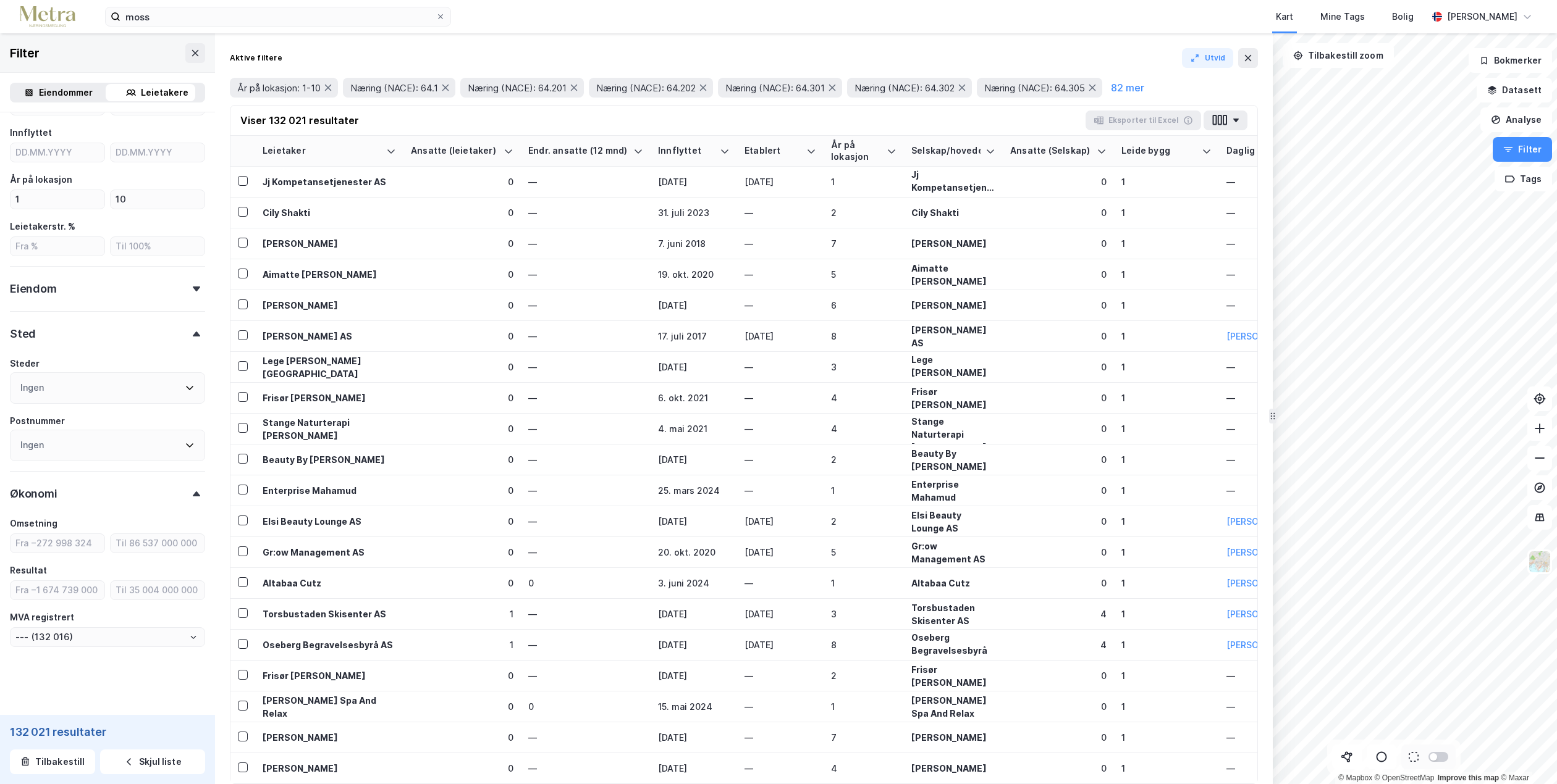
scroll to position [314, 0]
click at [186, 280] on div "Eiendom" at bounding box center [108, 280] width 195 height 35
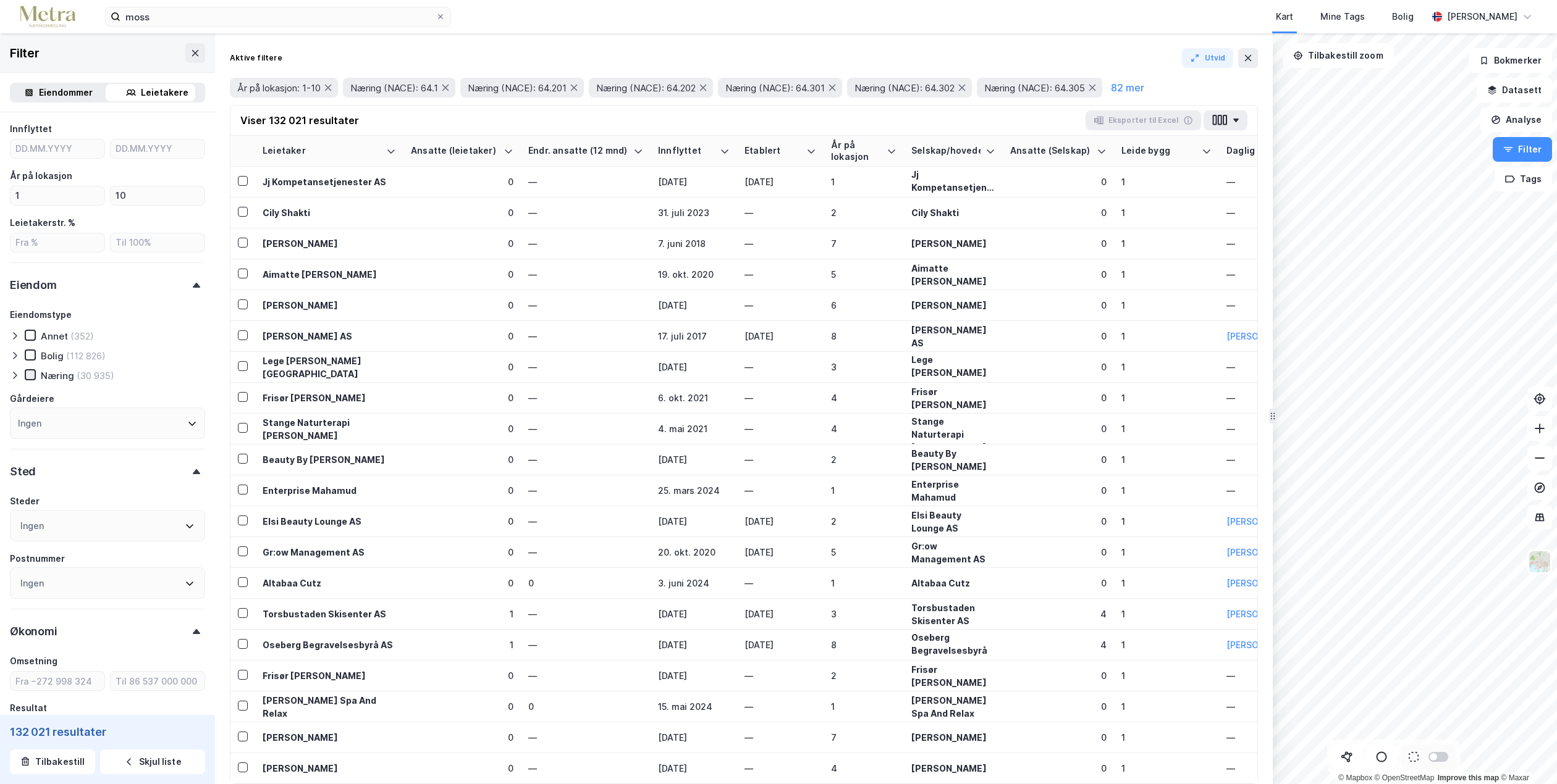
click at [33, 374] on icon at bounding box center [30, 375] width 9 height 9
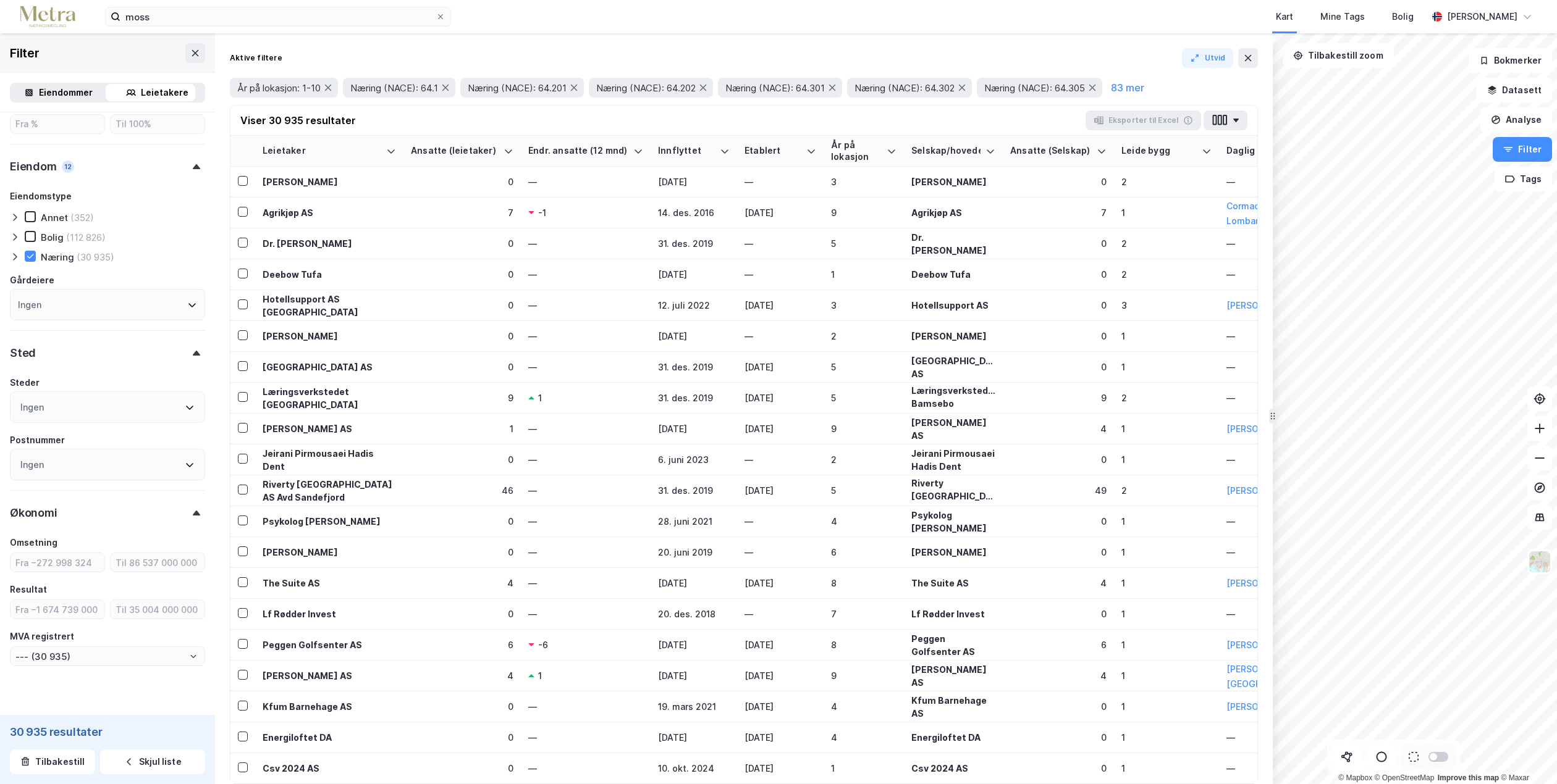
scroll to position [437, 0]
click at [185, 395] on div "Ingen" at bounding box center [108, 401] width 195 height 31
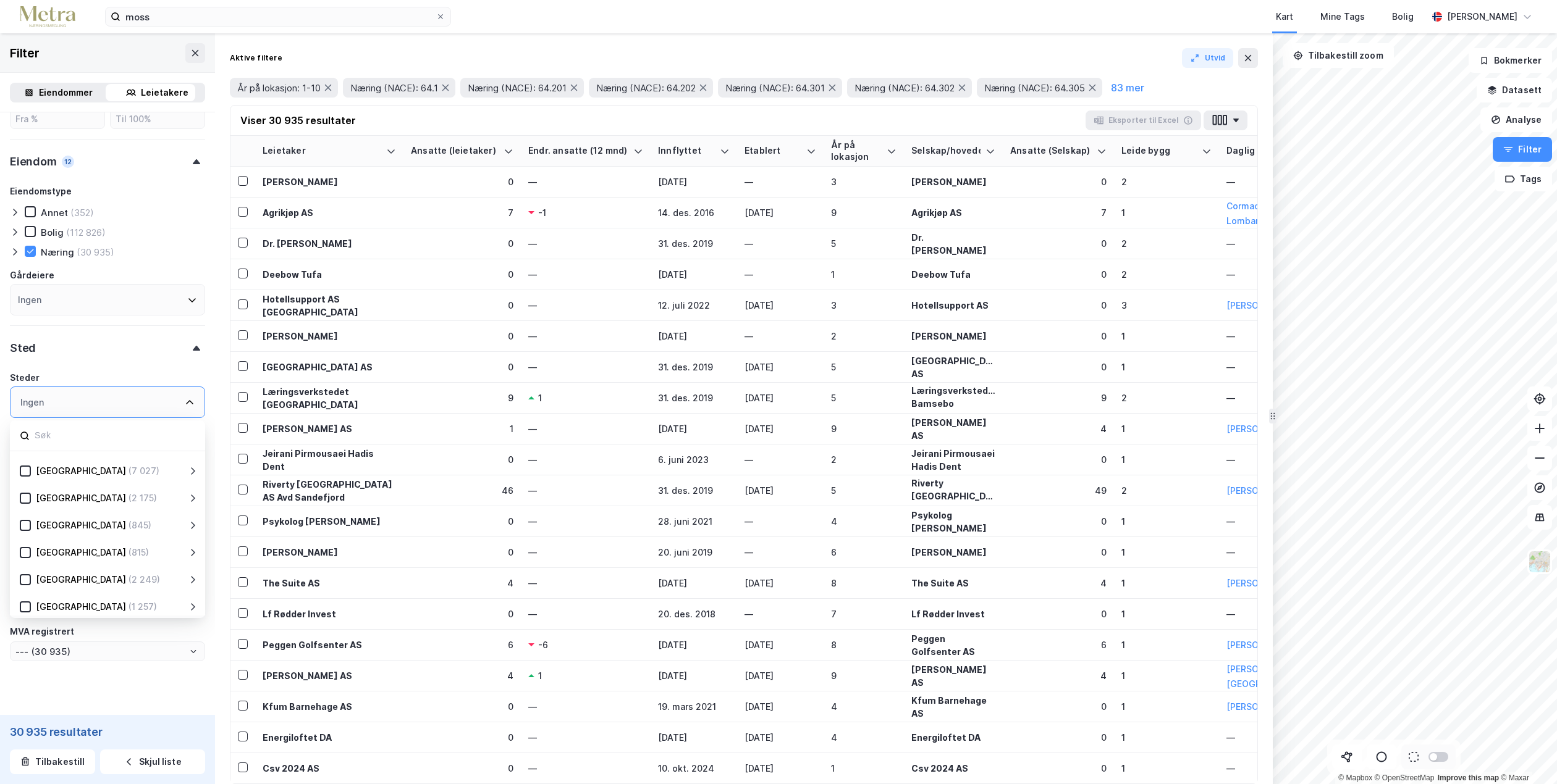
scroll to position [244, 0]
click at [24, 606] on icon at bounding box center [25, 604] width 9 height 9
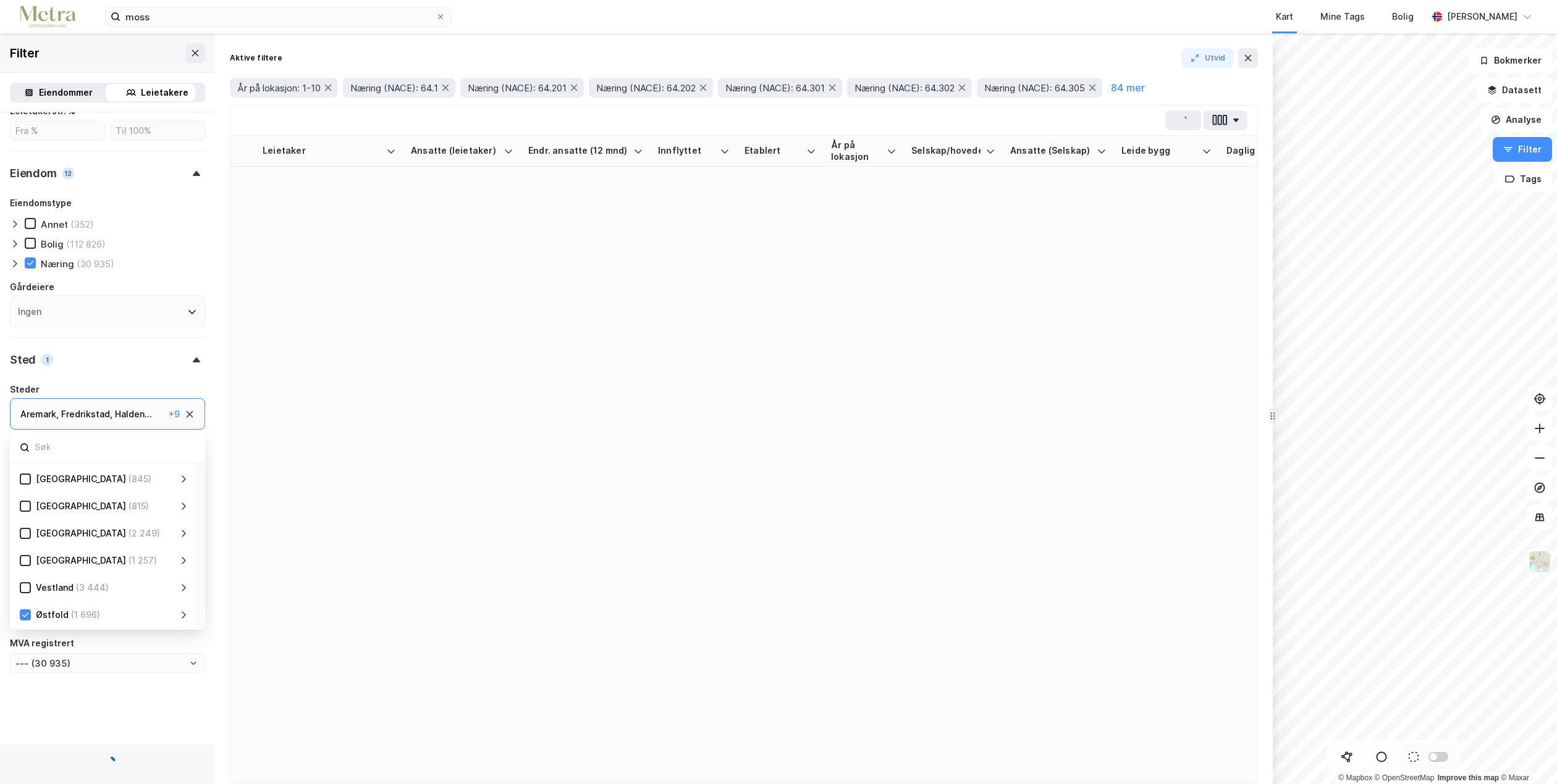
type input "--- (1 696)"
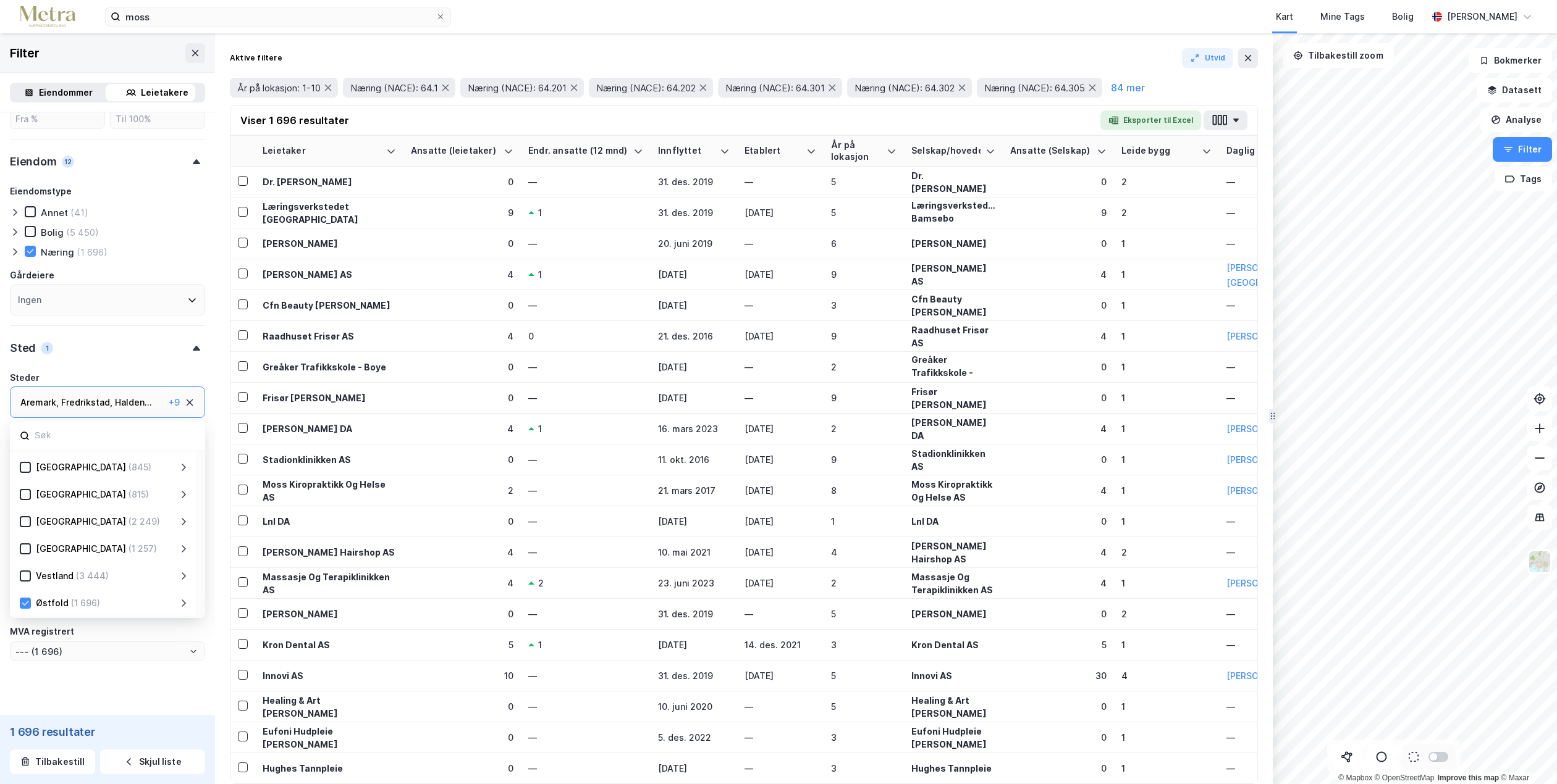
scroll to position [455, 0]
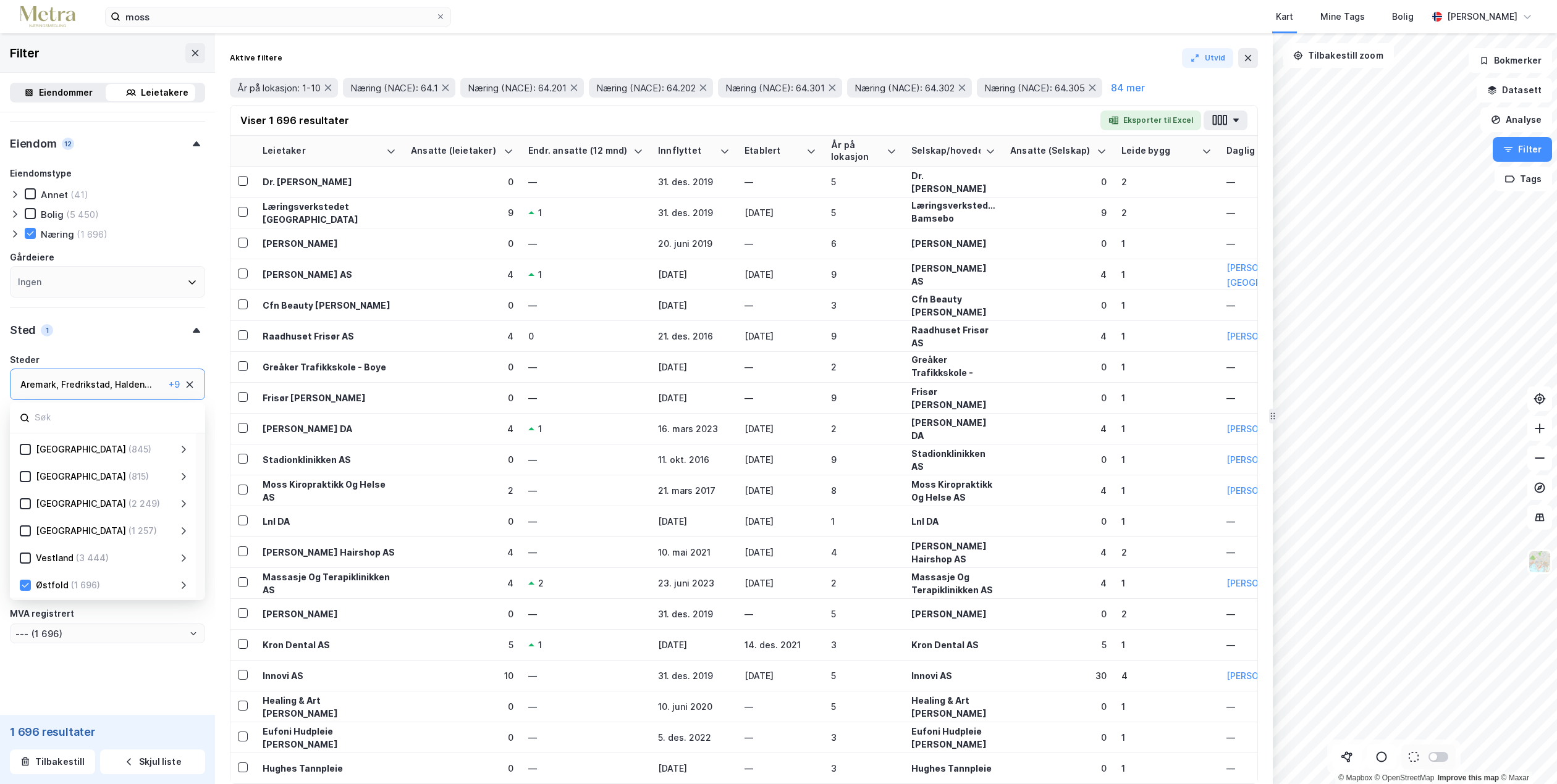
click at [110, 328] on div "Sted 1" at bounding box center [108, 324] width 195 height 35
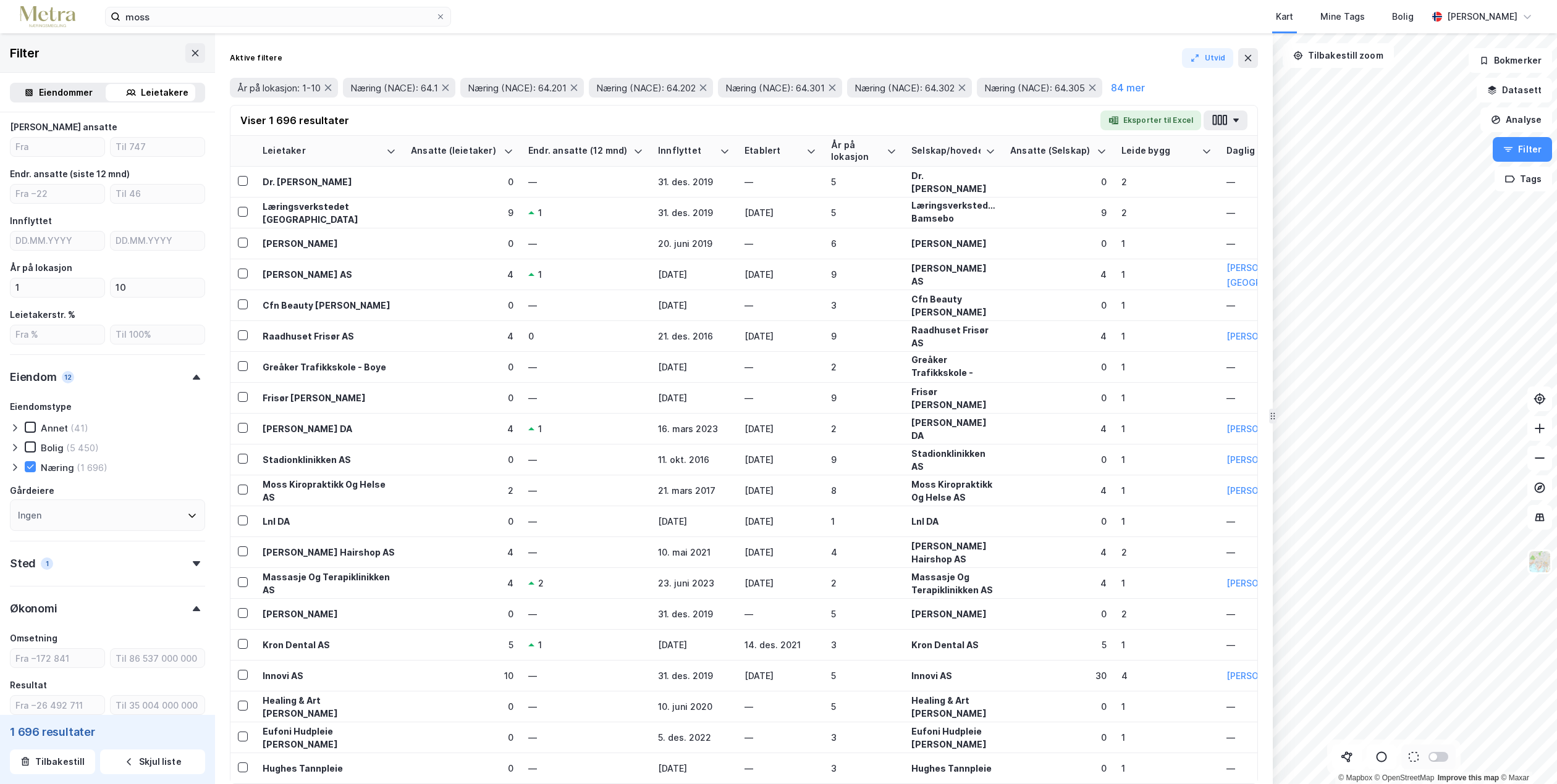
scroll to position [217, 0]
click at [193, 570] on icon at bounding box center [196, 569] width 7 height 5
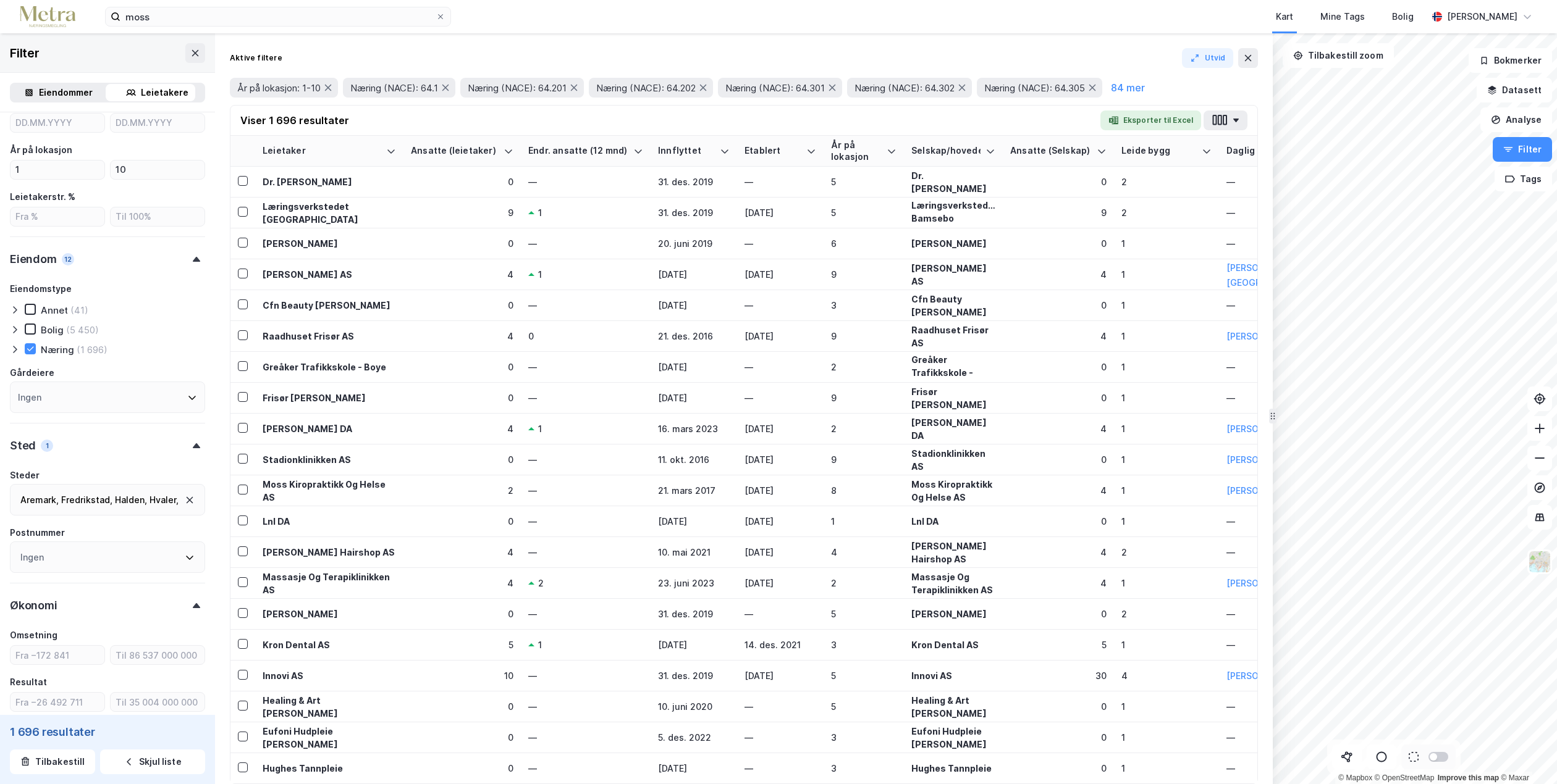
scroll to position [340, 0]
click at [168, 554] on div "Ingen" at bounding box center [108, 556] width 195 height 31
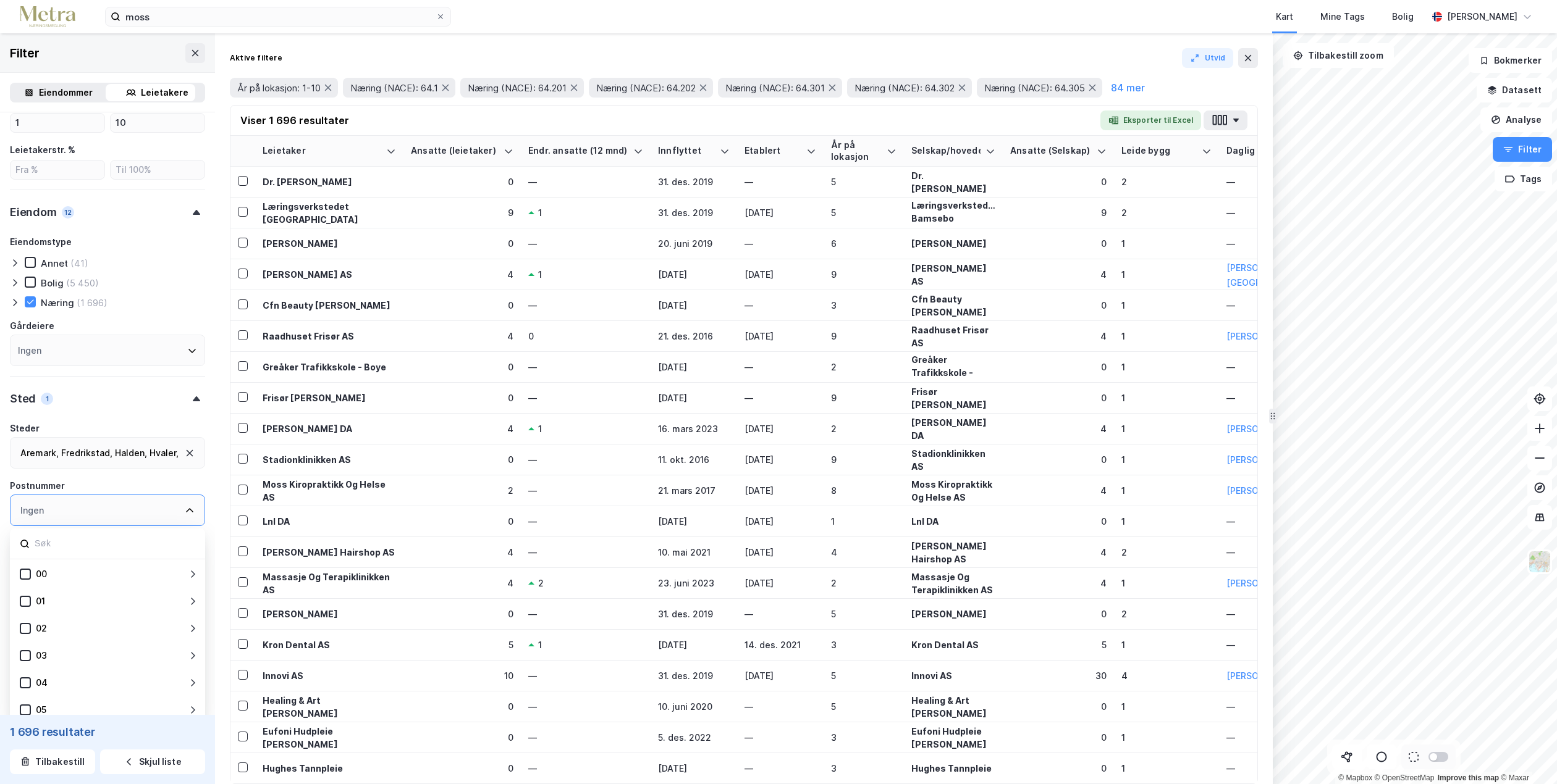
scroll to position [455, 0]
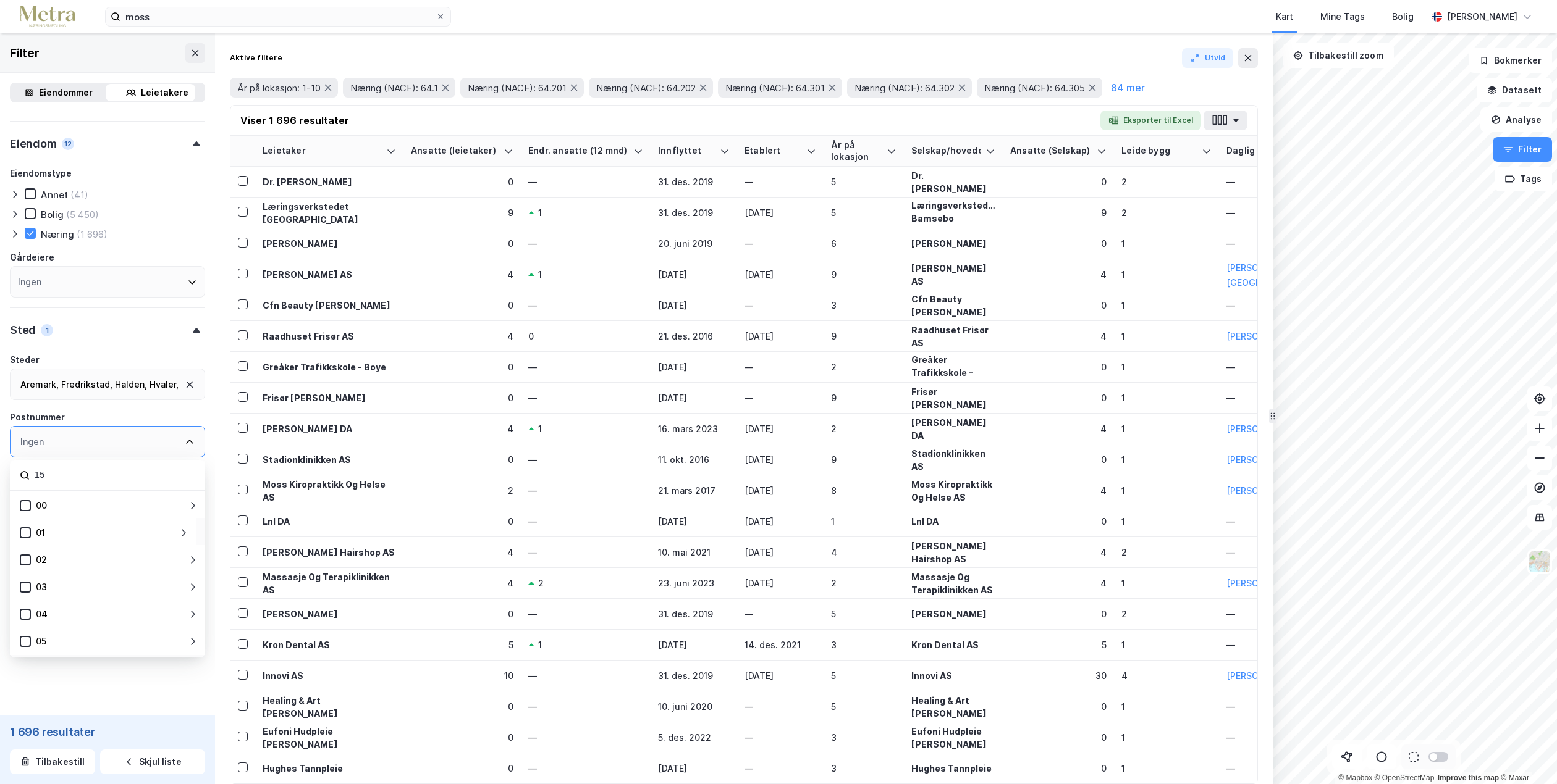
type input "1"
click at [96, 345] on div "Type leietaker Boligforeninger Offentlig (373) Selskap (1 696) Utenlandsk selsk…" at bounding box center [108, 156] width 195 height 977
click at [172, 644] on form "Type leietaker Boligforeninger Offentlig (373) Selskap (1 696) Utenlandsk selsk…" at bounding box center [108, 186] width 195 height 1038
click at [172, 640] on input "--- (1 696)" at bounding box center [108, 633] width 194 height 19
click at [177, 626] on input "--- (1 696)" at bounding box center [108, 633] width 194 height 19
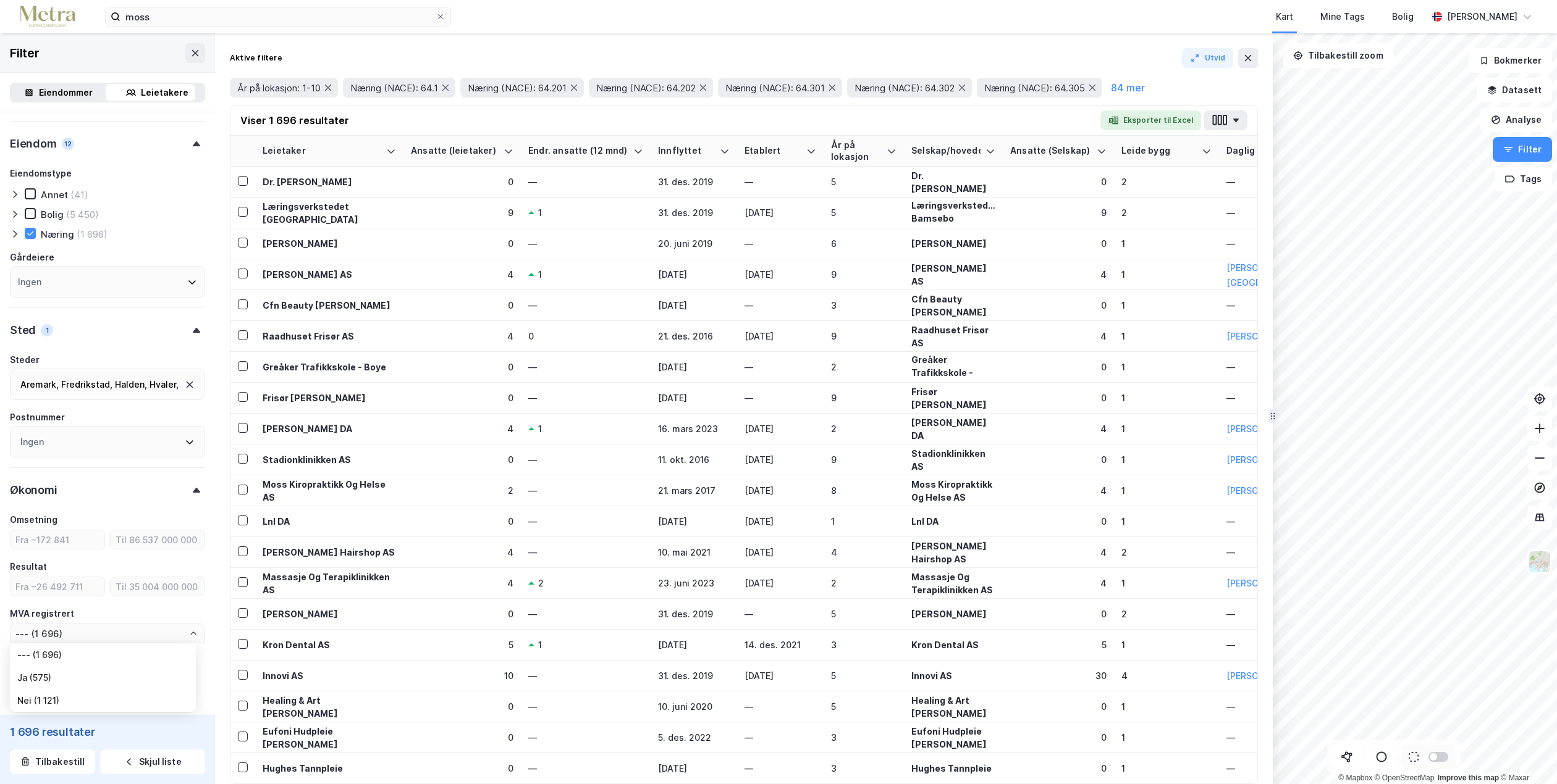
click at [102, 499] on div "Økonomi" at bounding box center [108, 485] width 195 height 35
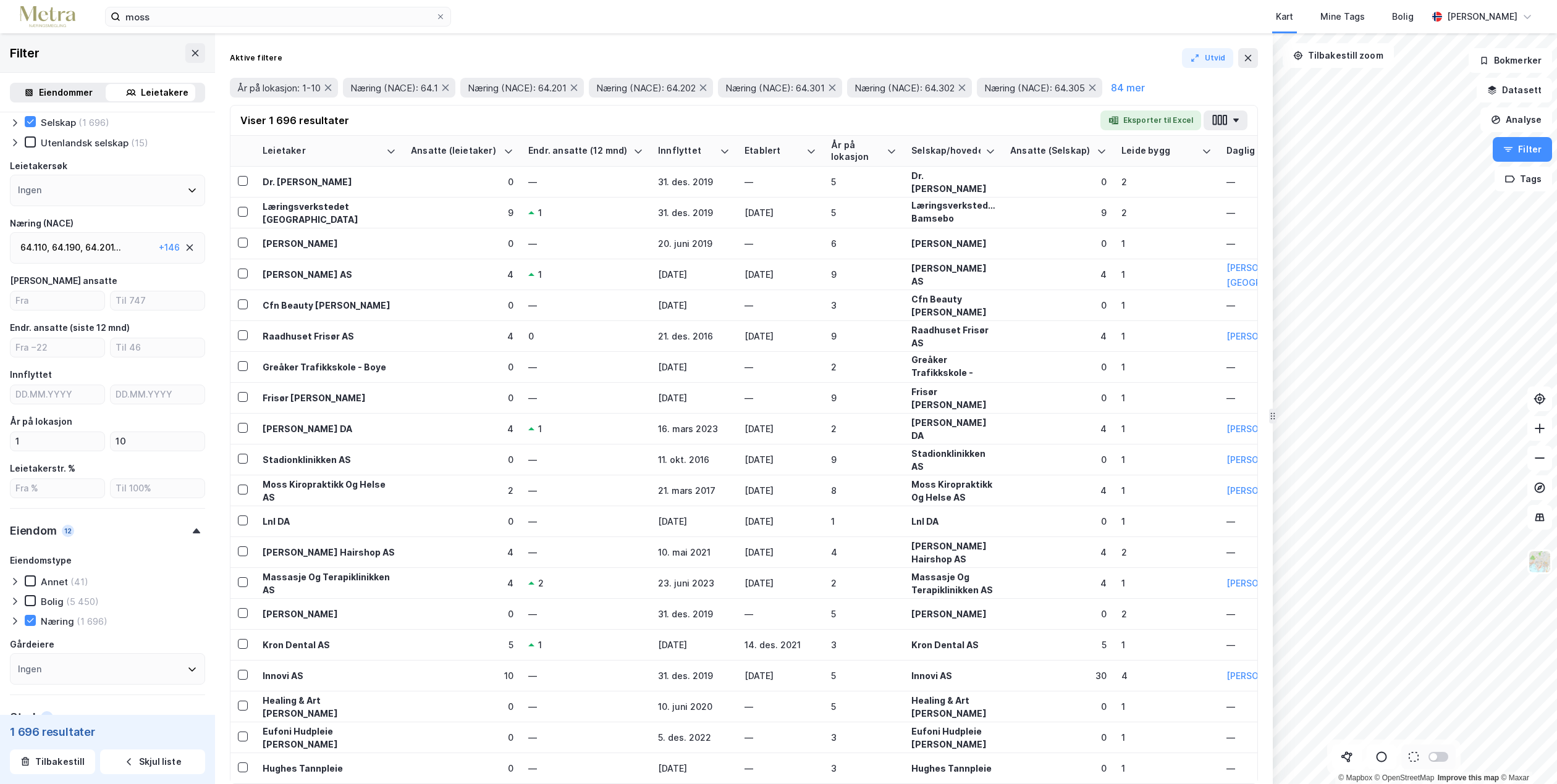
scroll to position [67, 0]
click at [57, 303] on input "number" at bounding box center [57, 301] width 94 height 19
type input "1"
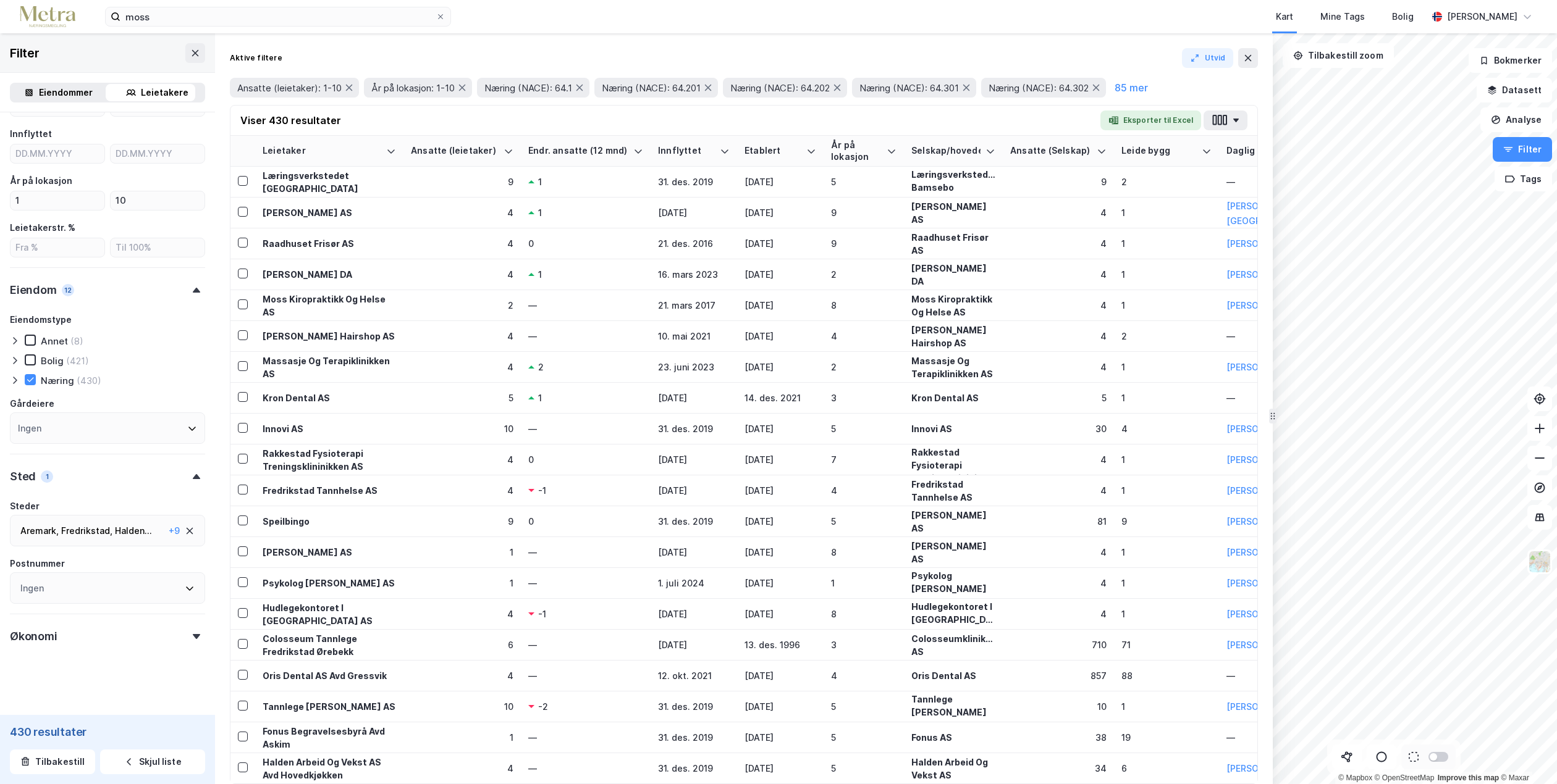
scroll to position [314, 0]
type input "10"
click at [187, 419] on icon at bounding box center [192, 423] width 10 height 10
click at [185, 366] on div "Eiendomstype Annet (8) Bolig (421) [DEMOGRAPHIC_DATA] (430)" at bounding box center [108, 344] width 195 height 74
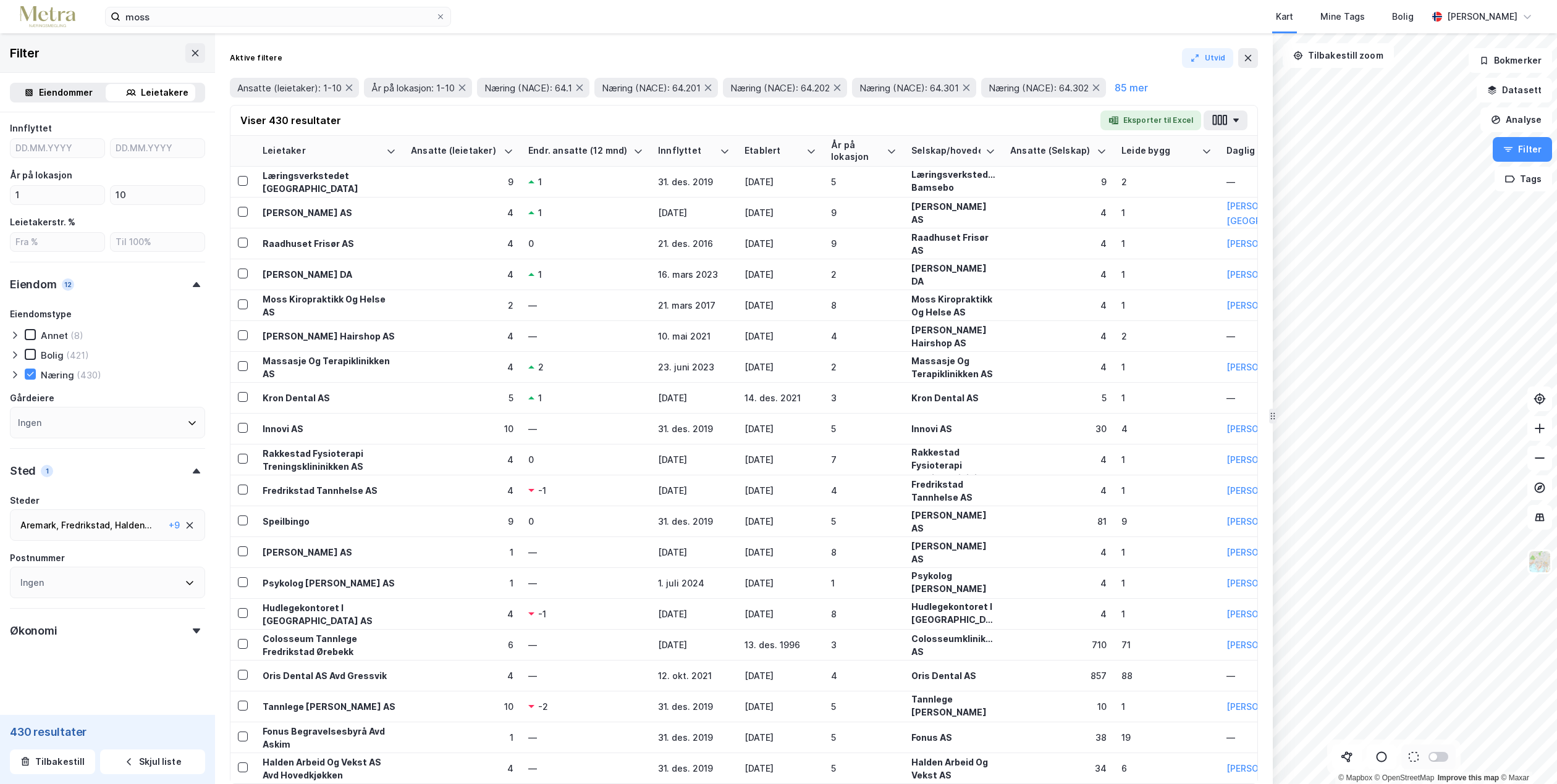
click at [136, 525] on div "Halden ..." at bounding box center [133, 525] width 37 height 15
click at [1164, 118] on button "Eksporter til Excel" at bounding box center [1151, 120] width 100 height 20
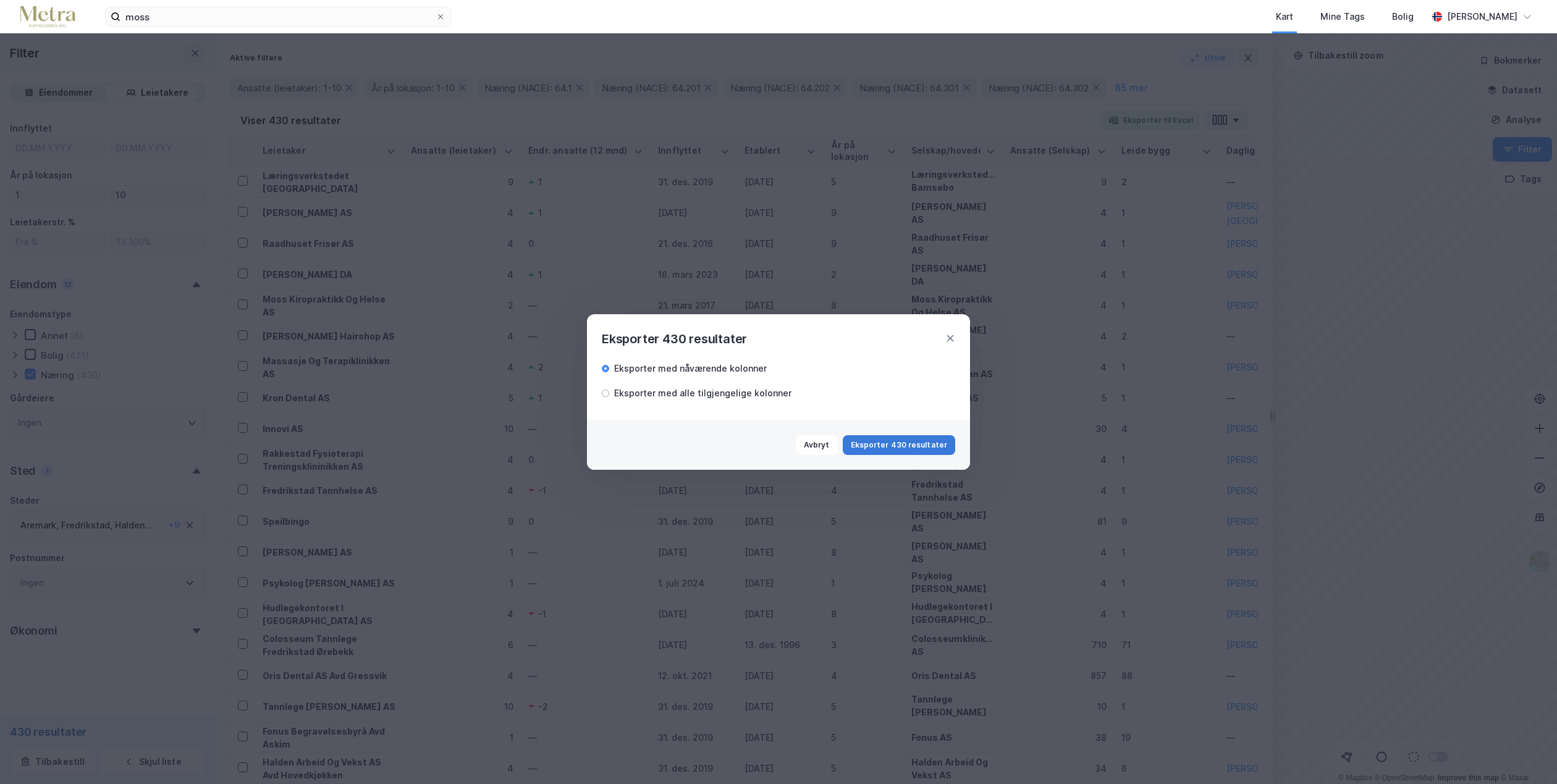
click at [890, 444] on button "Eksporter 430 resultater" at bounding box center [898, 445] width 112 height 20
